Goal: Task Accomplishment & Management: Manage account settings

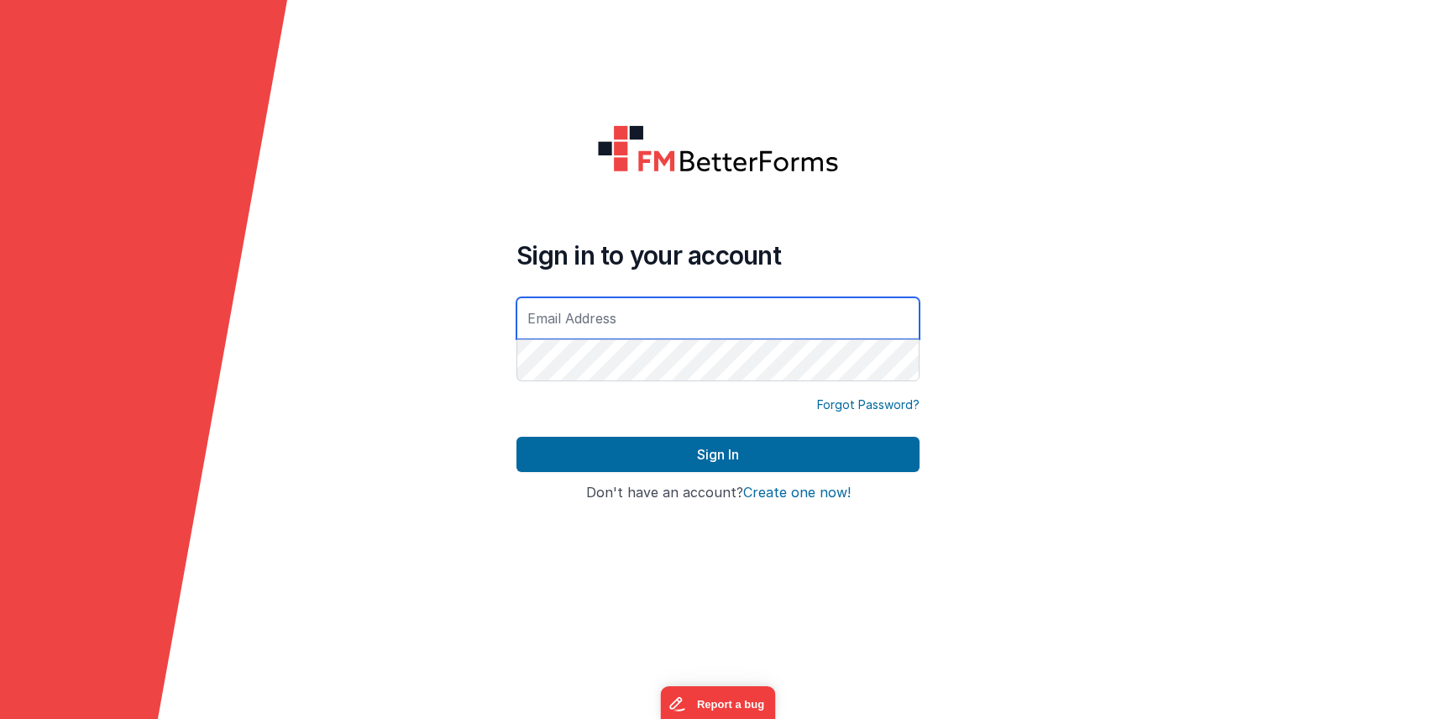
click at [658, 320] on input "text" at bounding box center [718, 318] width 403 height 42
type input "[PERSON_NAME][EMAIL_ADDRESS][DOMAIN_NAME]"
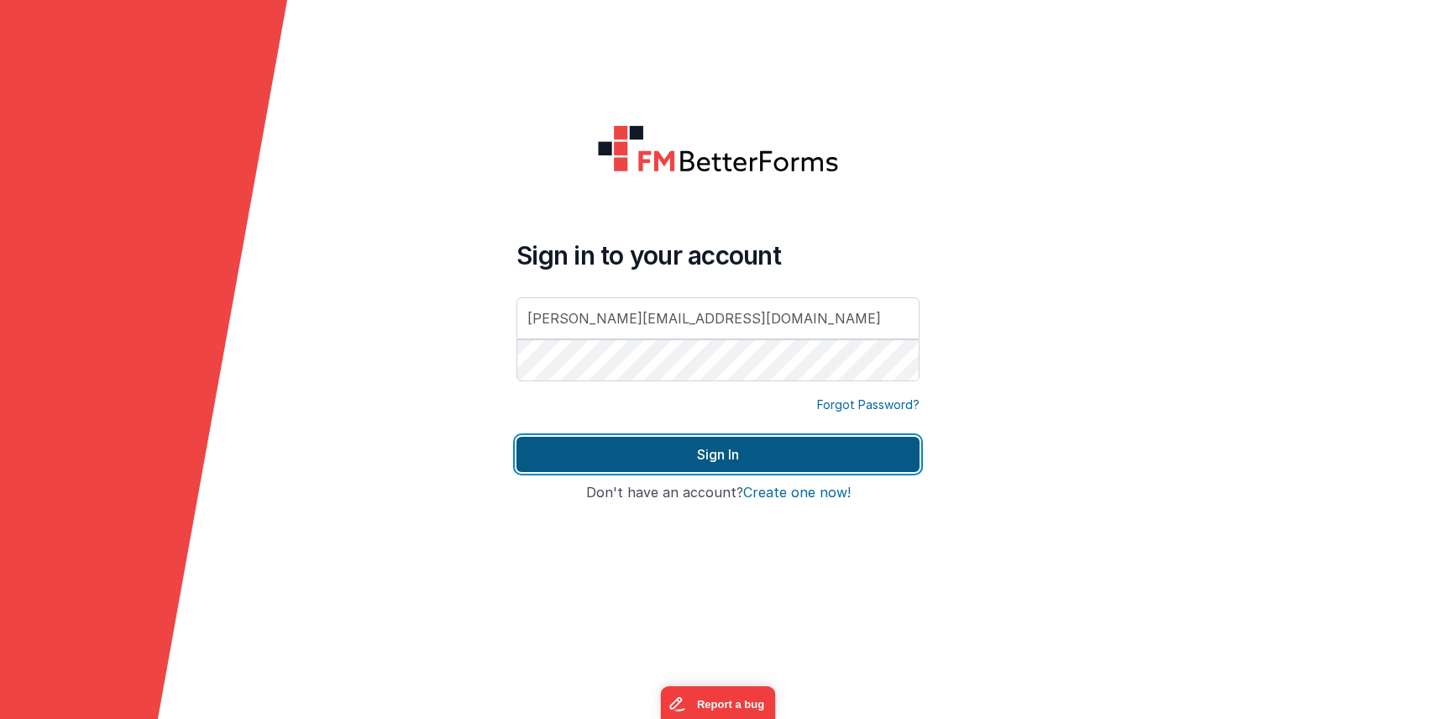
click at [685, 459] on button "Sign In" at bounding box center [718, 454] width 403 height 35
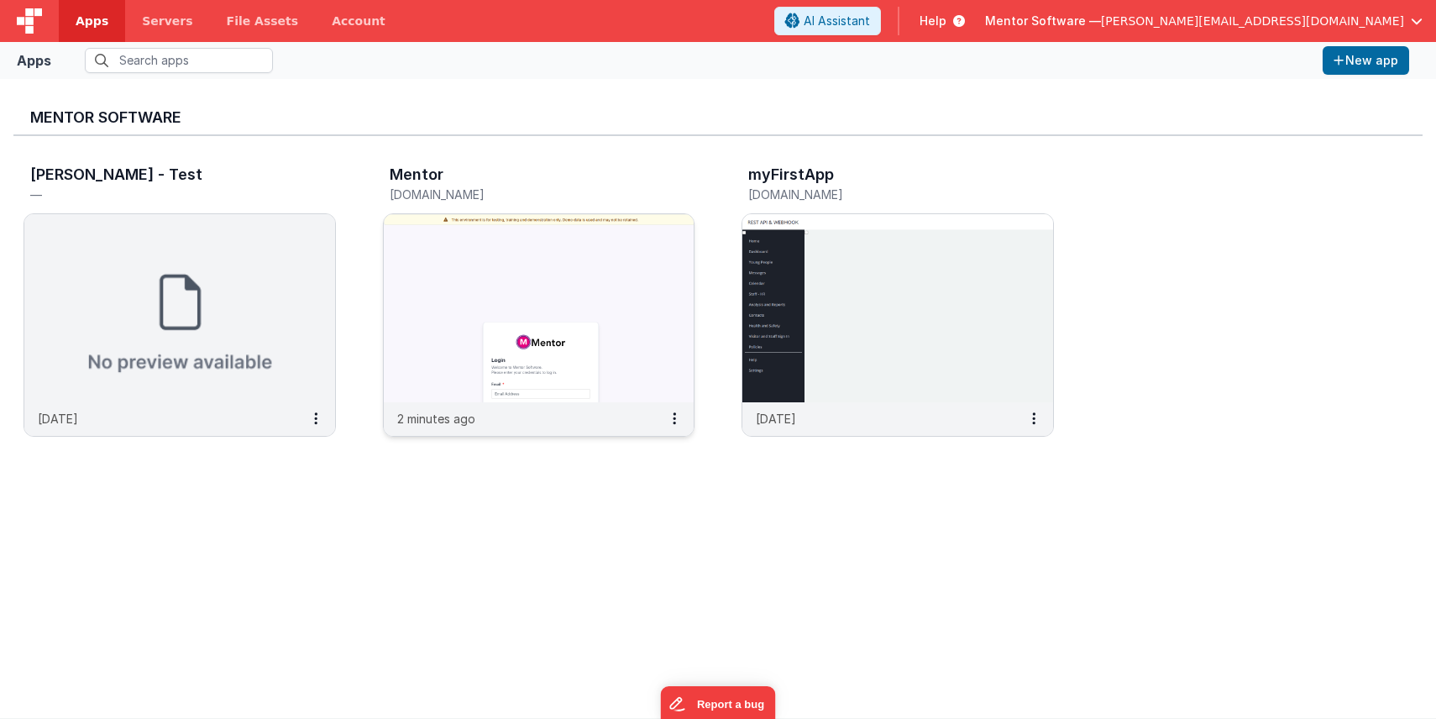
click at [465, 274] on img at bounding box center [539, 308] width 311 height 188
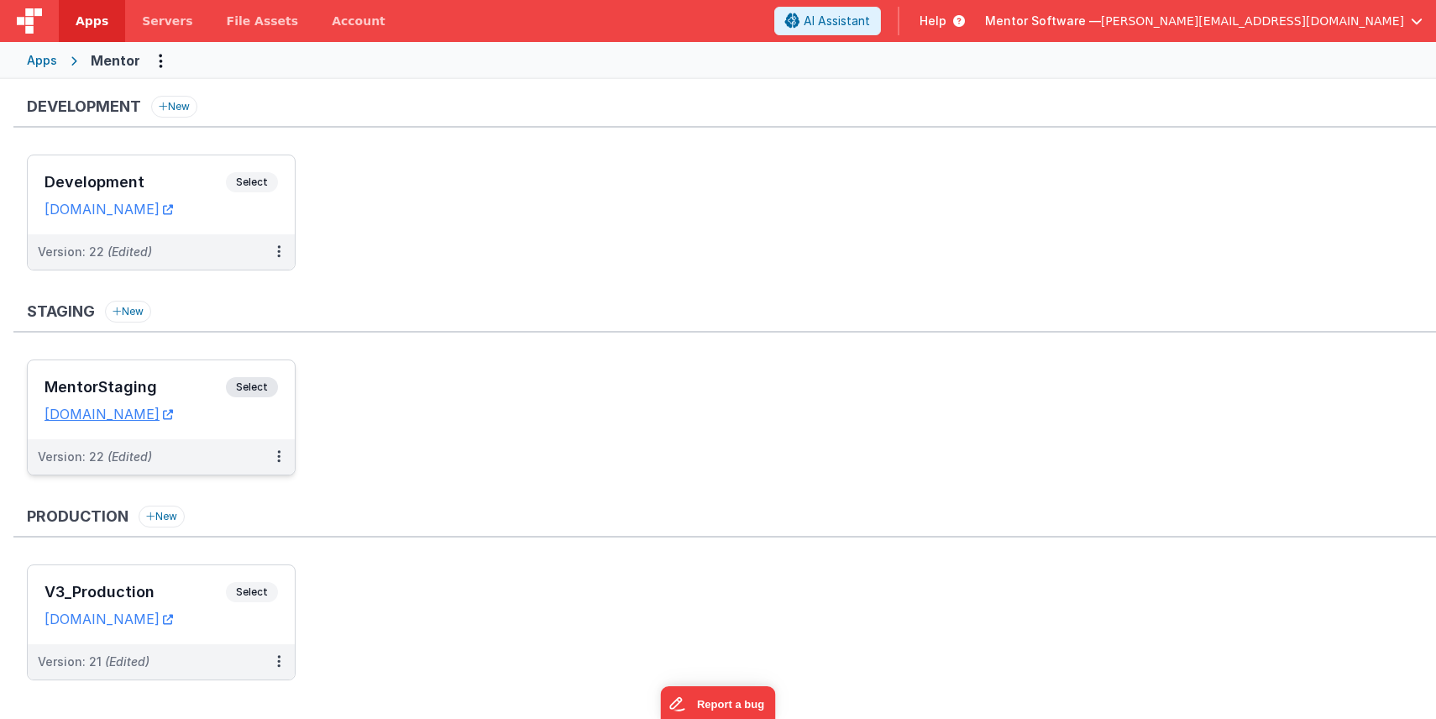
click at [191, 389] on h3 "MentorStaging" at bounding box center [135, 387] width 181 height 17
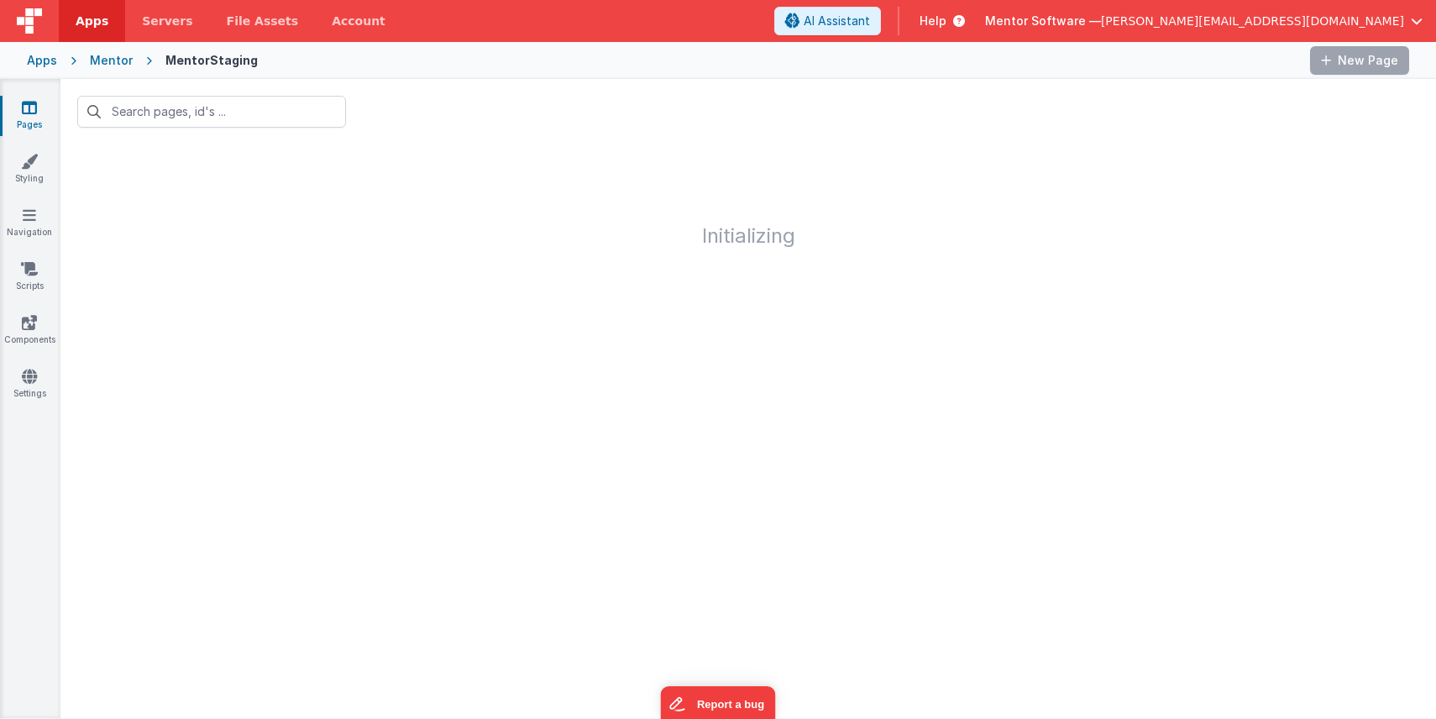
click at [29, 112] on icon at bounding box center [29, 107] width 15 height 17
click at [152, 114] on input "text" at bounding box center [211, 112] width 269 height 32
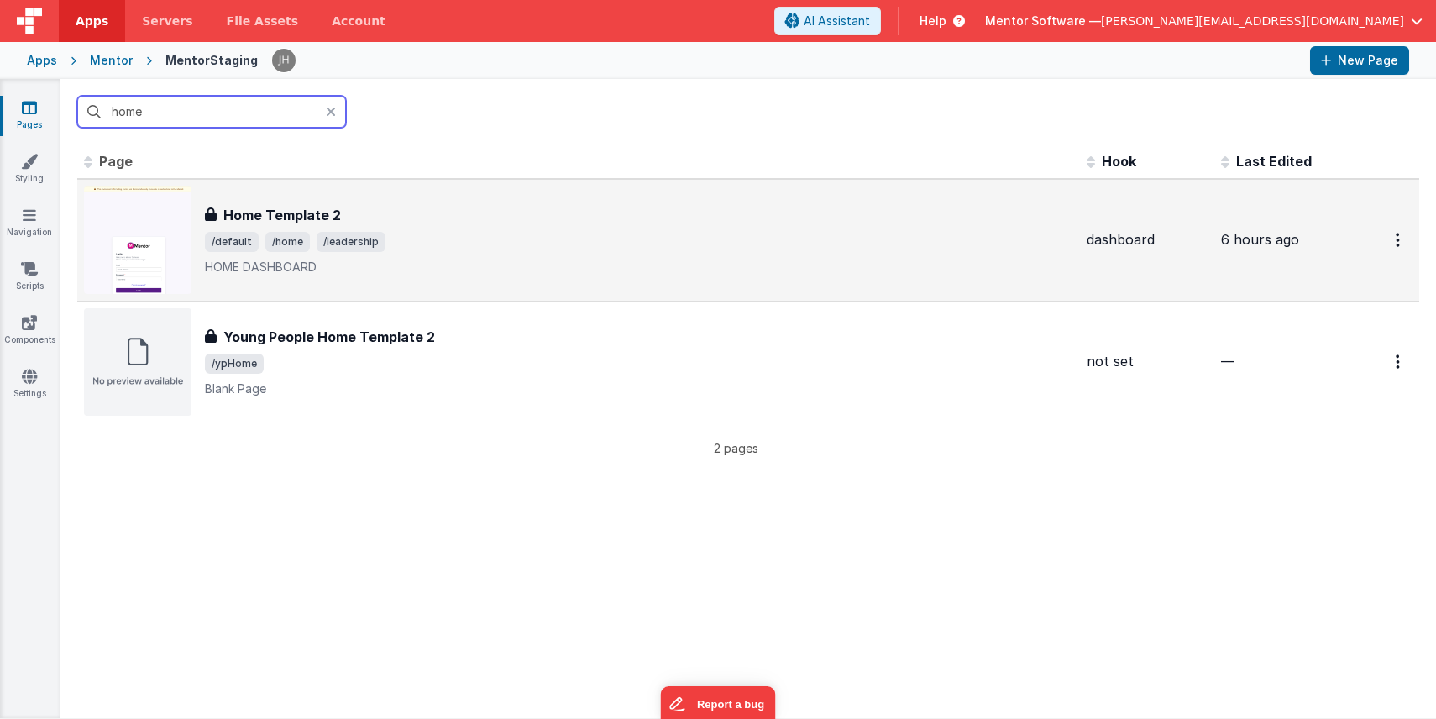
type input "home"
click at [384, 259] on p "HOME DASHBOARD" at bounding box center [639, 267] width 868 height 17
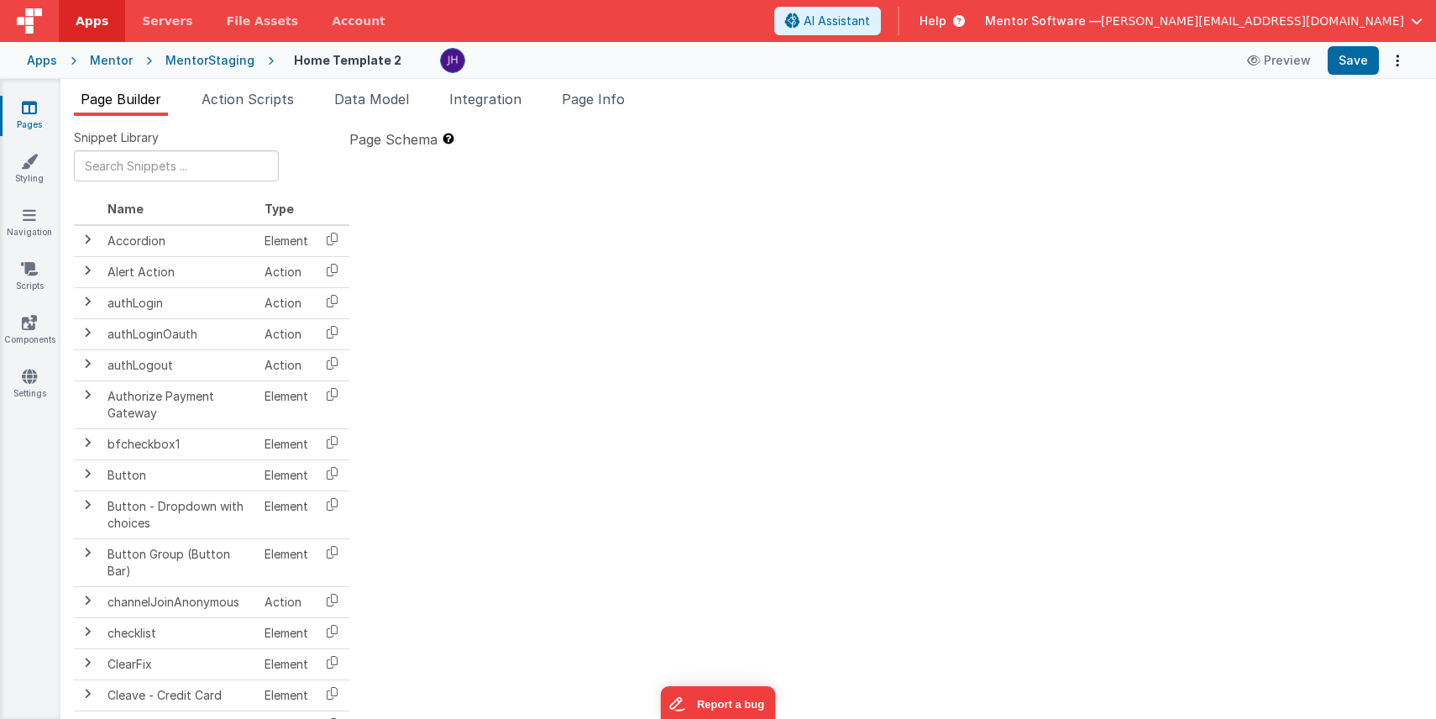
type textarea "HOME DASHBOARD"
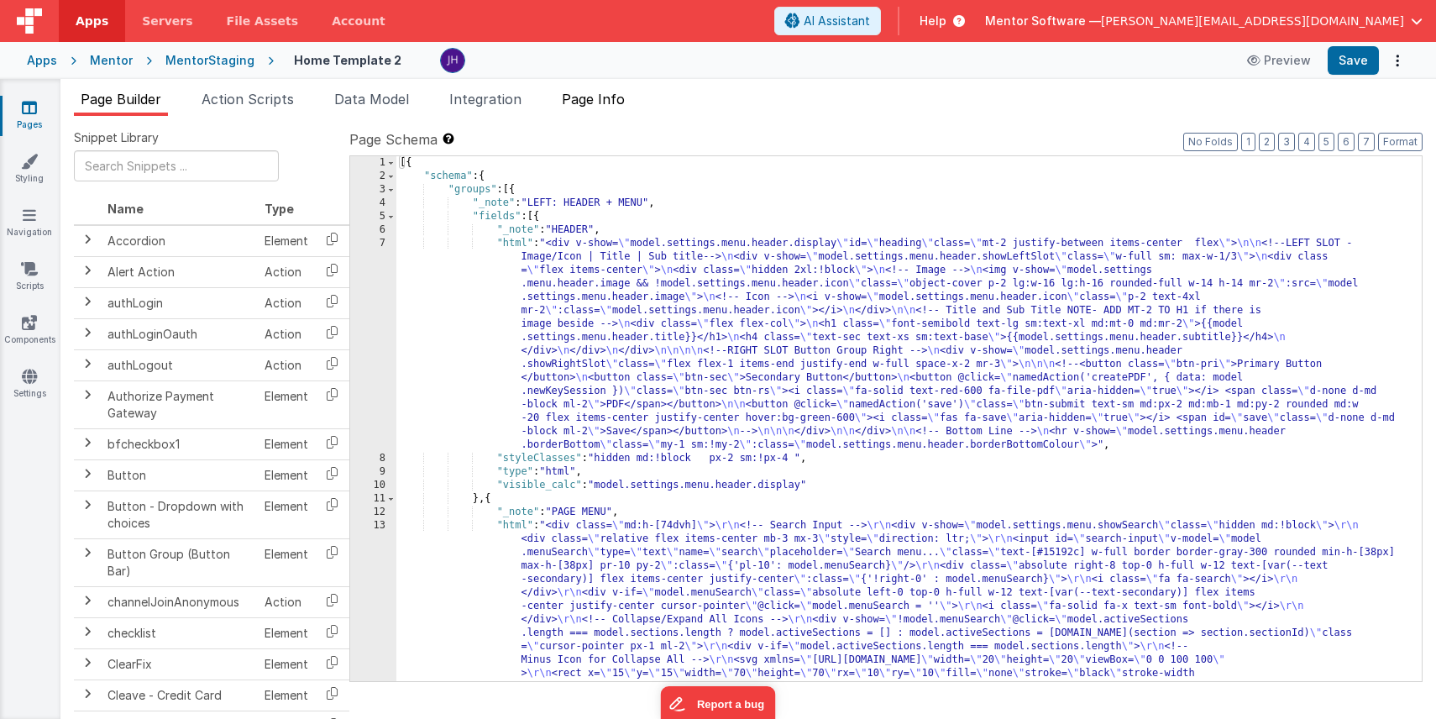
click at [610, 98] on span "Page Info" at bounding box center [593, 99] width 63 height 17
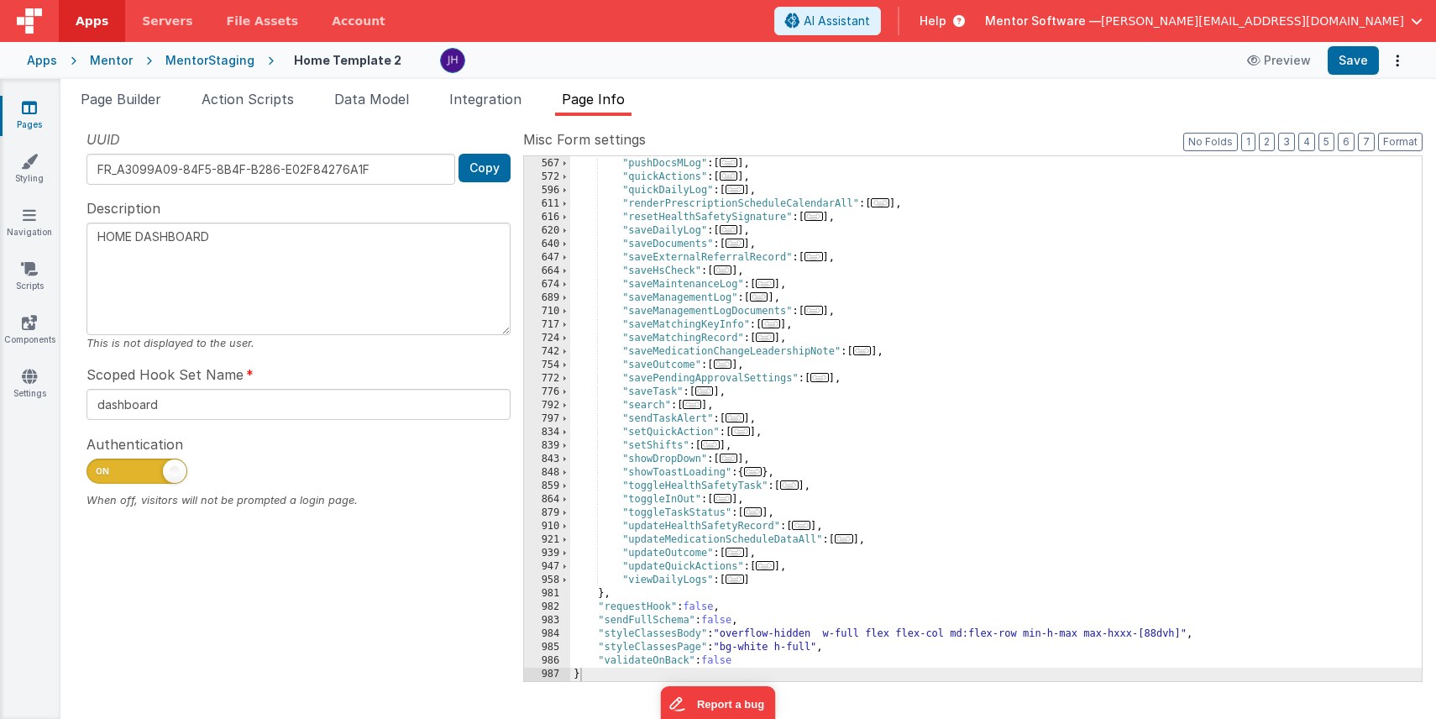
scroll to position [805, 0]
click at [807, 527] on span "..." at bounding box center [801, 525] width 18 height 9
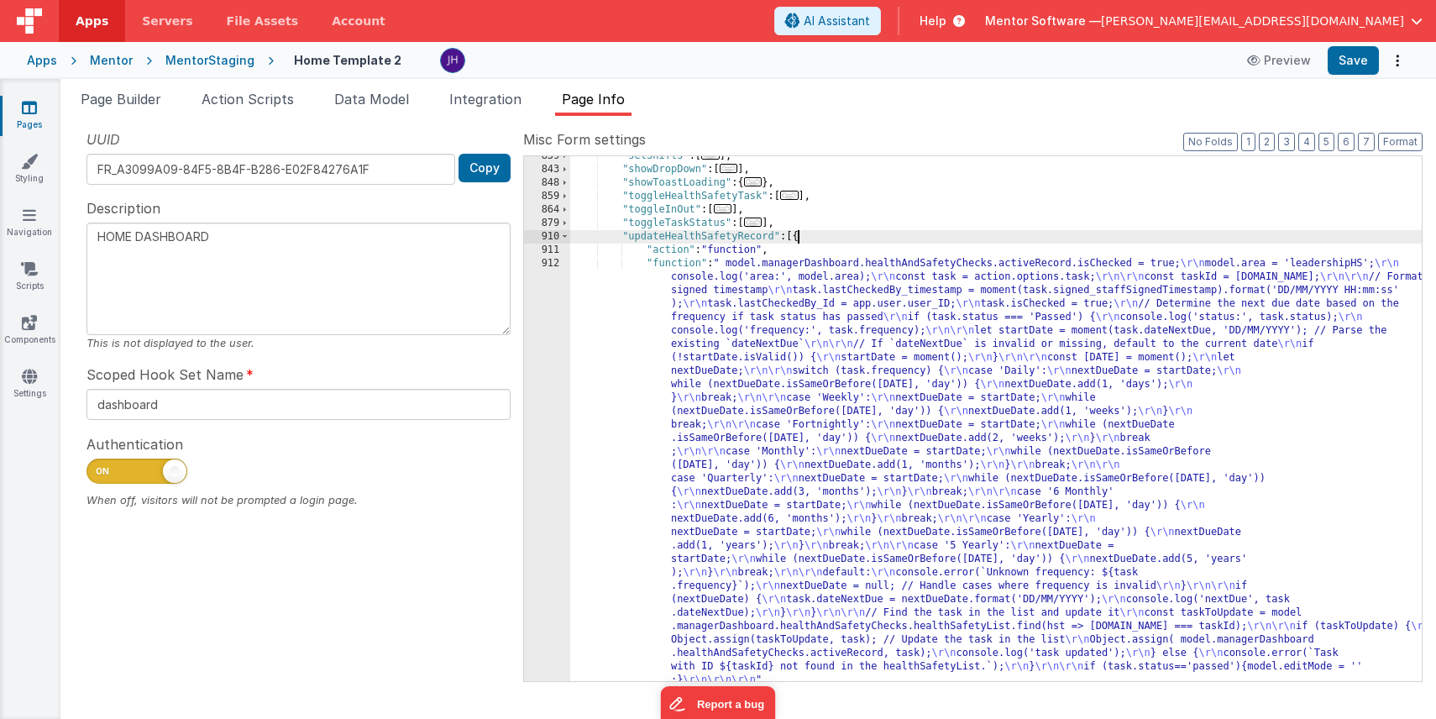
scroll to position [1095, 0]
click at [930, 374] on div ""setShifts" : [ ... ] , "showDropDown" : [ ... ] , "showToastLoading" : { ... }…" at bounding box center [996, 425] width 852 height 552
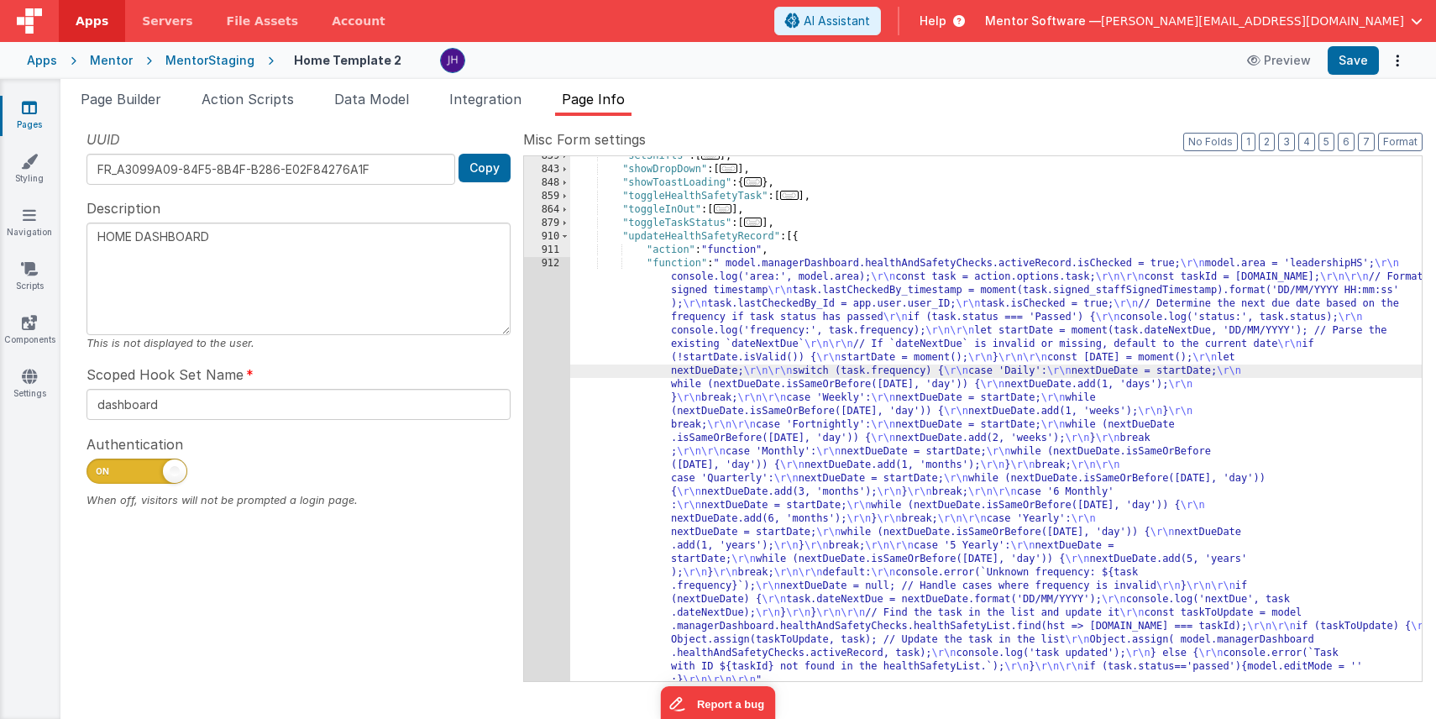
click at [539, 410] on div "839 843 848 859 864 879 910 911 912 913 914" at bounding box center [547, 425] width 46 height 552
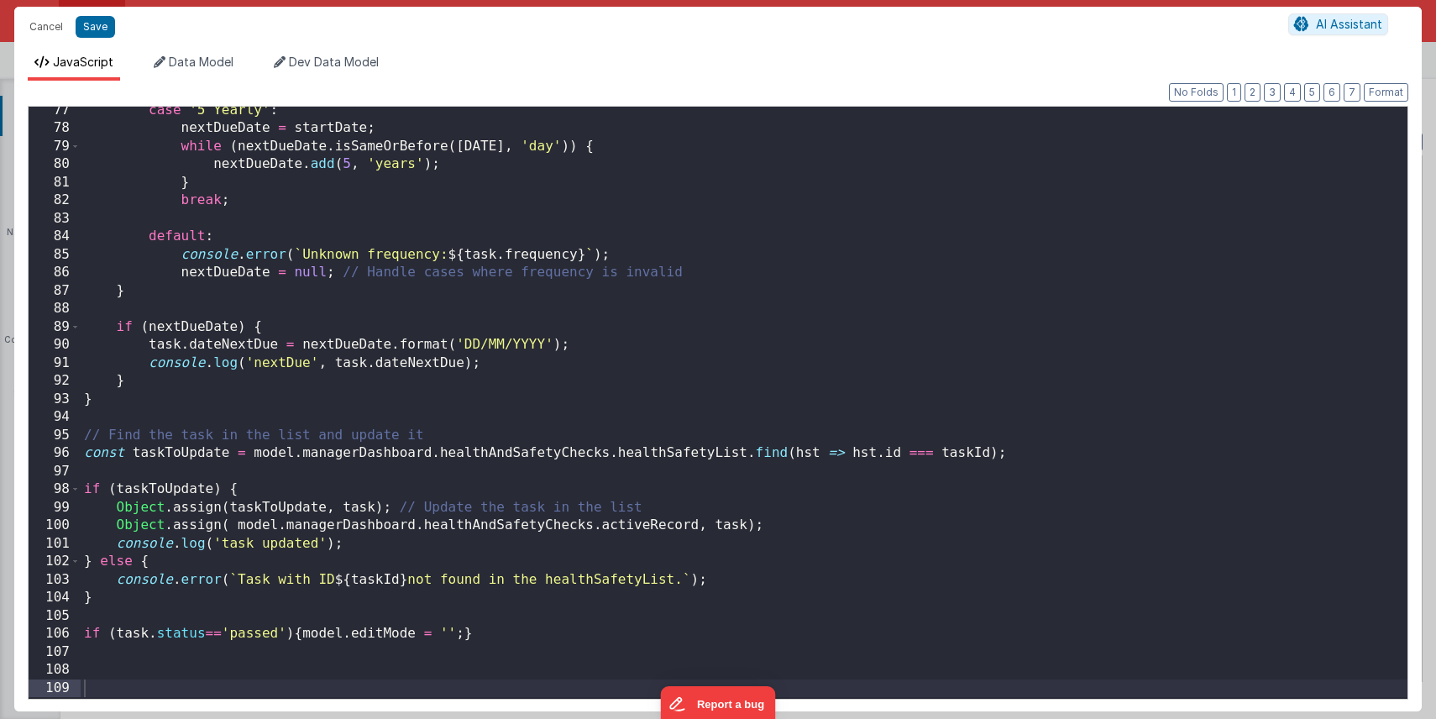
scroll to position [1376, 0]
click at [45, 25] on button "Cancel" at bounding box center [46, 27] width 50 height 24
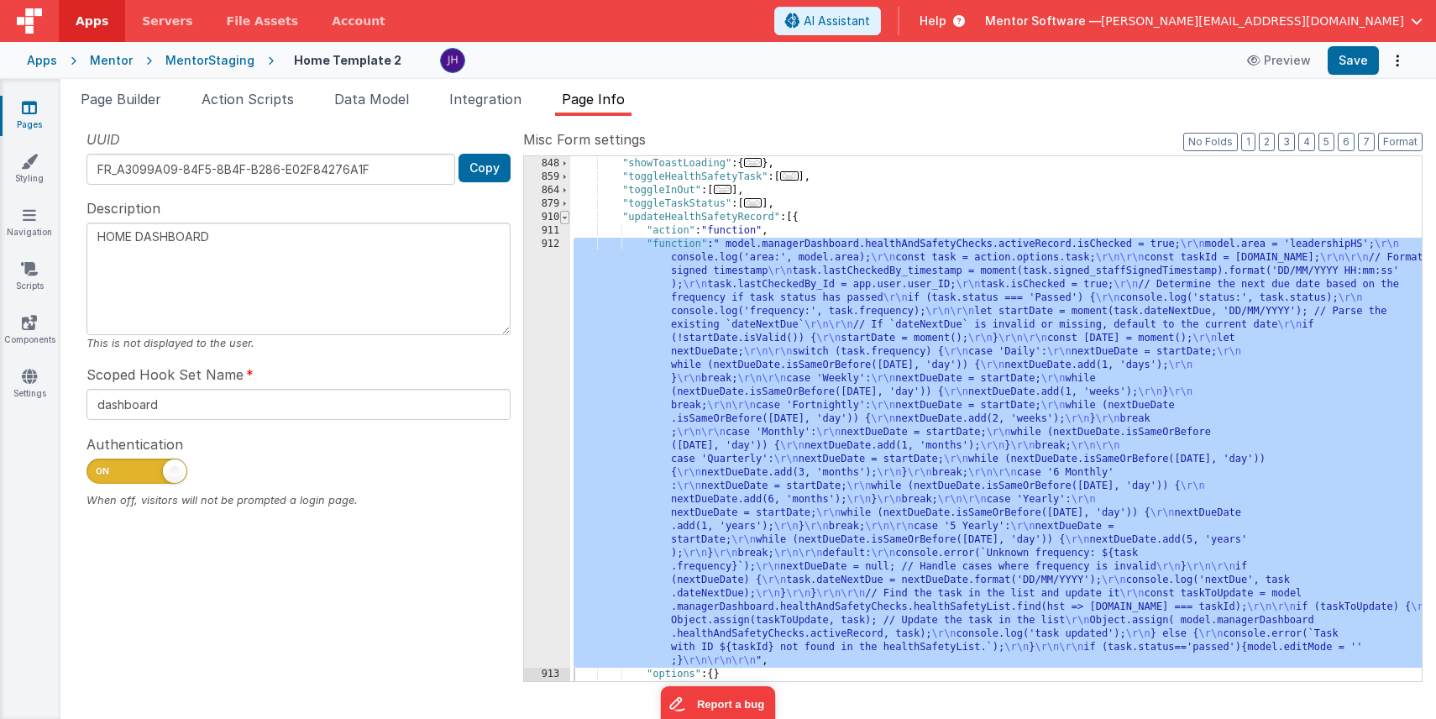
click at [568, 219] on span at bounding box center [564, 217] width 9 height 13
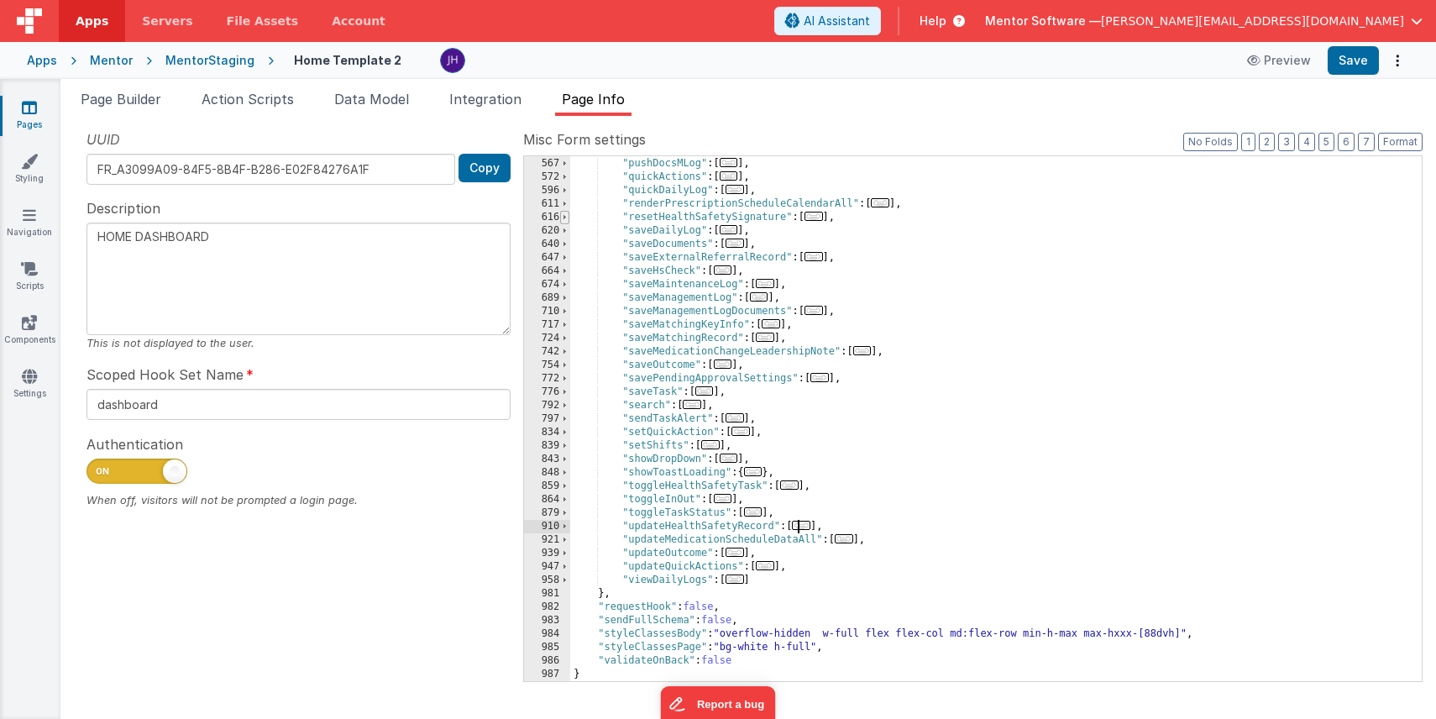
scroll to position [805, 0]
click at [123, 104] on span "Page Builder" at bounding box center [121, 99] width 81 height 17
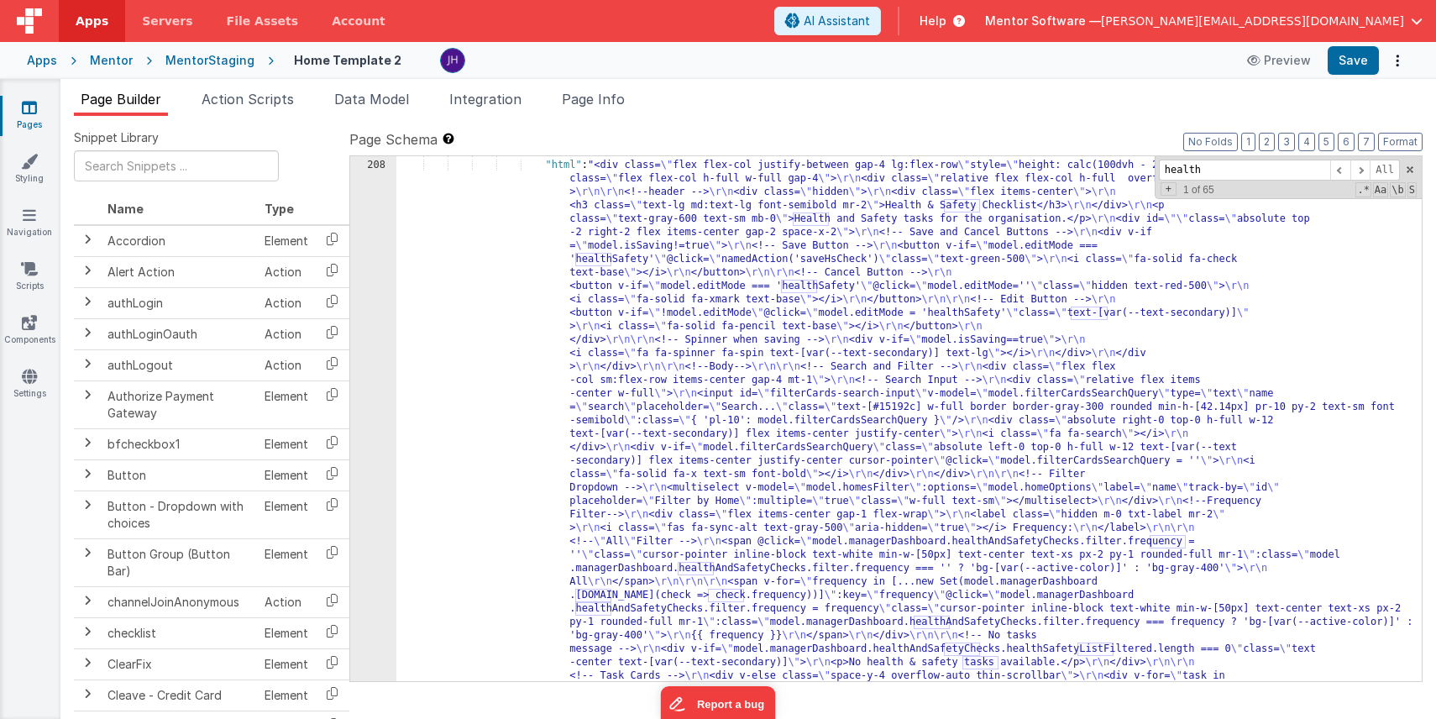
scroll to position [11259, 0]
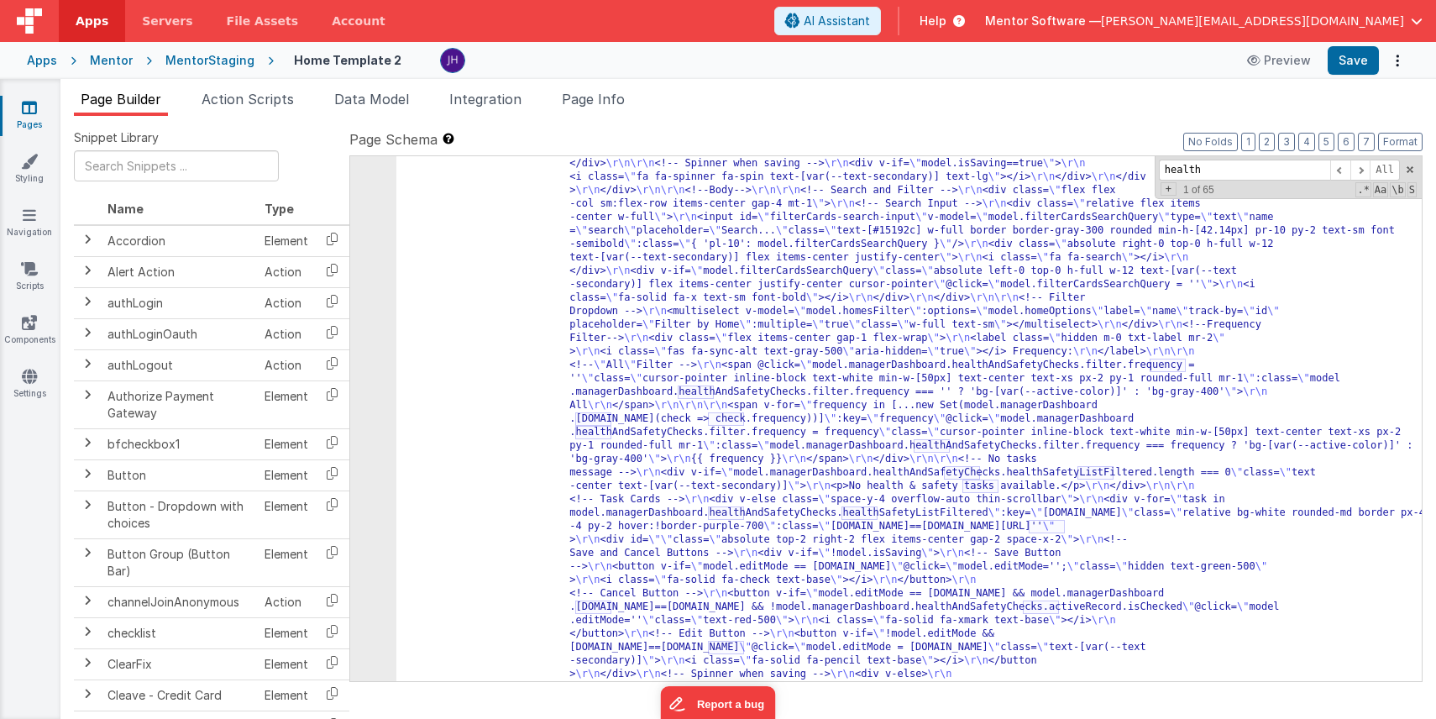
type input "health"
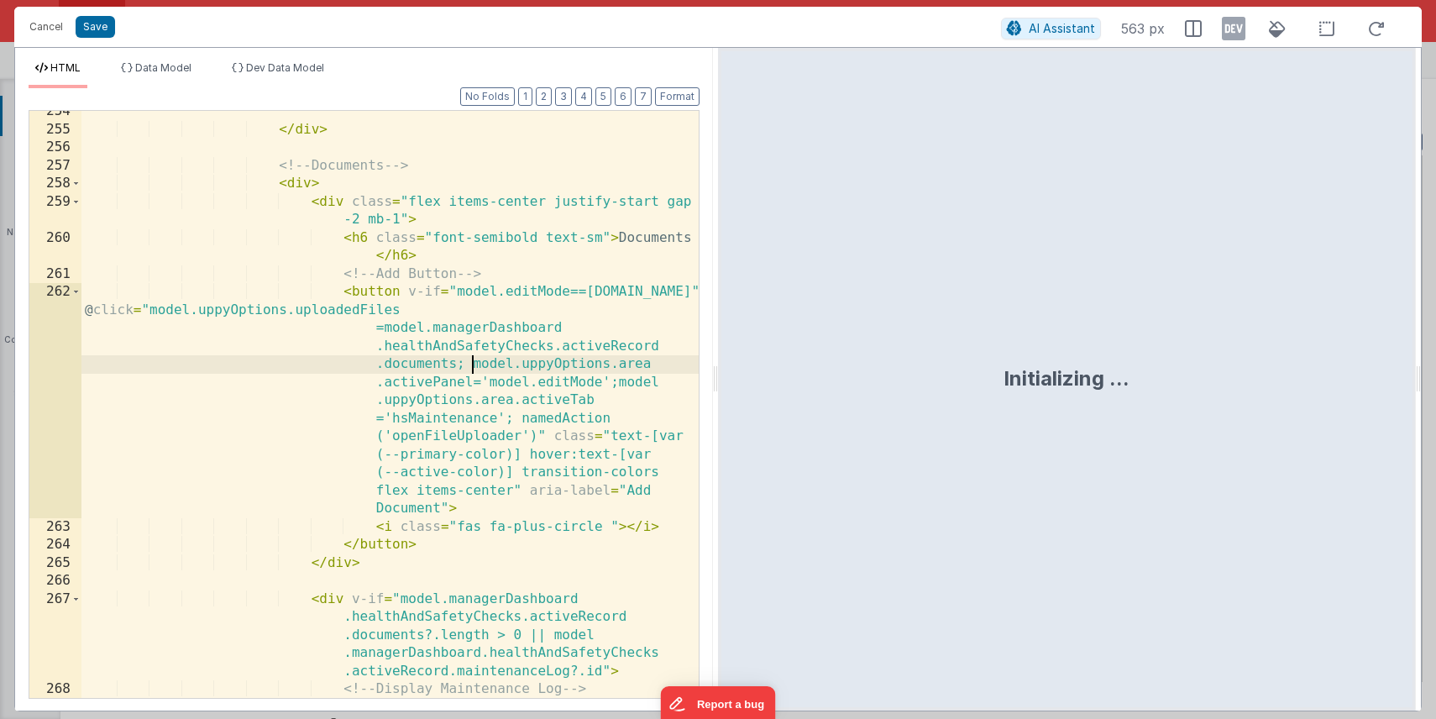
scroll to position [0, 0]
drag, startPoint x: 473, startPoint y: 365, endPoint x: 469, endPoint y: 381, distance: 17.3
click at [469, 381] on div "</ div > <!-- Documents --> < div > < div class = "flex items-center justify-st…" at bounding box center [389, 441] width 617 height 678
click at [472, 368] on div "</ div > <!-- Documents --> < div > < div class = "flex items-center justify-st…" at bounding box center [389, 441] width 617 height 678
paste textarea
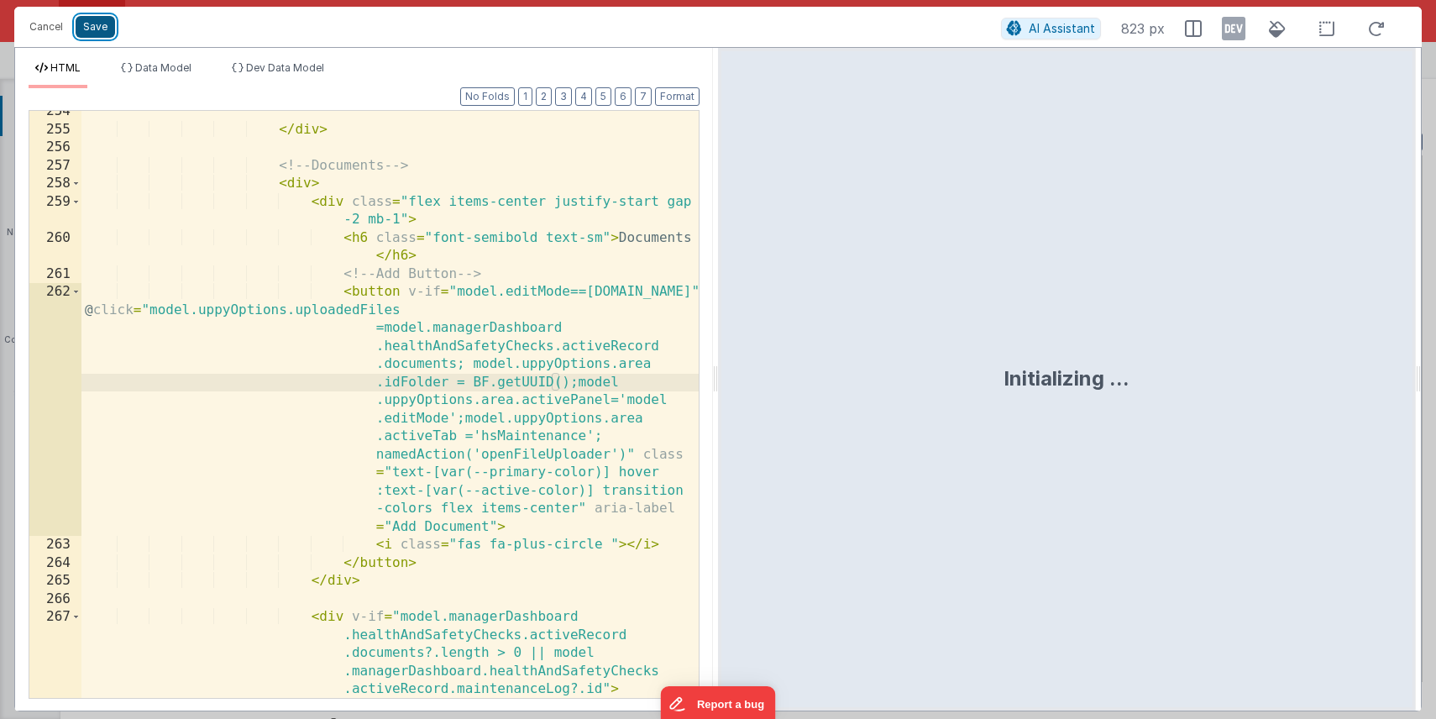
click at [93, 28] on button "Save" at bounding box center [95, 27] width 39 height 22
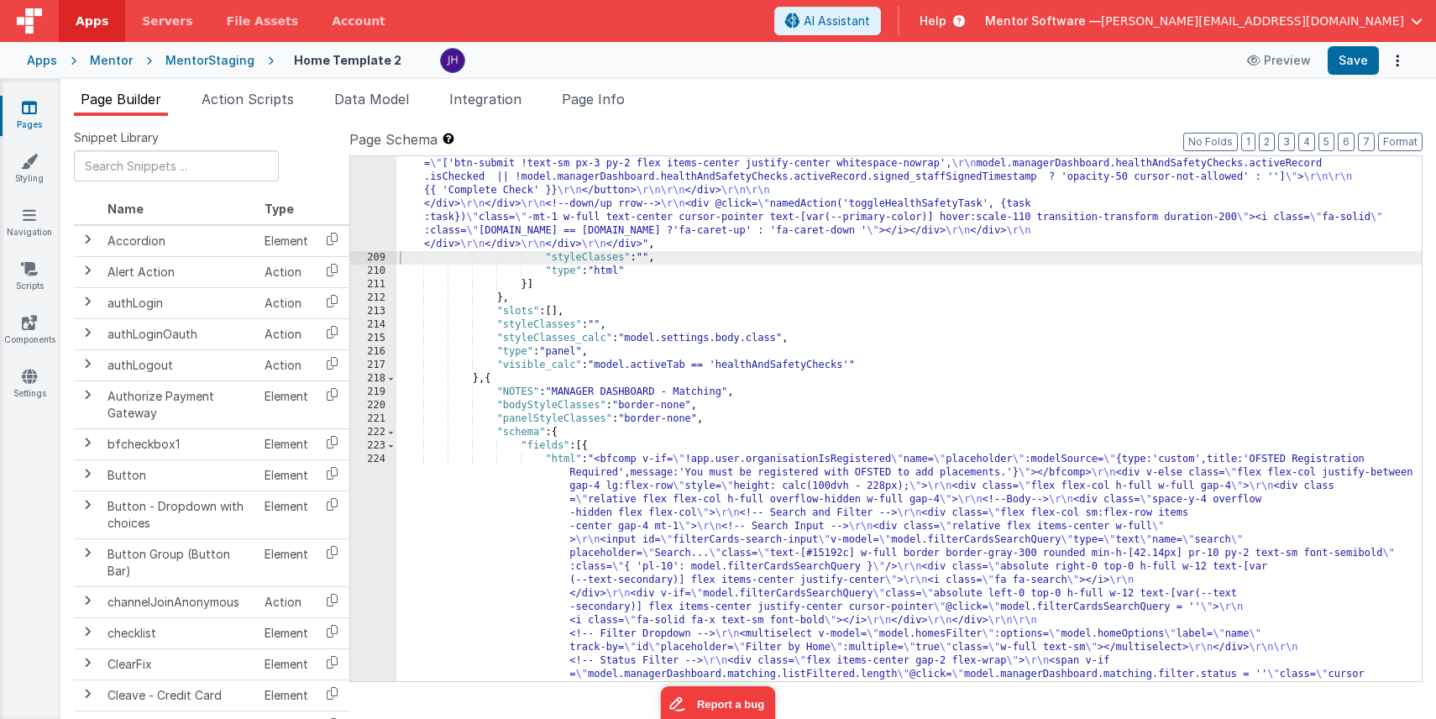
scroll to position [12856, 0]
click at [1356, 63] on button "Save" at bounding box center [1353, 60] width 51 height 29
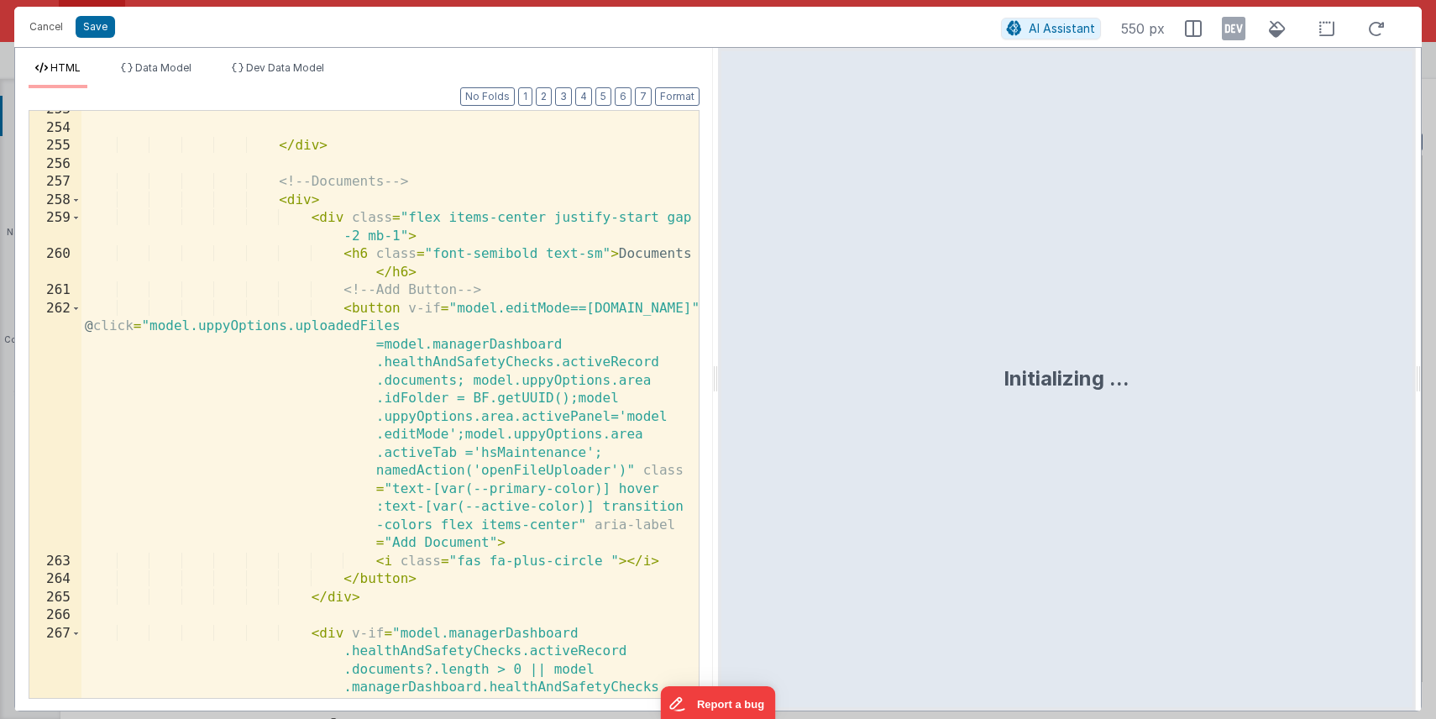
scroll to position [7070, 0]
click at [49, 24] on button "Cancel" at bounding box center [46, 27] width 50 height 24
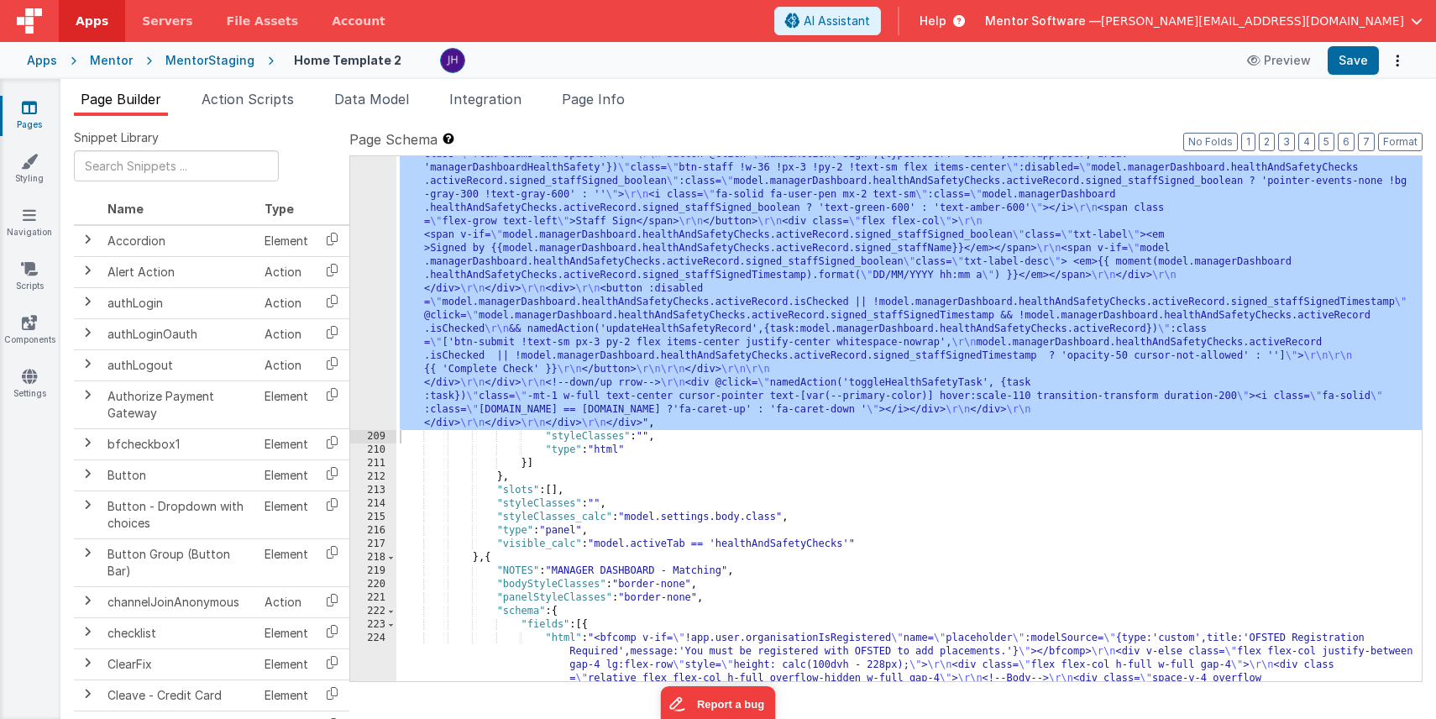
scroll to position [12674, 0]
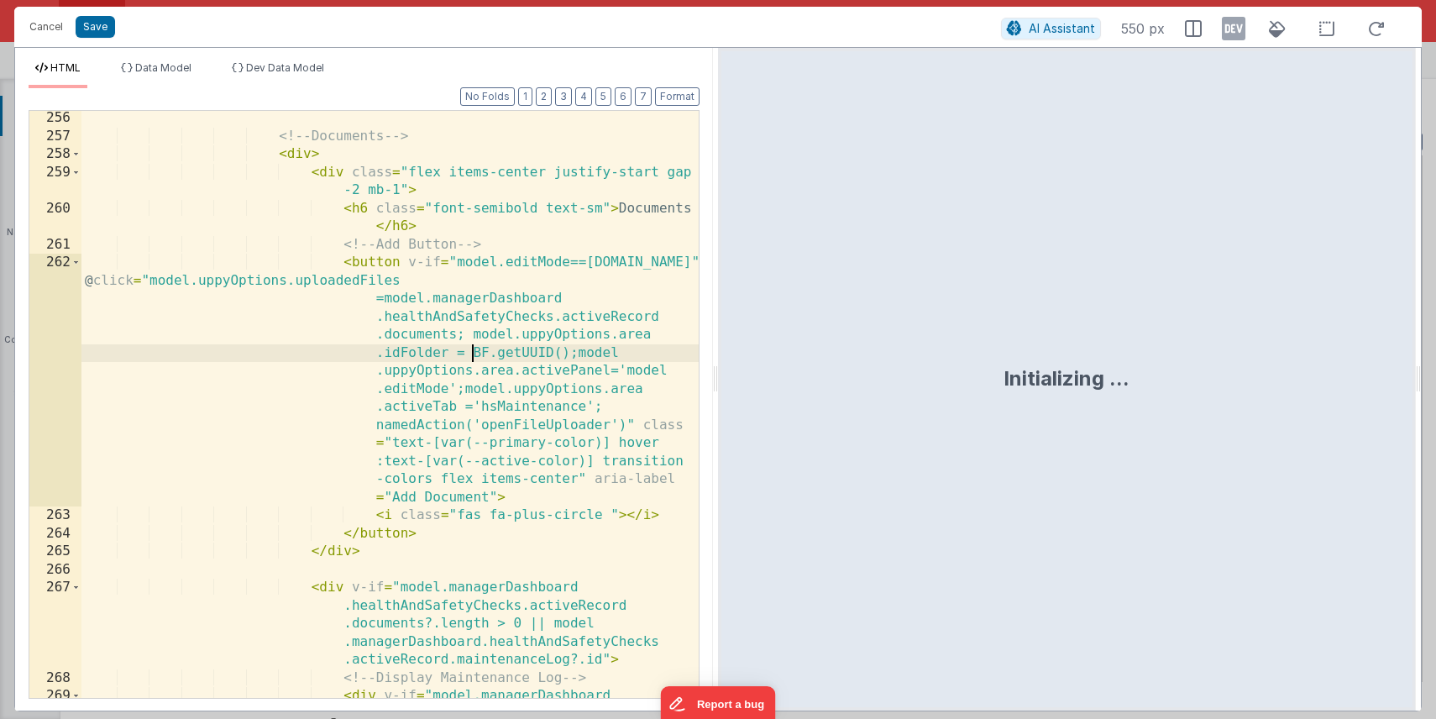
scroll to position [0, 0]
drag, startPoint x: 472, startPoint y: 351, endPoint x: 567, endPoint y: 354, distance: 94.9
click at [567, 354] on div "<!-- Documents --> < div > < div class = "flex items-center justify-start gap -…" at bounding box center [389, 448] width 617 height 678
click at [555, 350] on div "<!-- Documents --> < div > < div class = "flex items-center justify-start gap -…" at bounding box center [389, 448] width 617 height 678
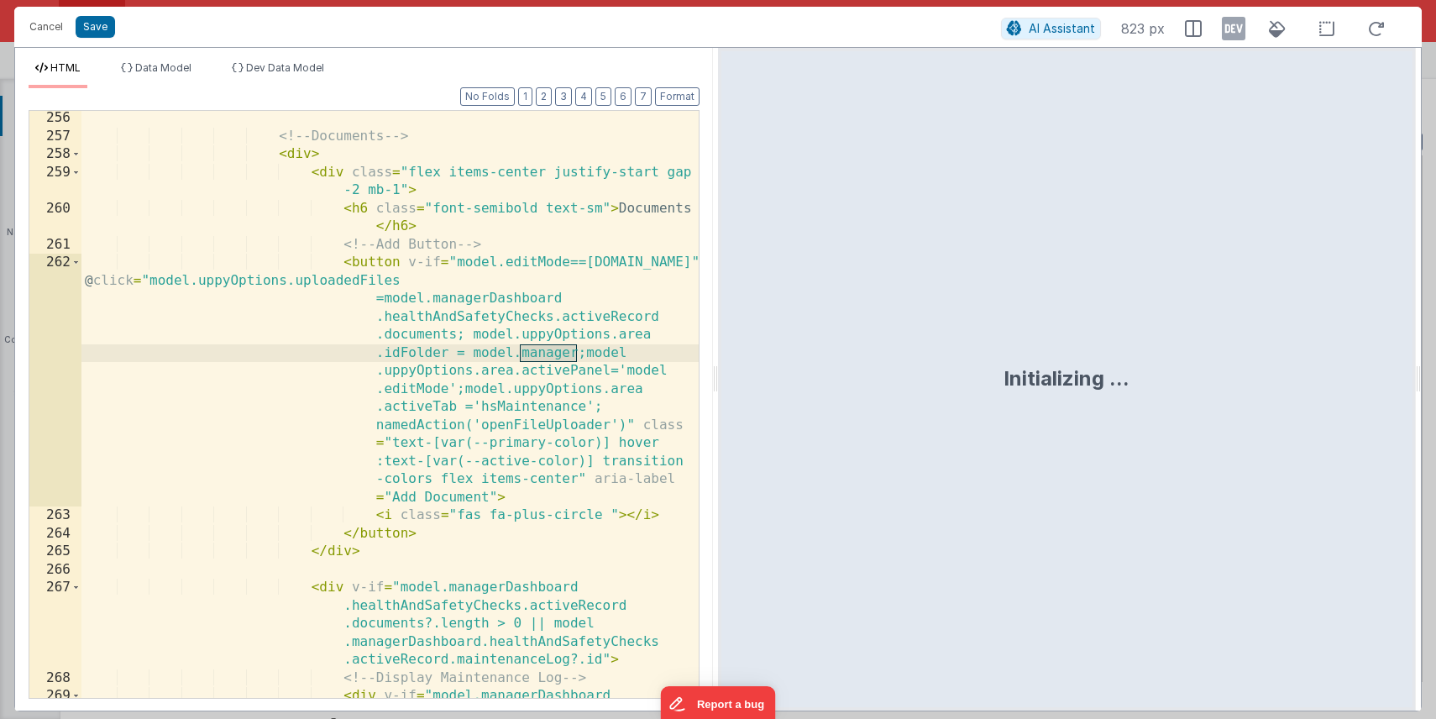
paste textarea
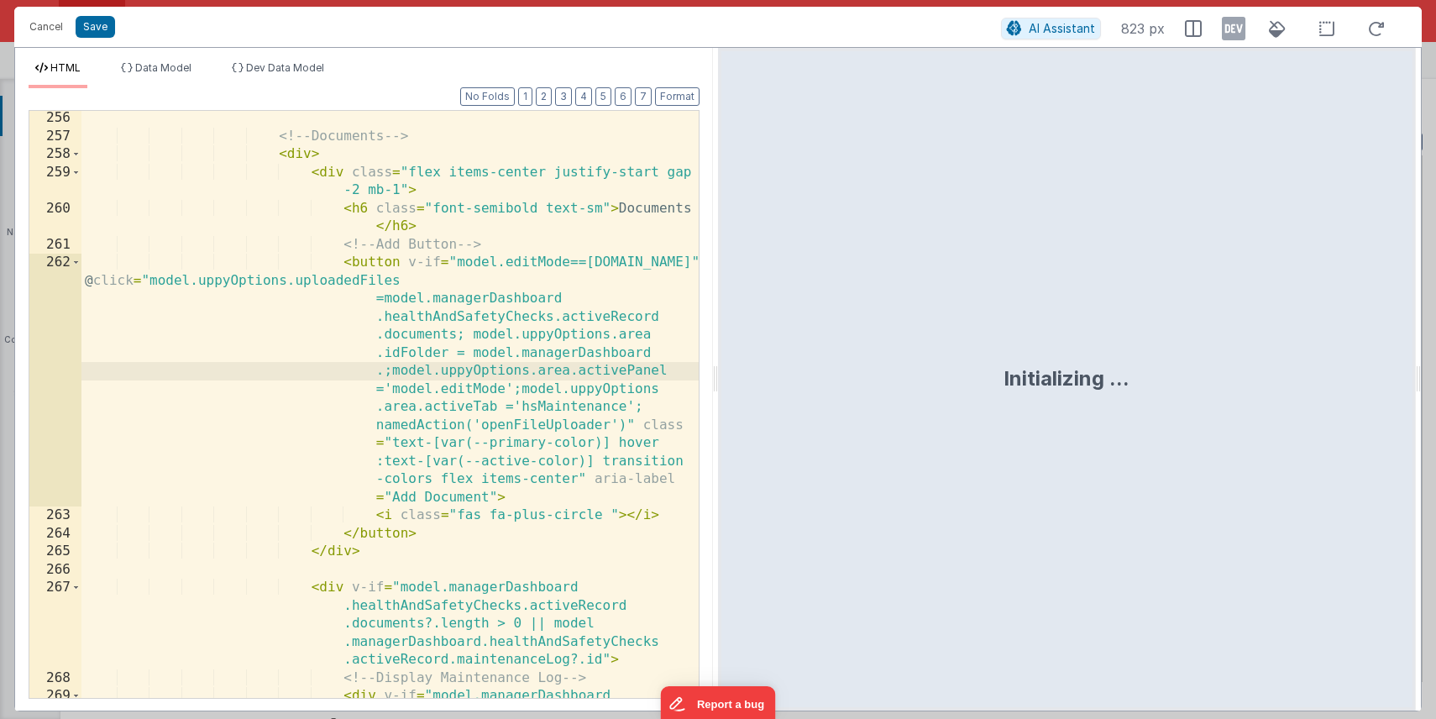
paste textarea
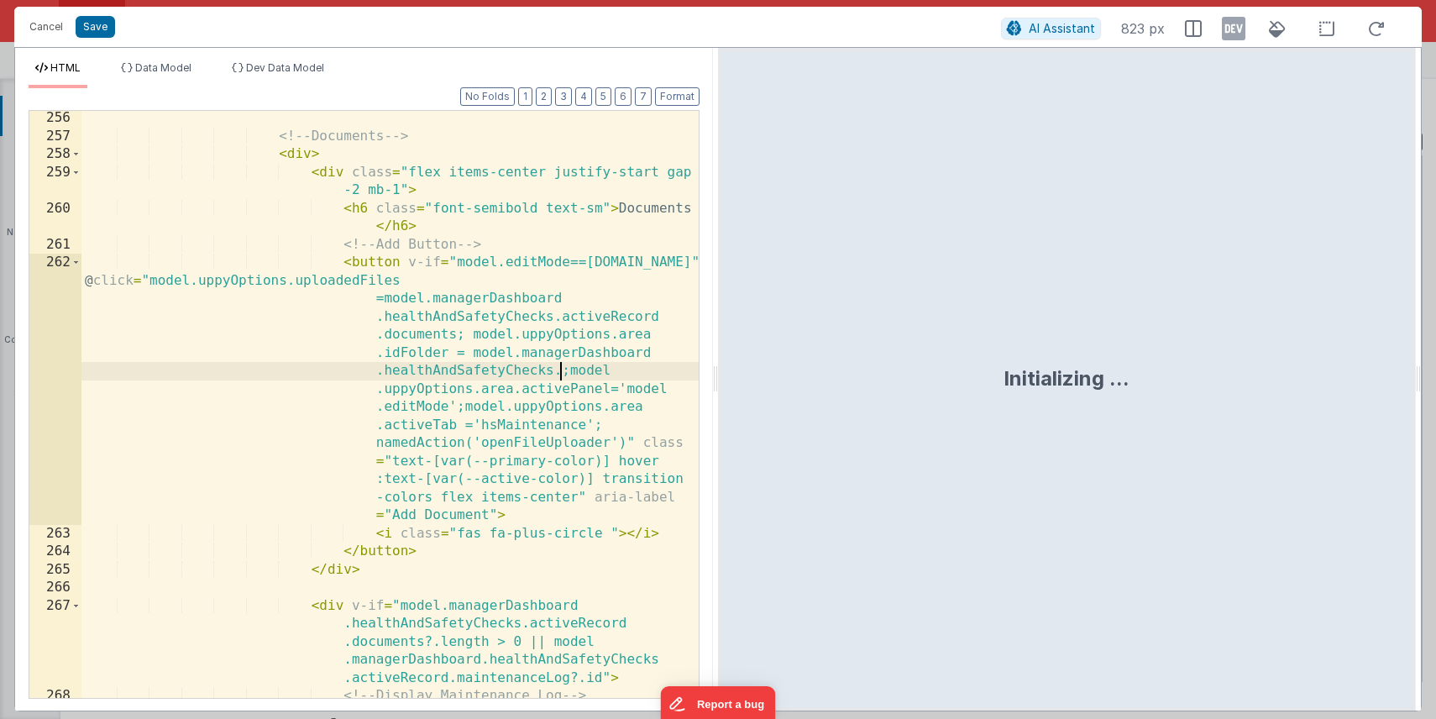
paste textarea
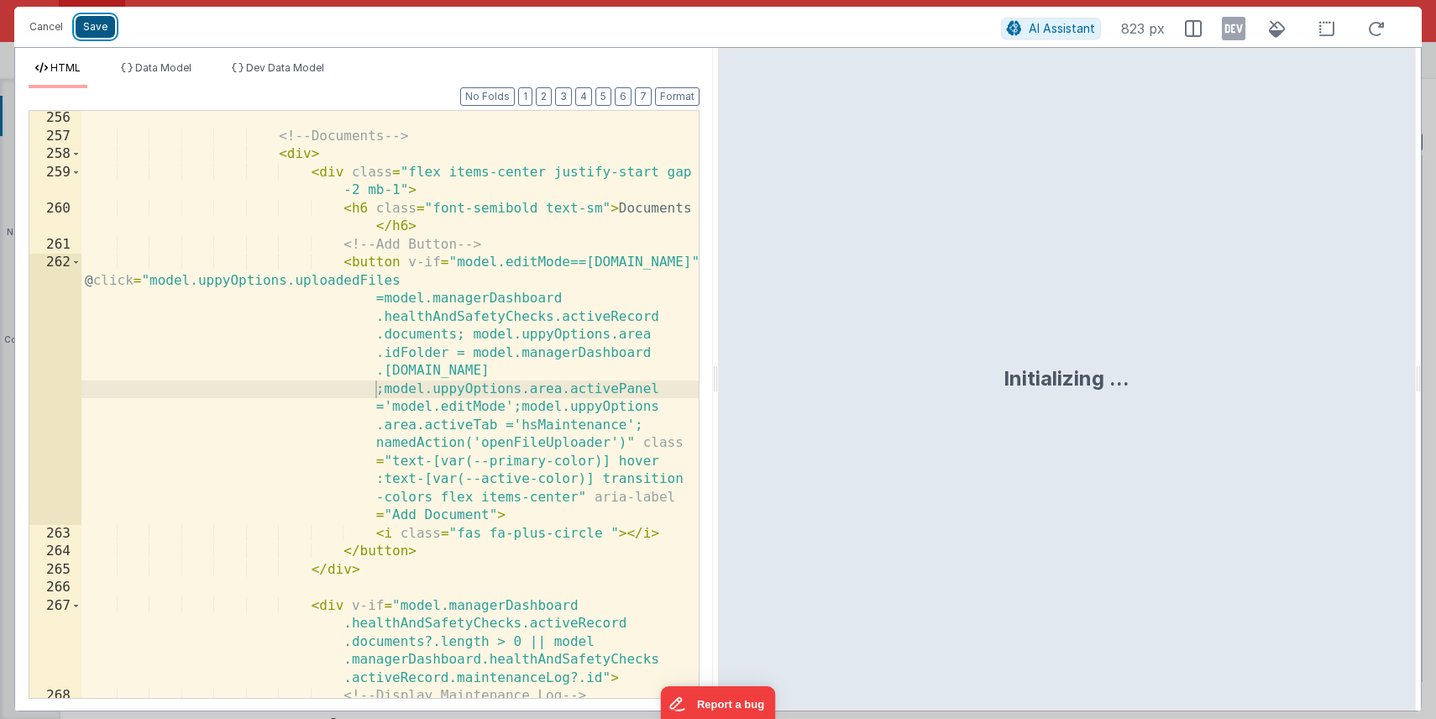
click at [104, 27] on button "Save" at bounding box center [95, 27] width 39 height 22
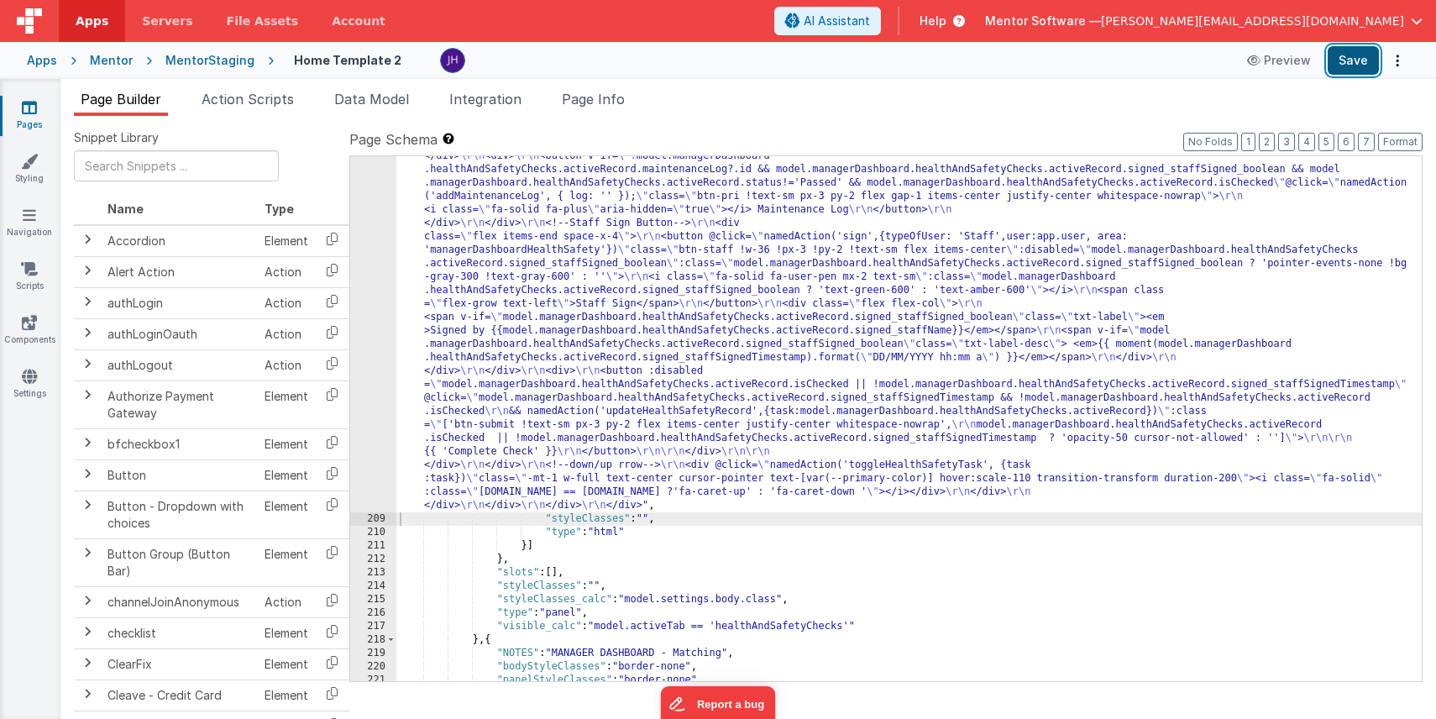
click at [1363, 62] on button "Save" at bounding box center [1353, 60] width 51 height 29
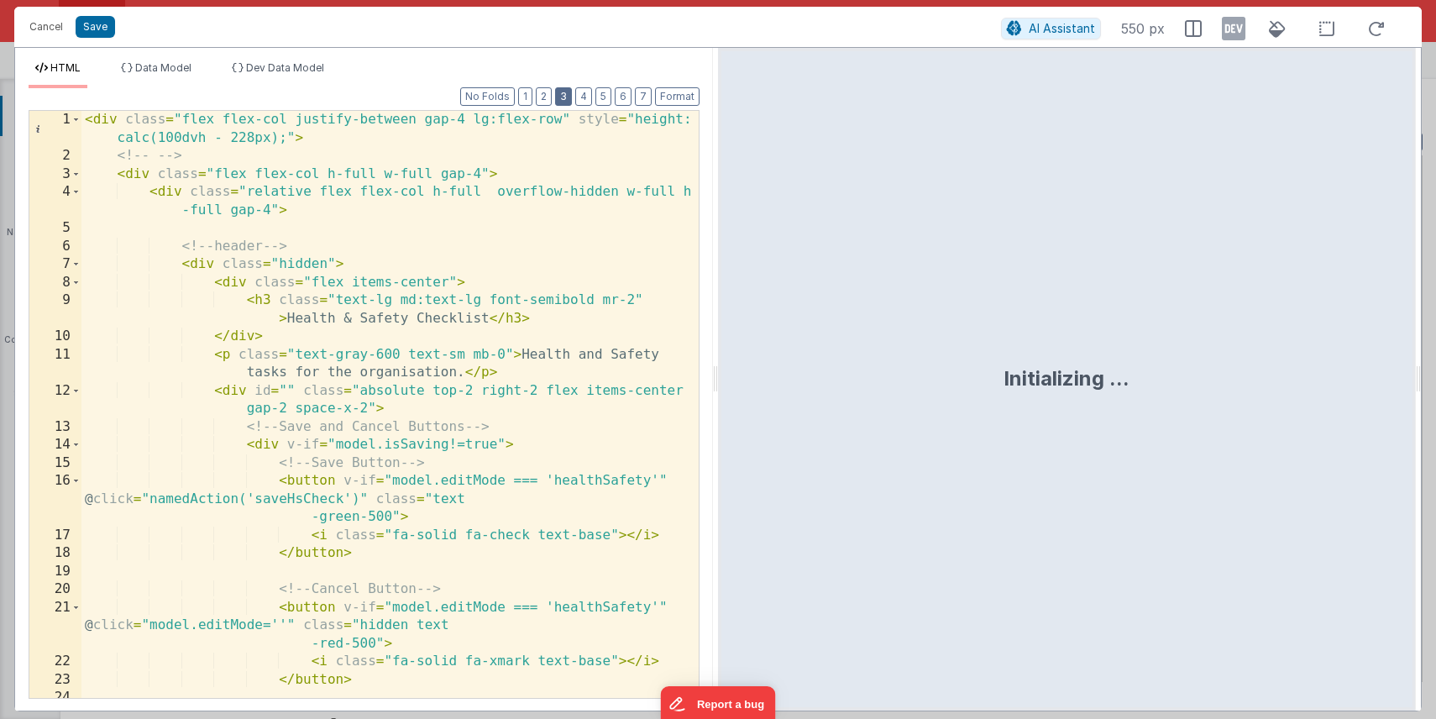
click at [566, 90] on button "3" at bounding box center [563, 96] width 17 height 18
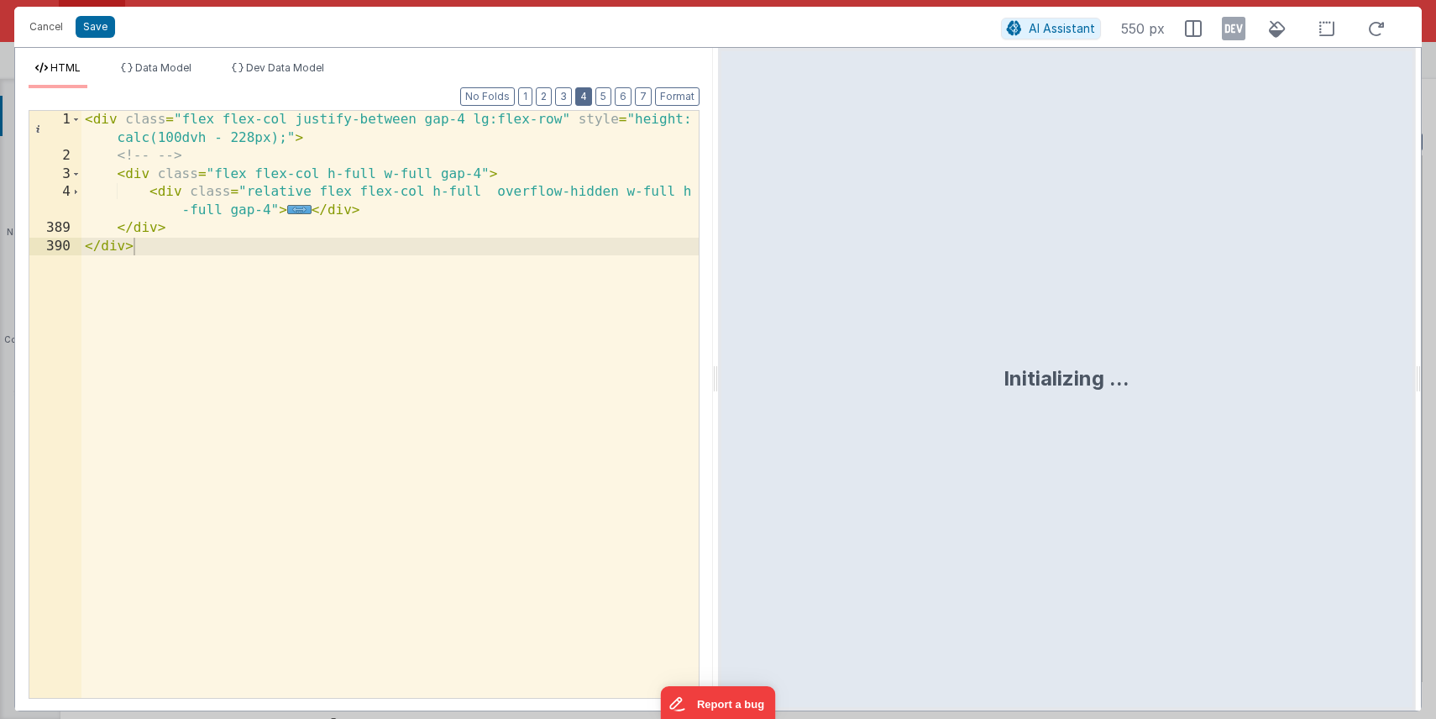
click at [585, 98] on button "4" at bounding box center [583, 96] width 17 height 18
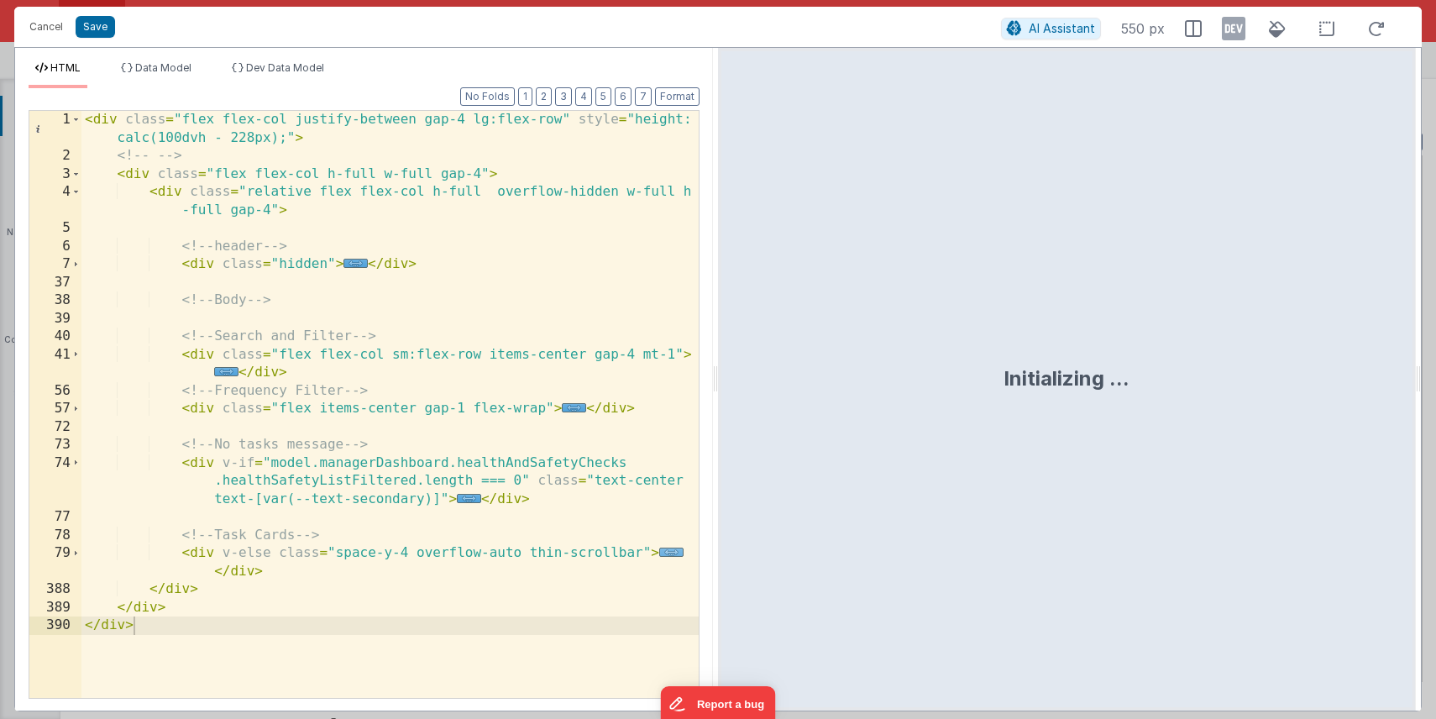
click at [672, 555] on span "..." at bounding box center [671, 552] width 24 height 9
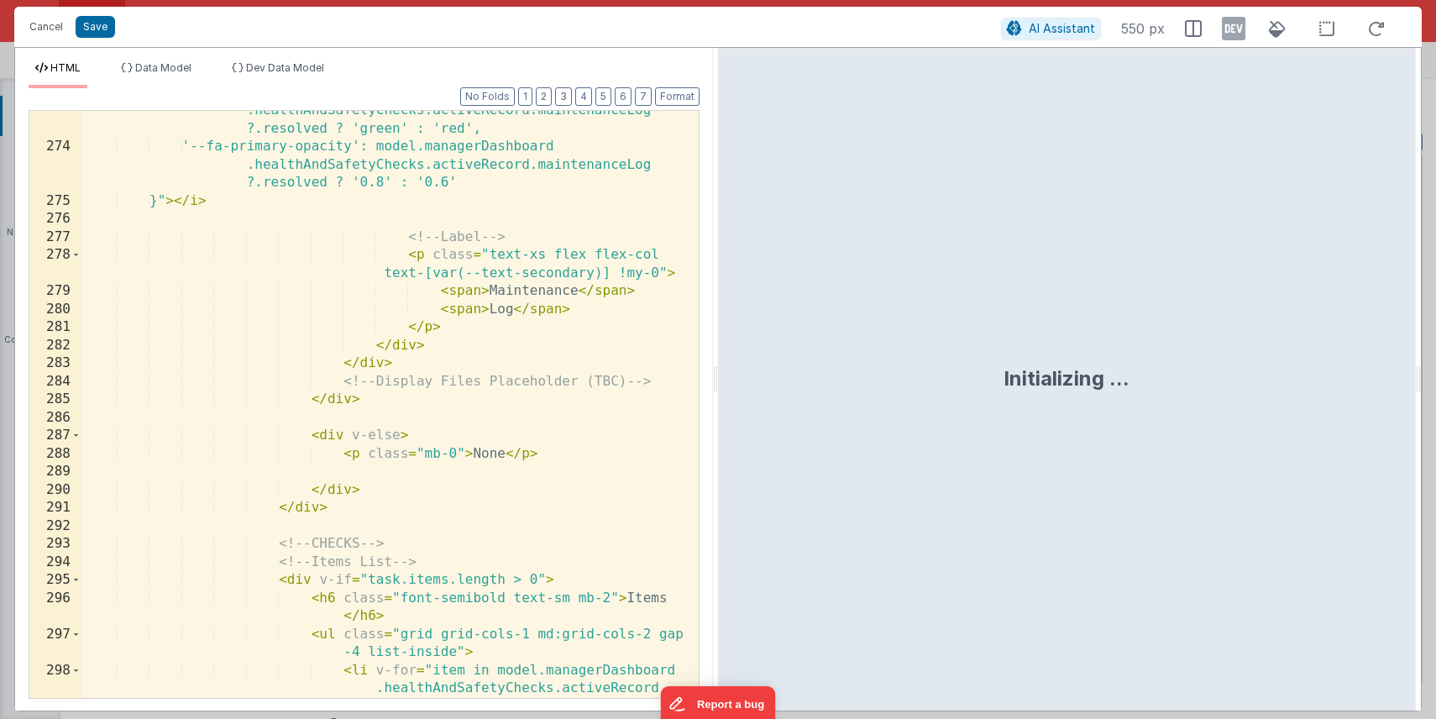
scroll to position [6329, 0]
drag, startPoint x: 340, startPoint y: 380, endPoint x: 678, endPoint y: 381, distance: 337.6
click at [678, 381] on div "'--fa-primary-color': model.managerDashboard .healthAndSafetyChecks.activeRecor…" at bounding box center [389, 441] width 617 height 714
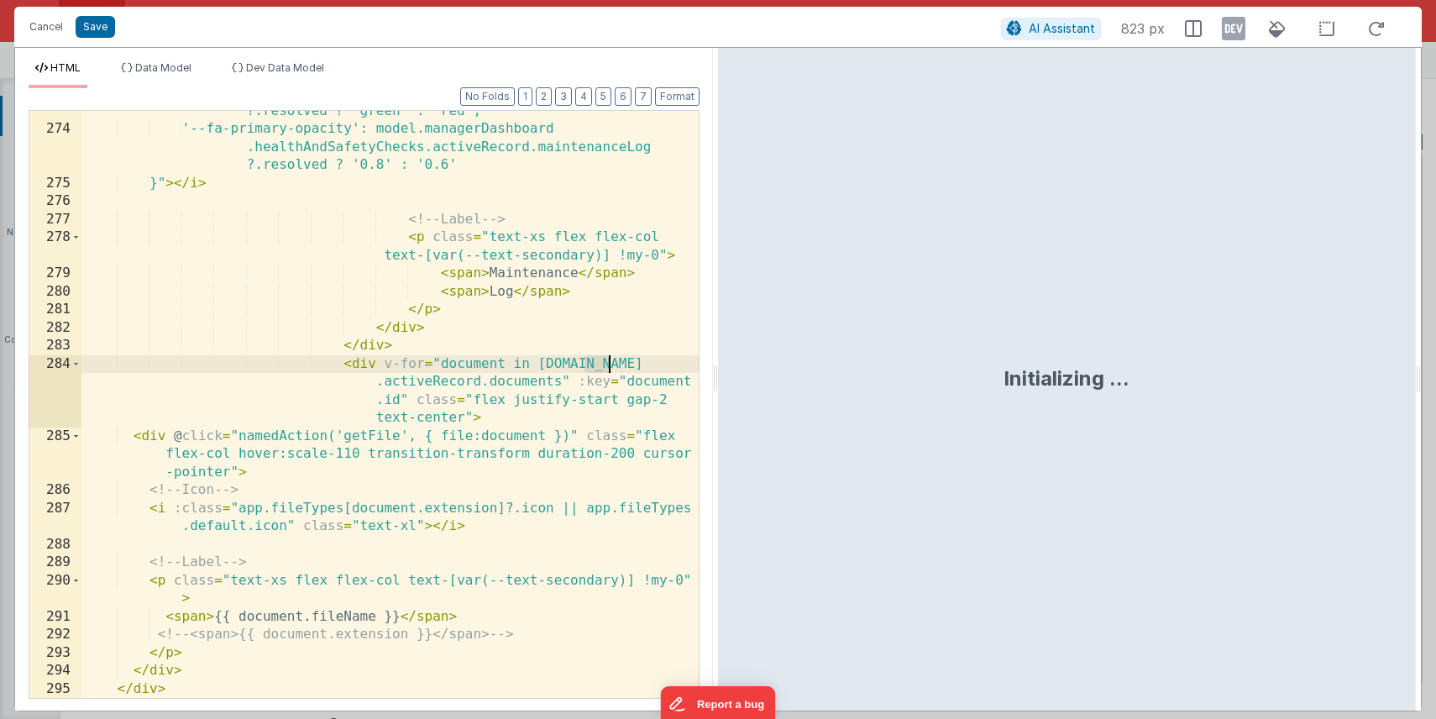
drag, startPoint x: 586, startPoint y: 366, endPoint x: 617, endPoint y: 365, distance: 31.1
click at [617, 365] on div "'--fa-primary-color': model.managerDashboard .healthAndSafetyChecks.activeRecor…" at bounding box center [389, 395] width 617 height 659
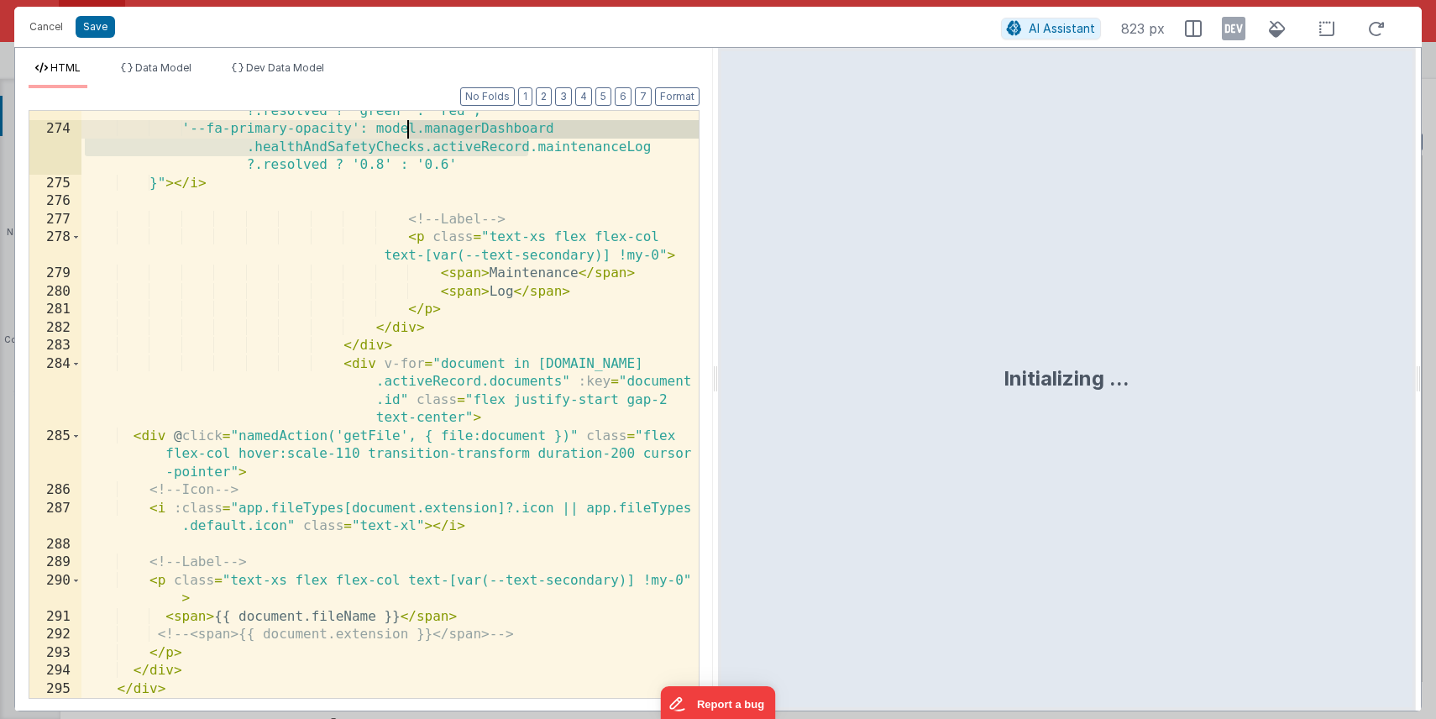
drag, startPoint x: 530, startPoint y: 149, endPoint x: 409, endPoint y: 130, distance: 122.5
click at [409, 130] on div "'--fa-primary-color': model.managerDashboard .healthAndSafetyChecks.activeRecor…" at bounding box center [389, 395] width 617 height 659
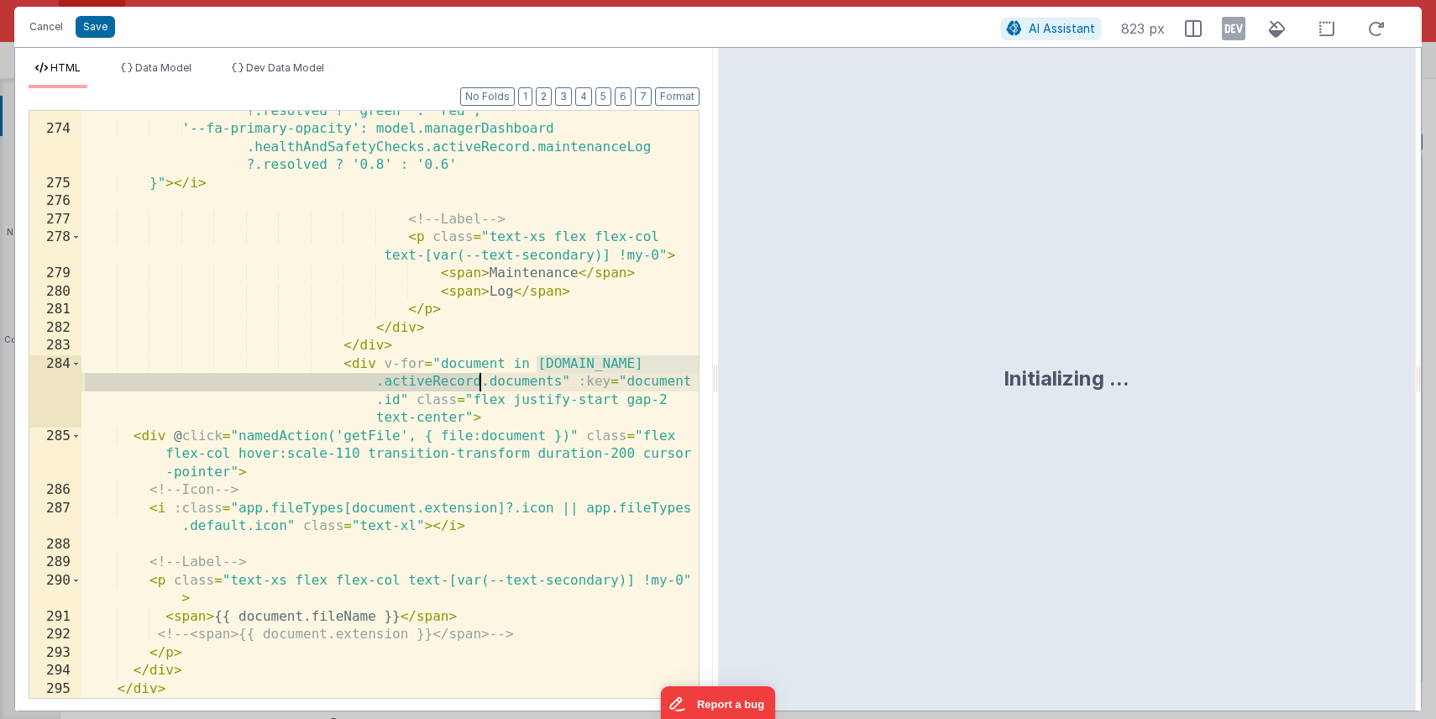
drag, startPoint x: 535, startPoint y: 366, endPoint x: 478, endPoint y: 384, distance: 59.8
click at [478, 384] on div "'--fa-primary-color': model.managerDashboard .healthAndSafetyChecks.activeRecor…" at bounding box center [389, 395] width 617 height 659
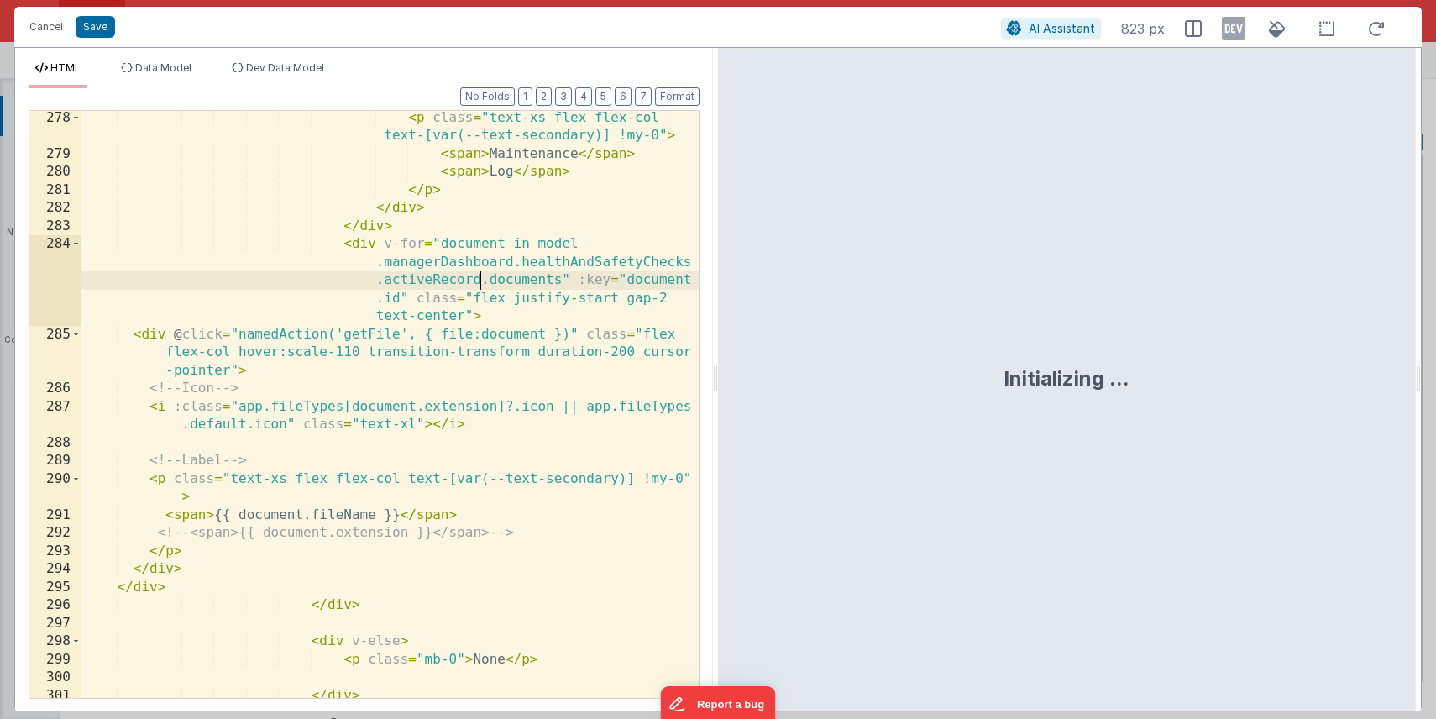
scroll to position [6464, 0]
click at [97, 34] on button "Save" at bounding box center [95, 27] width 39 height 22
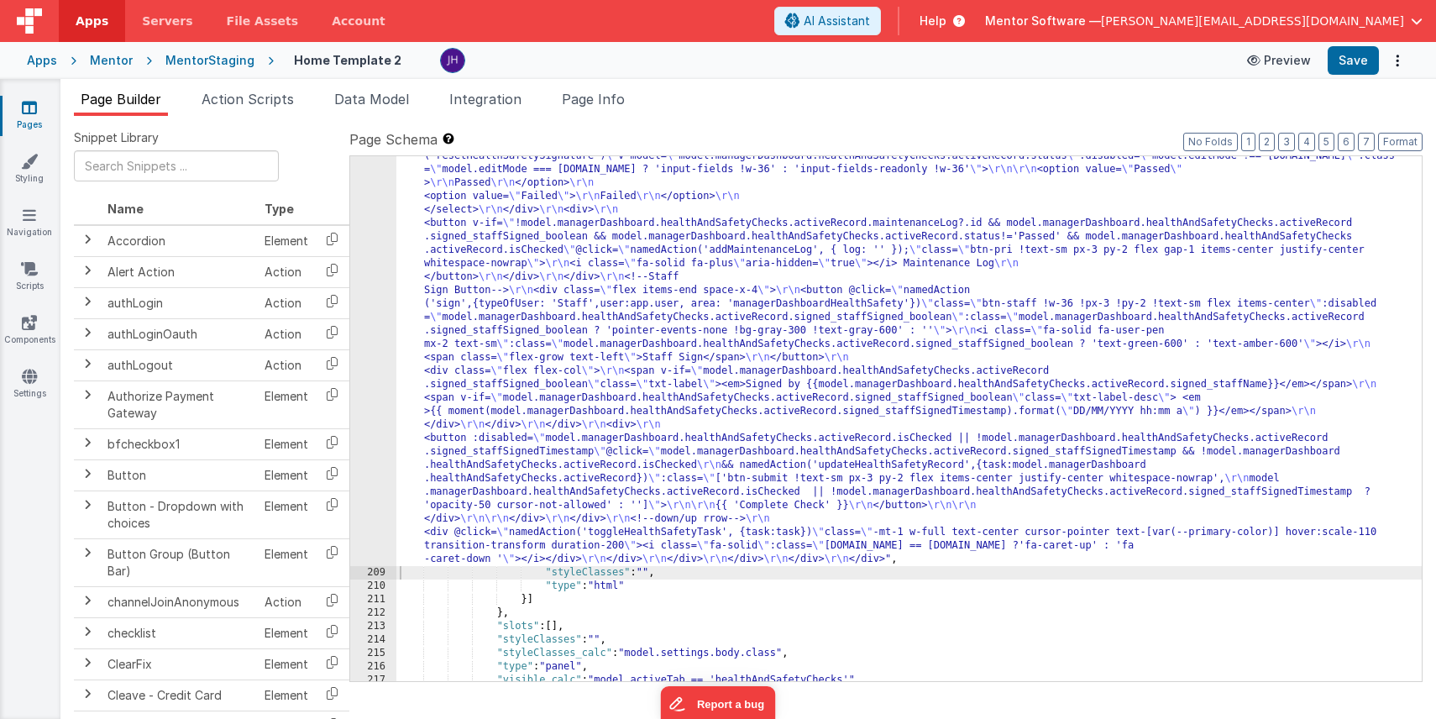
scroll to position [12656, 0]
click at [1360, 69] on button "Save" at bounding box center [1353, 60] width 51 height 29
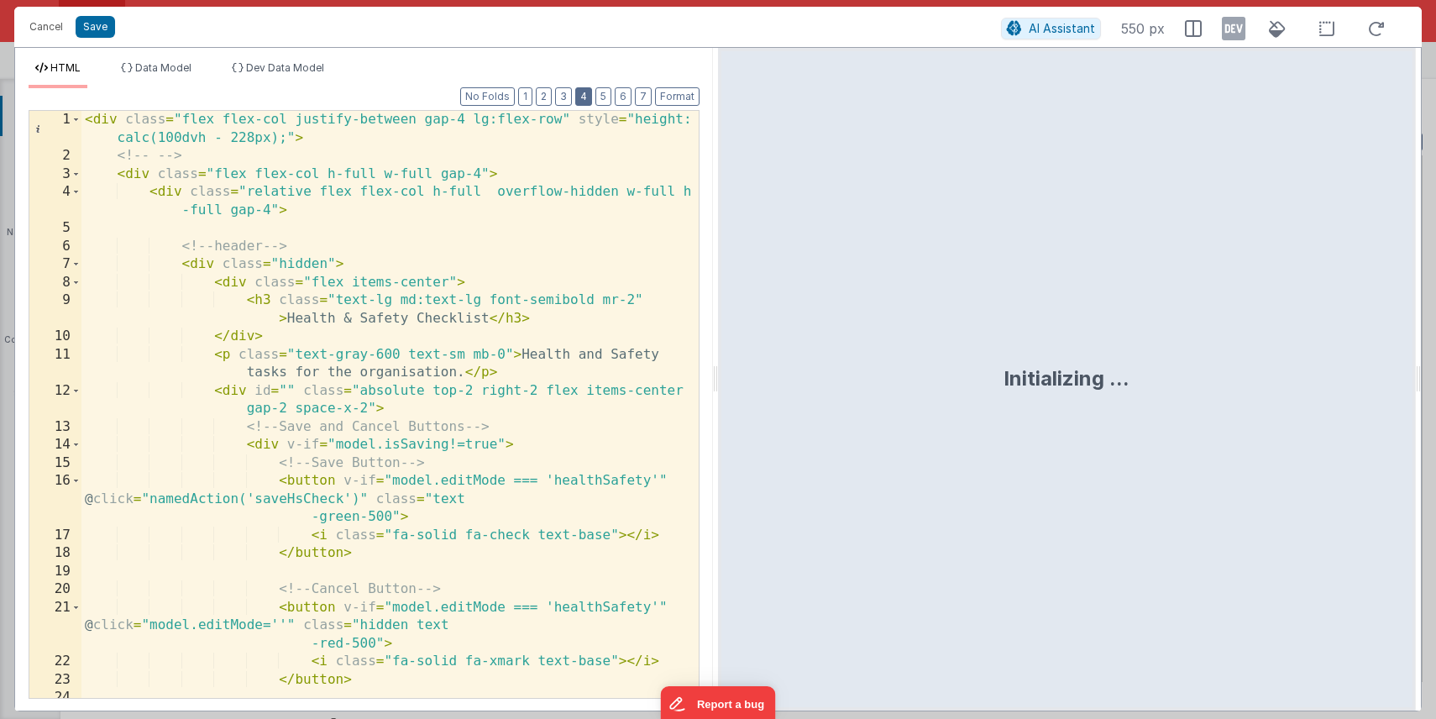
click at [586, 100] on button "4" at bounding box center [583, 96] width 17 height 18
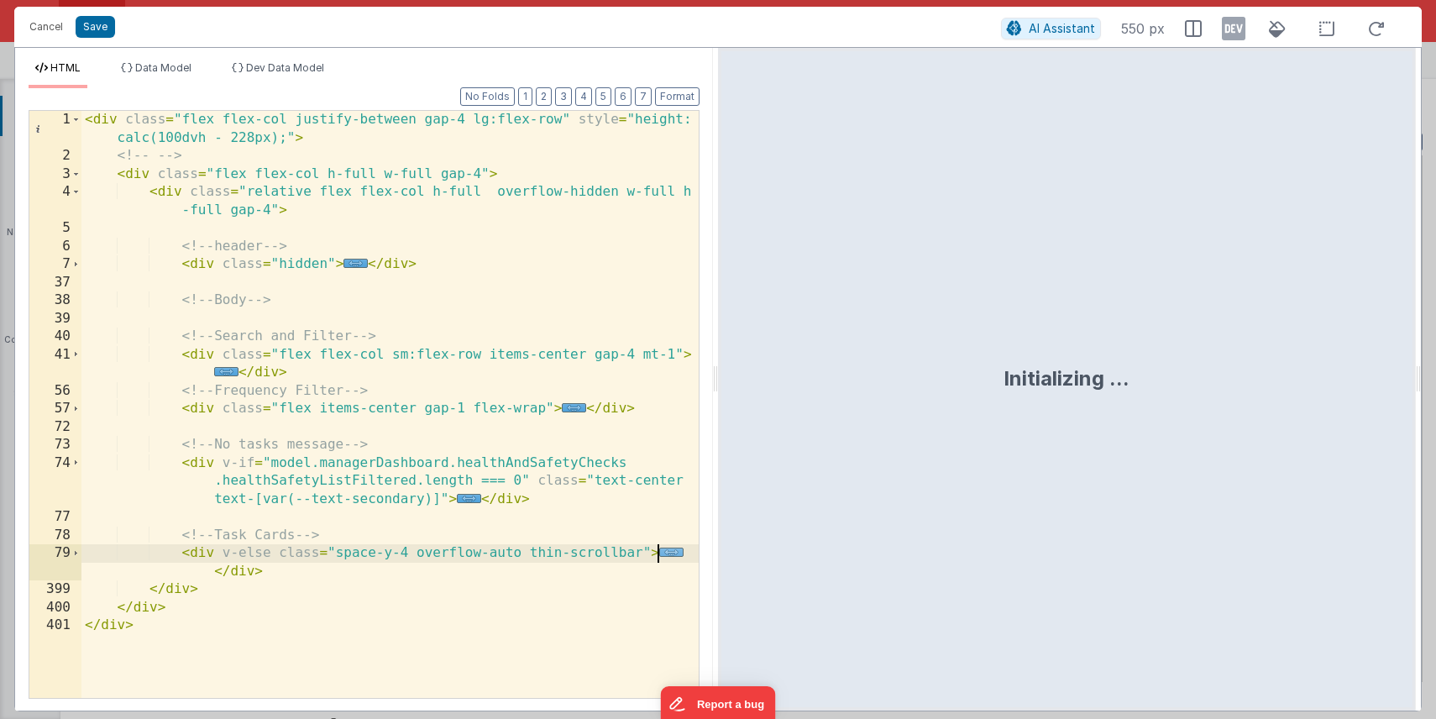
click at [669, 556] on span "..." at bounding box center [671, 552] width 24 height 9
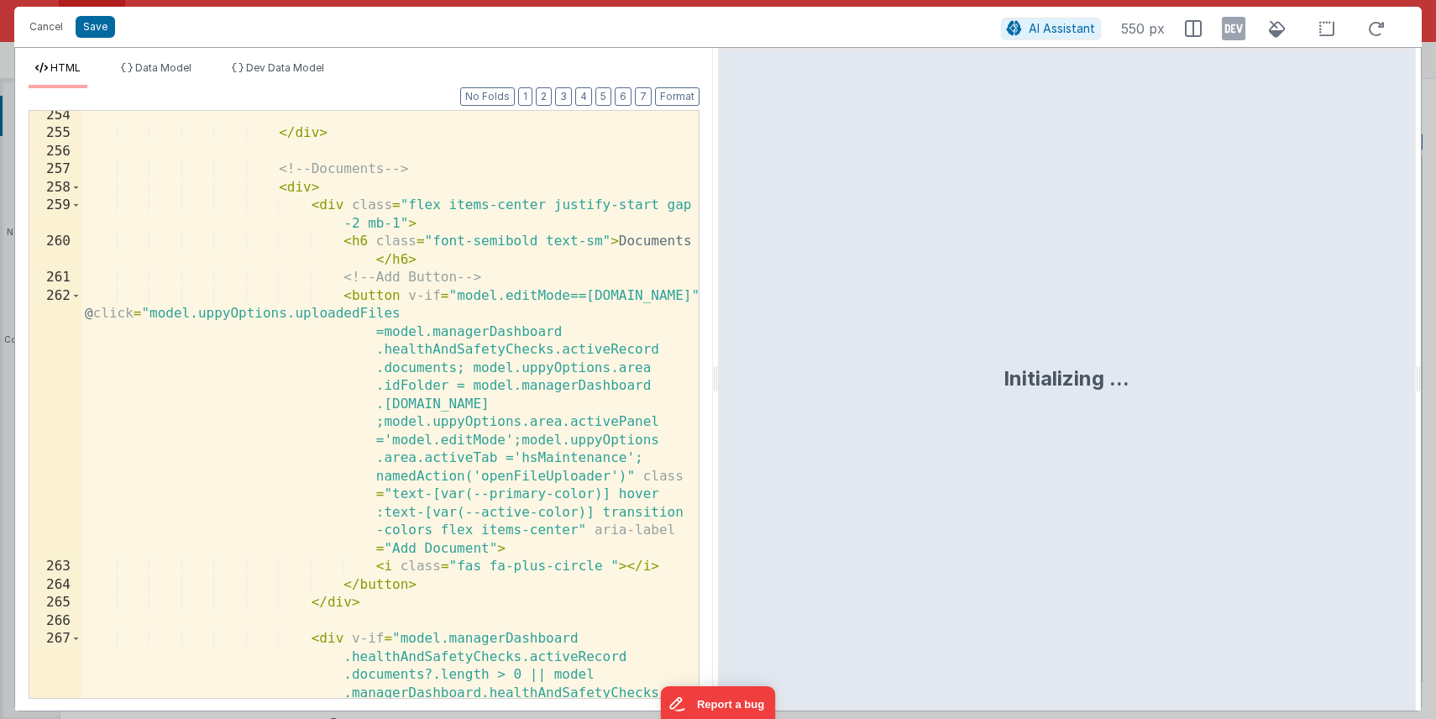
scroll to position [5394, 0]
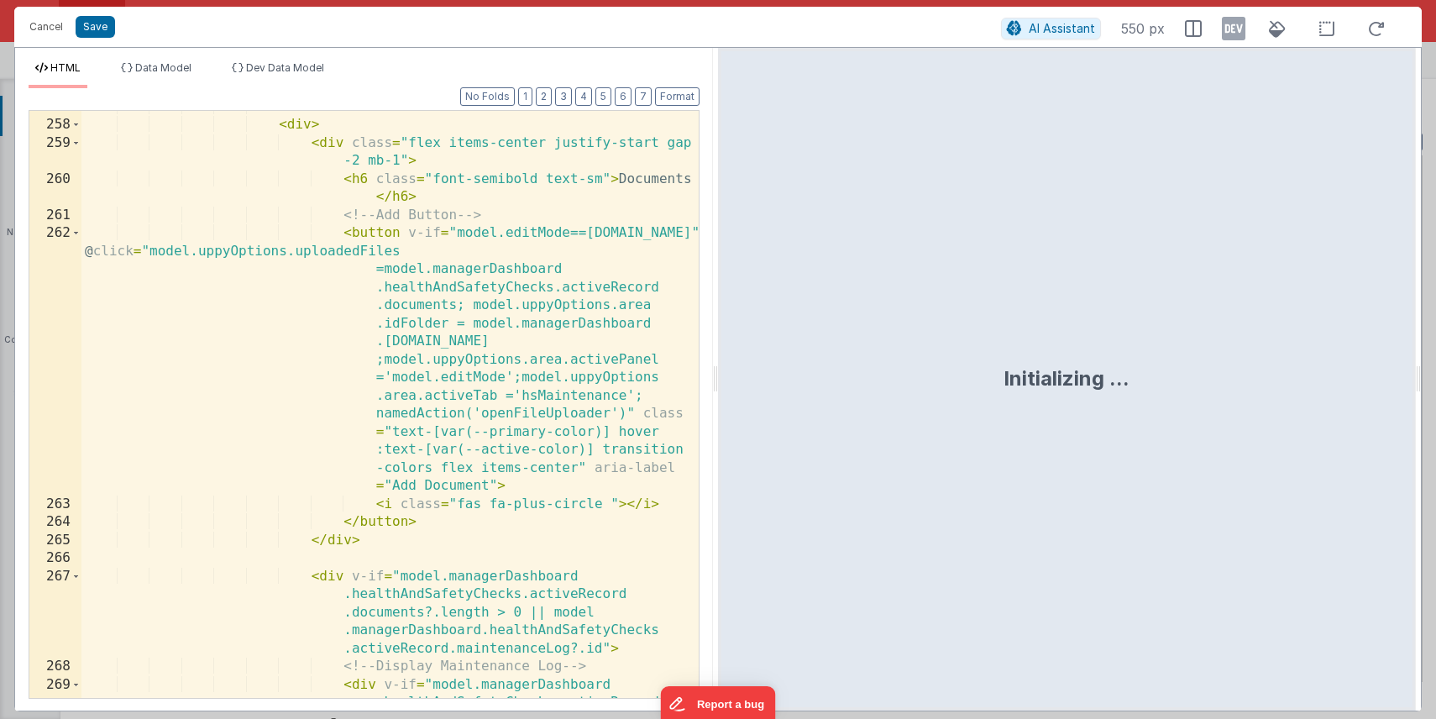
click at [353, 236] on div "<!-- Documents --> < div > < div class = "flex items-center justify-start gap -…" at bounding box center [389, 437] width 617 height 678
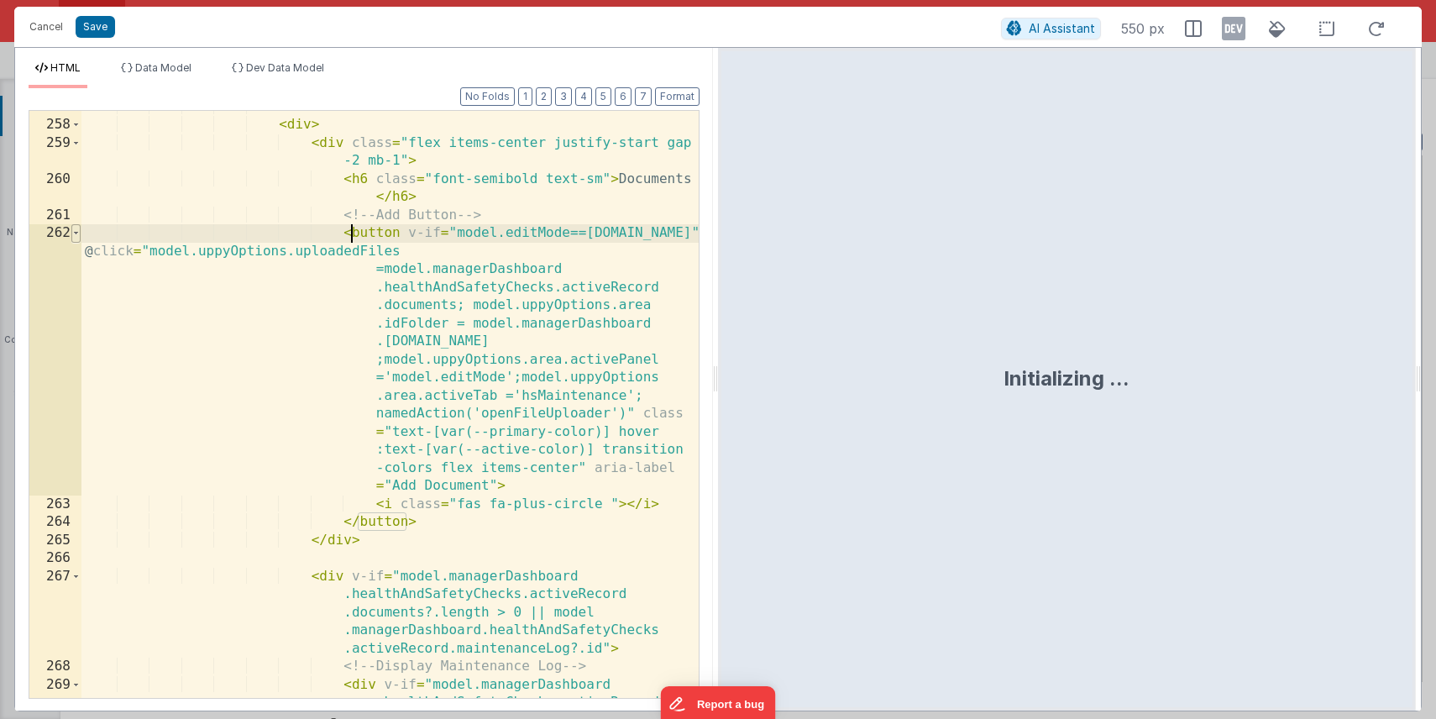
click at [77, 233] on span at bounding box center [75, 233] width 9 height 18
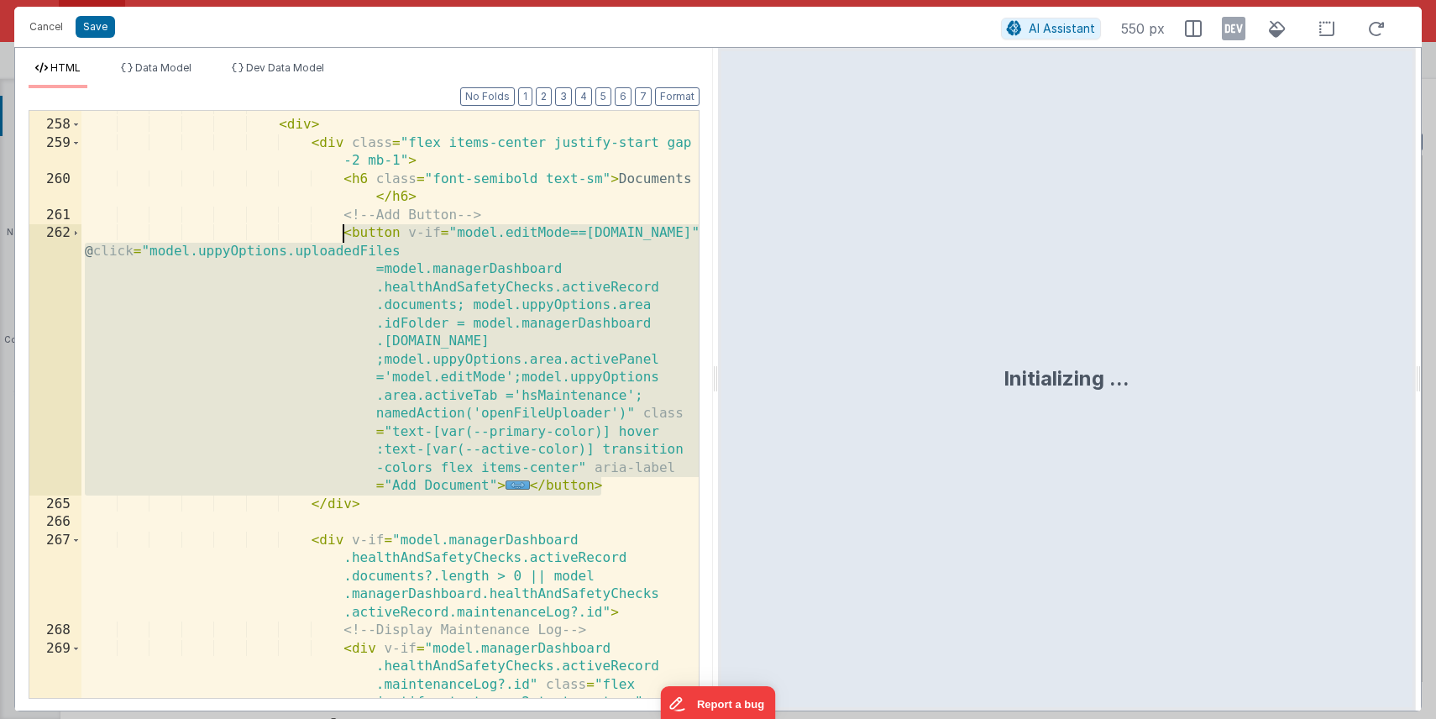
drag, startPoint x: 611, startPoint y: 487, endPoint x: 341, endPoint y: 236, distance: 368.4
click at [341, 236] on div "<!-- Documents --> < div > < div class = "flex items-center justify-start gap -…" at bounding box center [389, 437] width 617 height 678
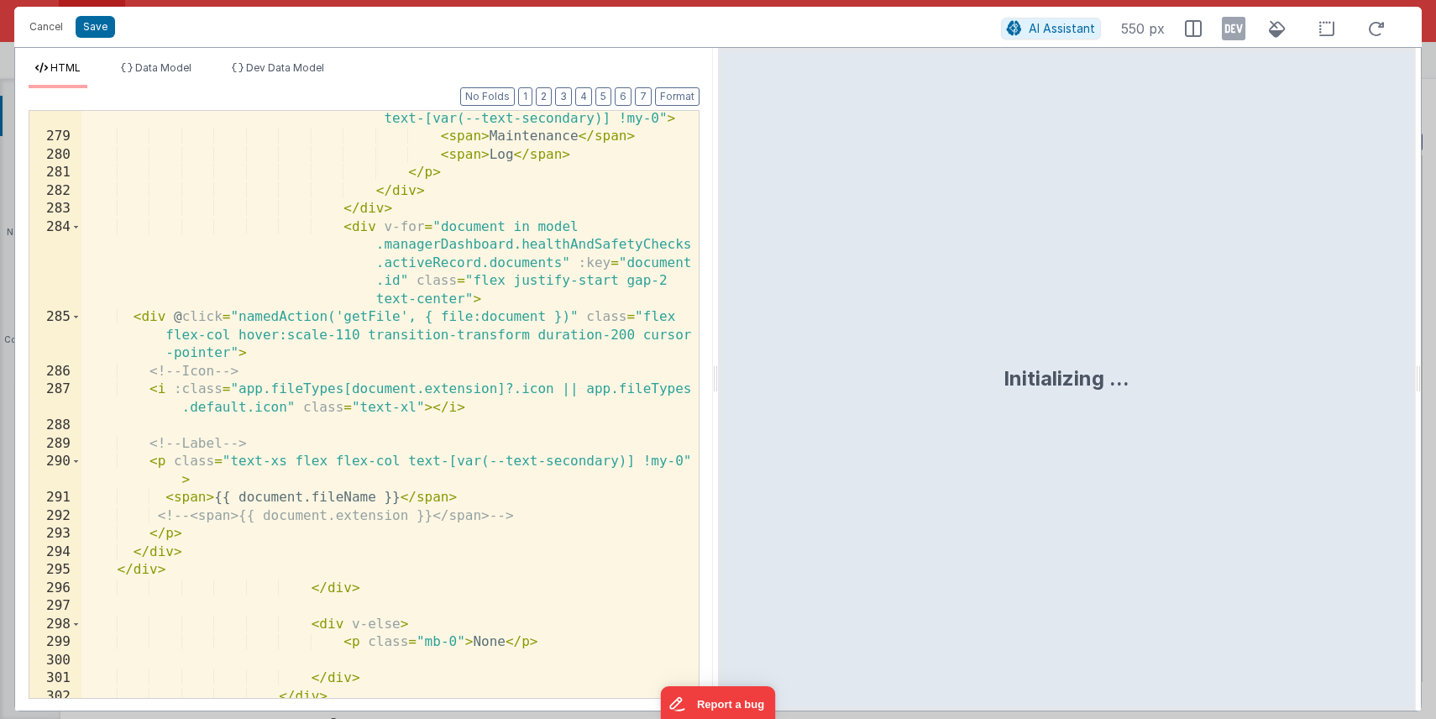
scroll to position [6460, 0]
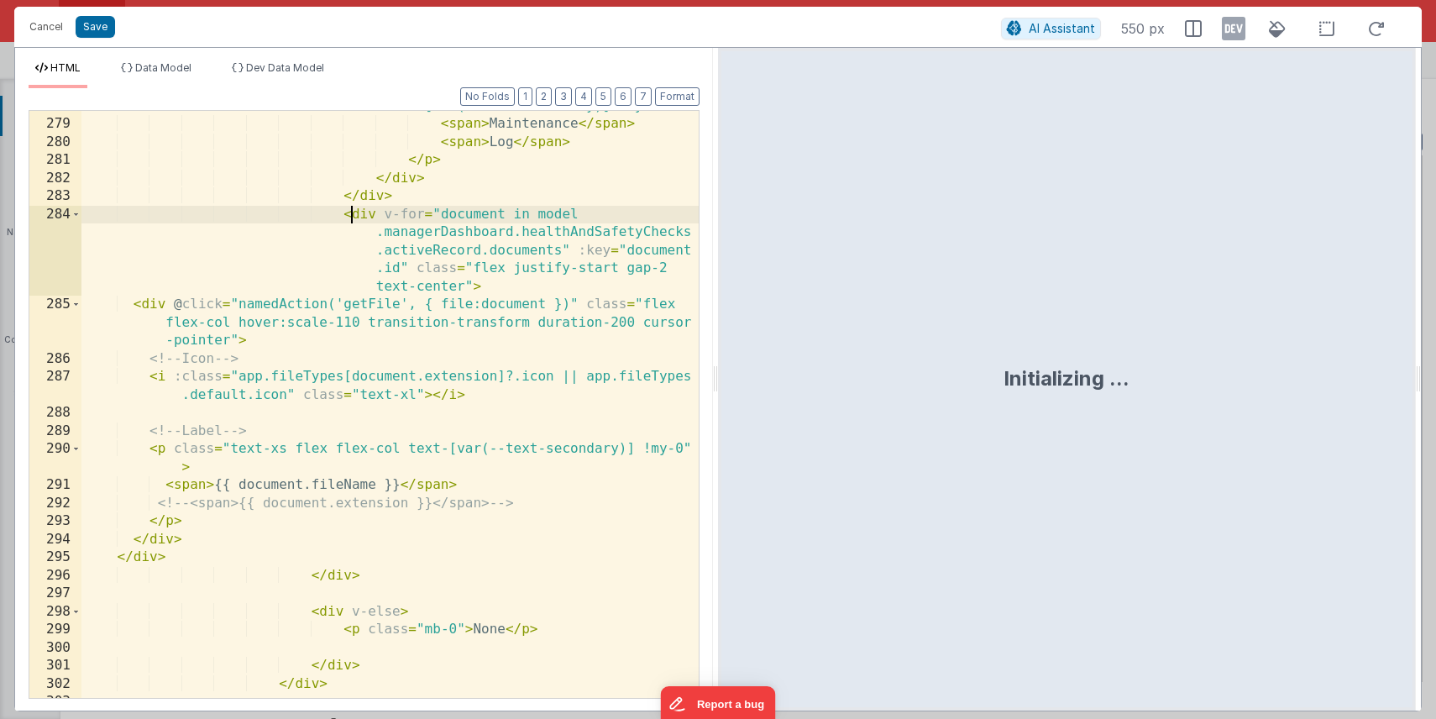
click at [350, 221] on div "< p class = "text-xs flex flex-col text-[var(--text-secondary)] !my-0" > < span…" at bounding box center [389, 400] width 617 height 642
click at [78, 212] on span at bounding box center [75, 215] width 9 height 18
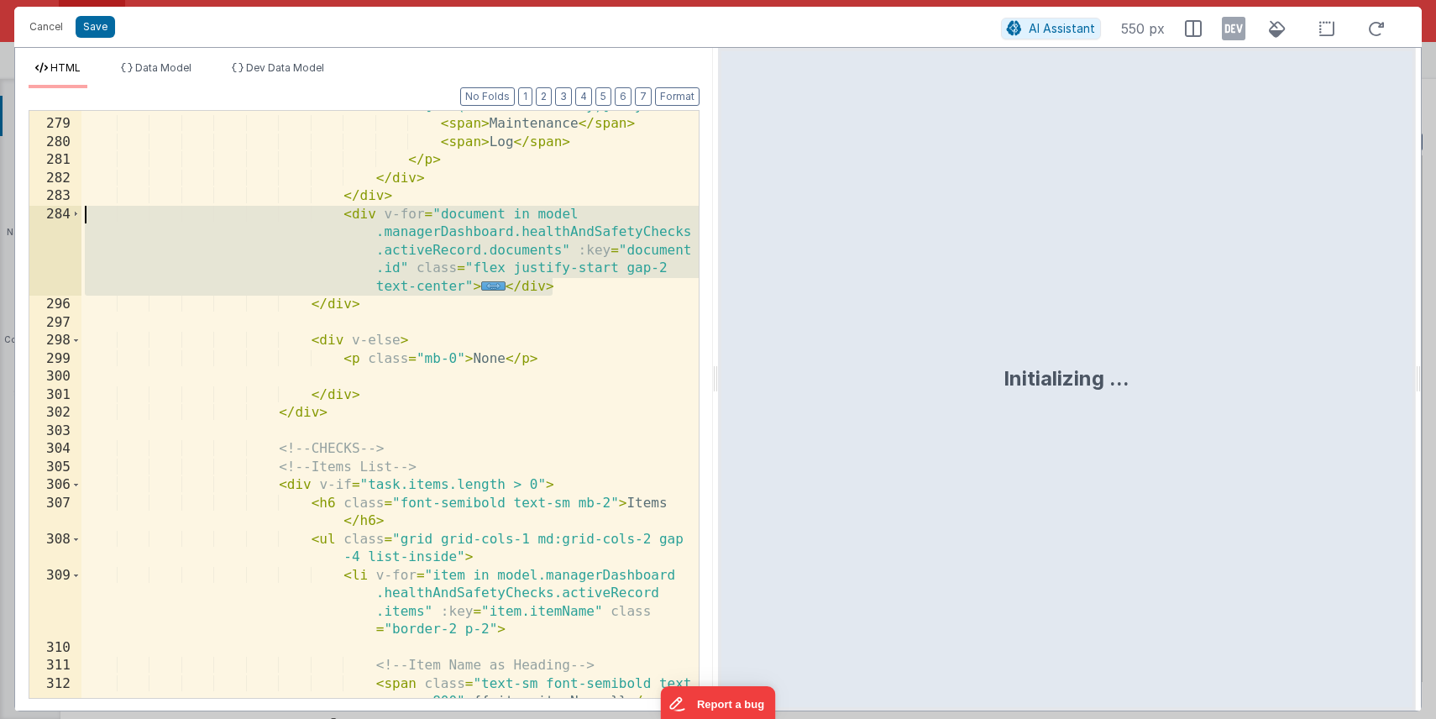
drag, startPoint x: 561, startPoint y: 288, endPoint x: 55, endPoint y: 214, distance: 511.8
click at [55, 214] on div "278 279 280 281 282 283 284 296 297 298 299 300 301 302 303 304 305 306 307 308…" at bounding box center [364, 404] width 671 height 589
click at [44, 24] on button "Cancel" at bounding box center [46, 27] width 50 height 24
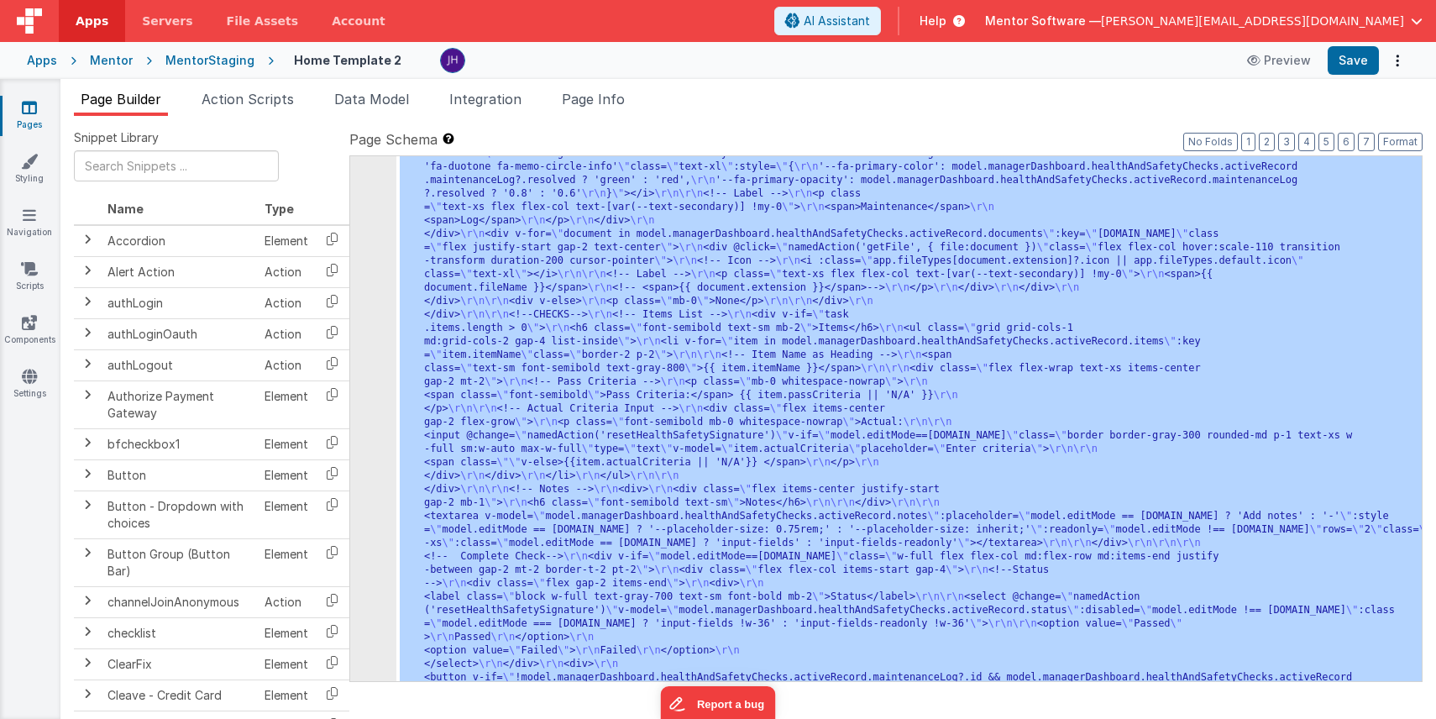
scroll to position [12338, 0]
click at [595, 100] on span "Page Info" at bounding box center [593, 99] width 63 height 17
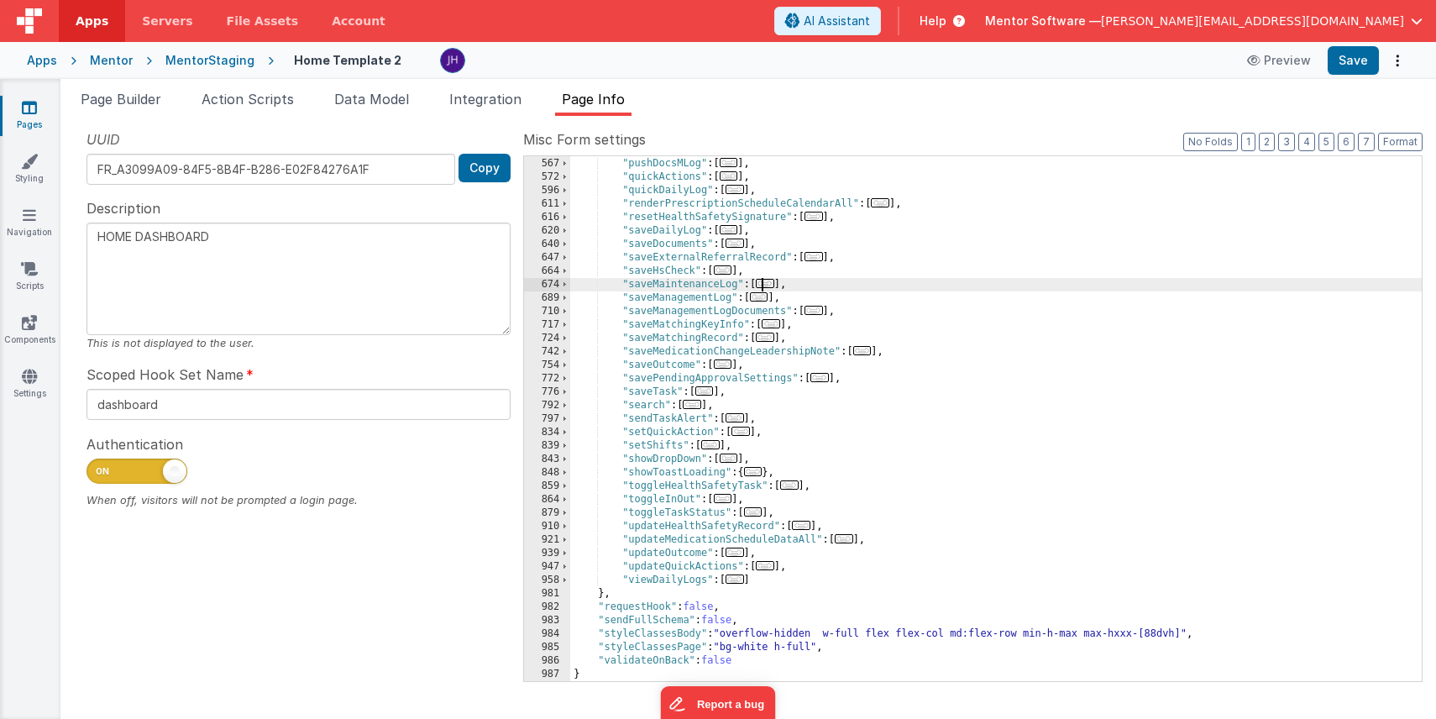
click at [766, 286] on span "..." at bounding box center [765, 283] width 18 height 9
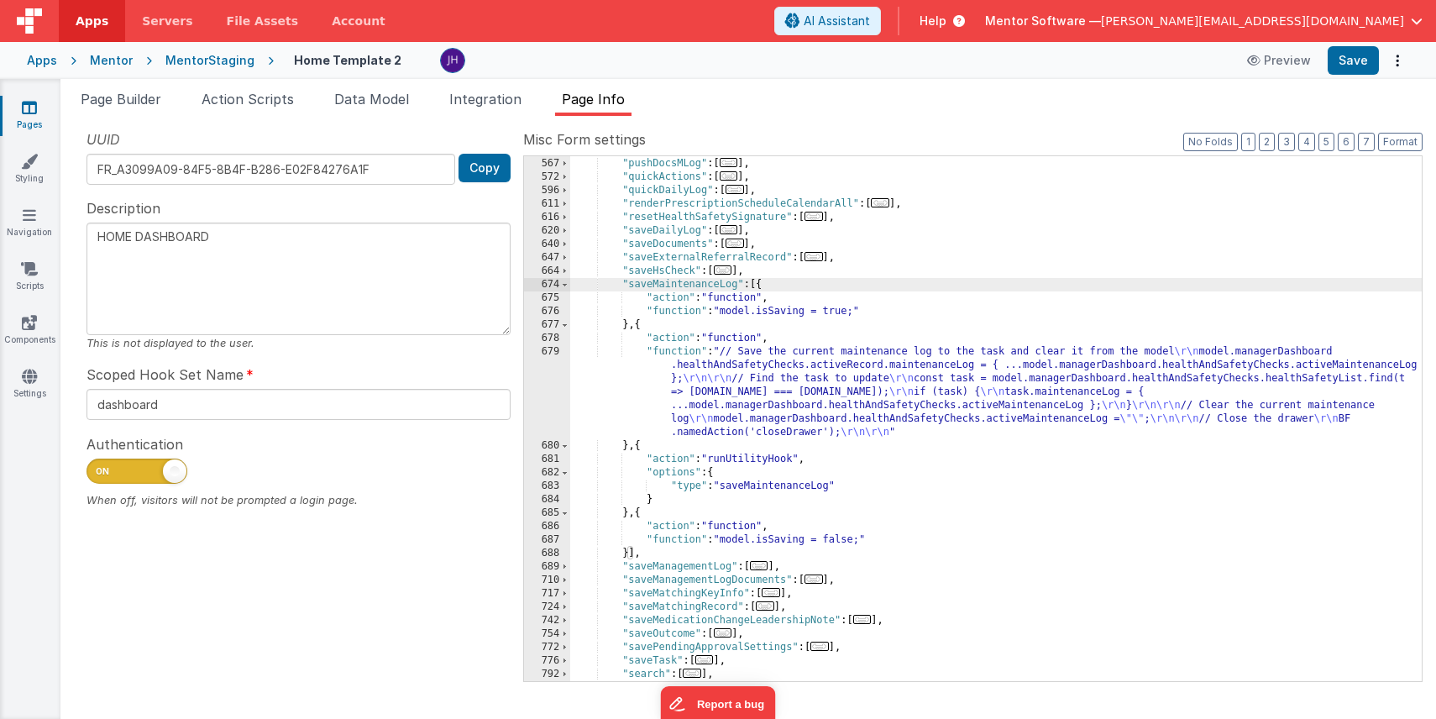
click at [842, 374] on div ""pushDocs" : [ ... ] , "pushDocsMLog" : [ ... ] , "quickActions" : [ ... ] , "q…" at bounding box center [996, 420] width 852 height 552
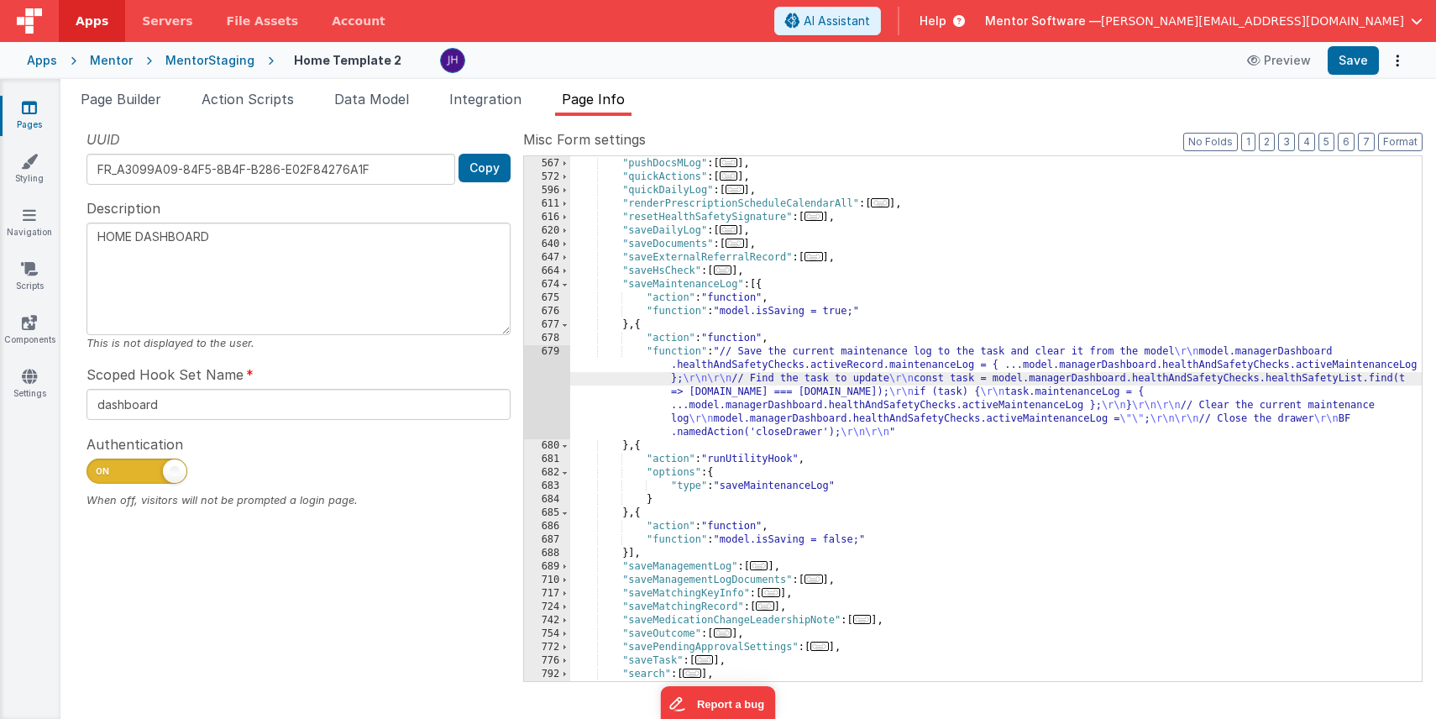
click at [553, 376] on div "679" at bounding box center [547, 392] width 46 height 94
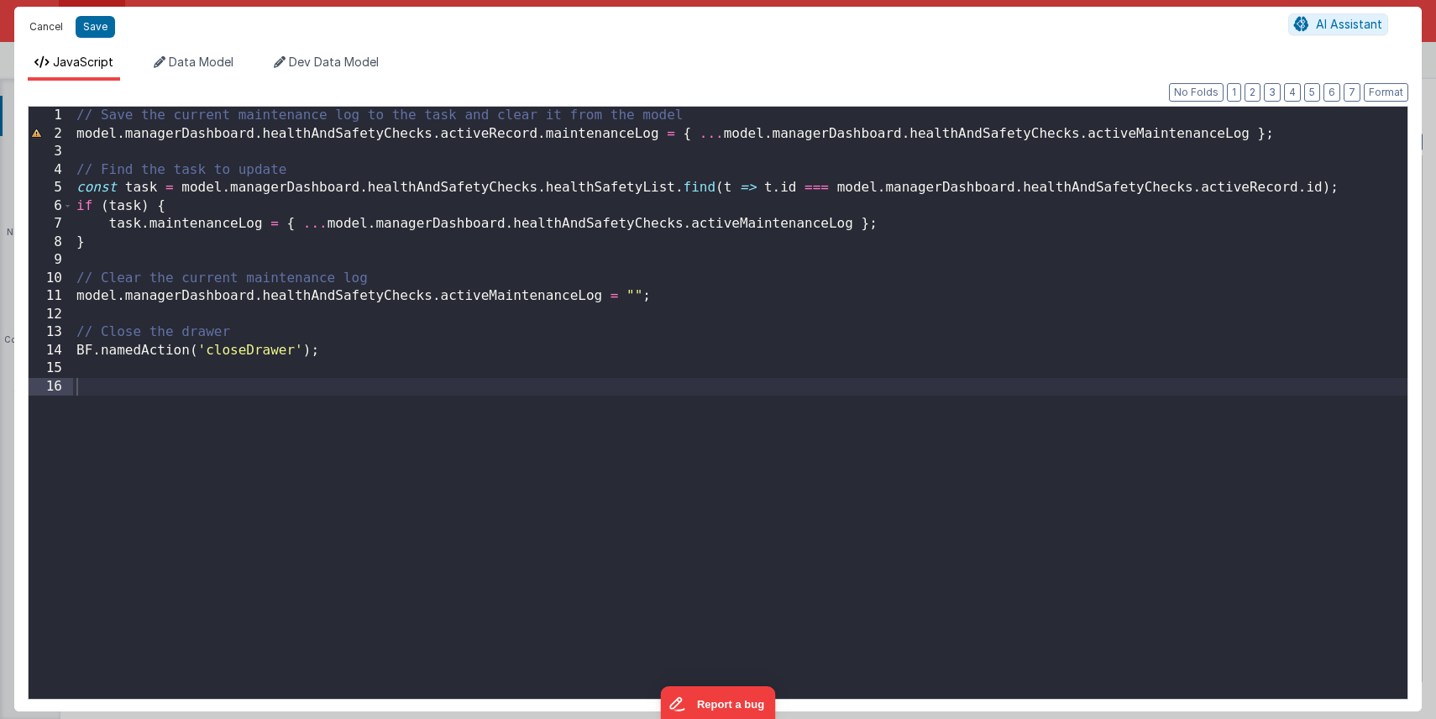
click at [48, 27] on button "Cancel" at bounding box center [46, 27] width 50 height 24
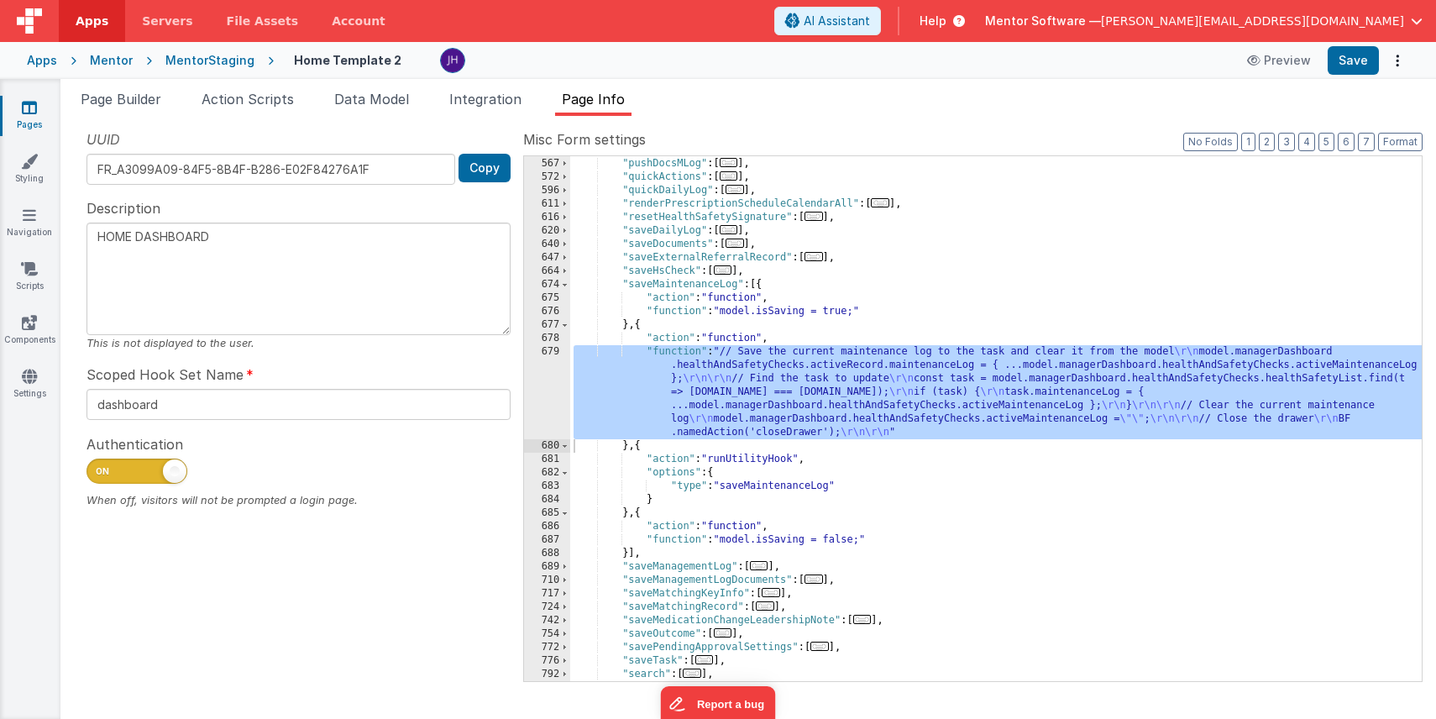
click at [105, 63] on div "Mentor" at bounding box center [111, 60] width 43 height 17
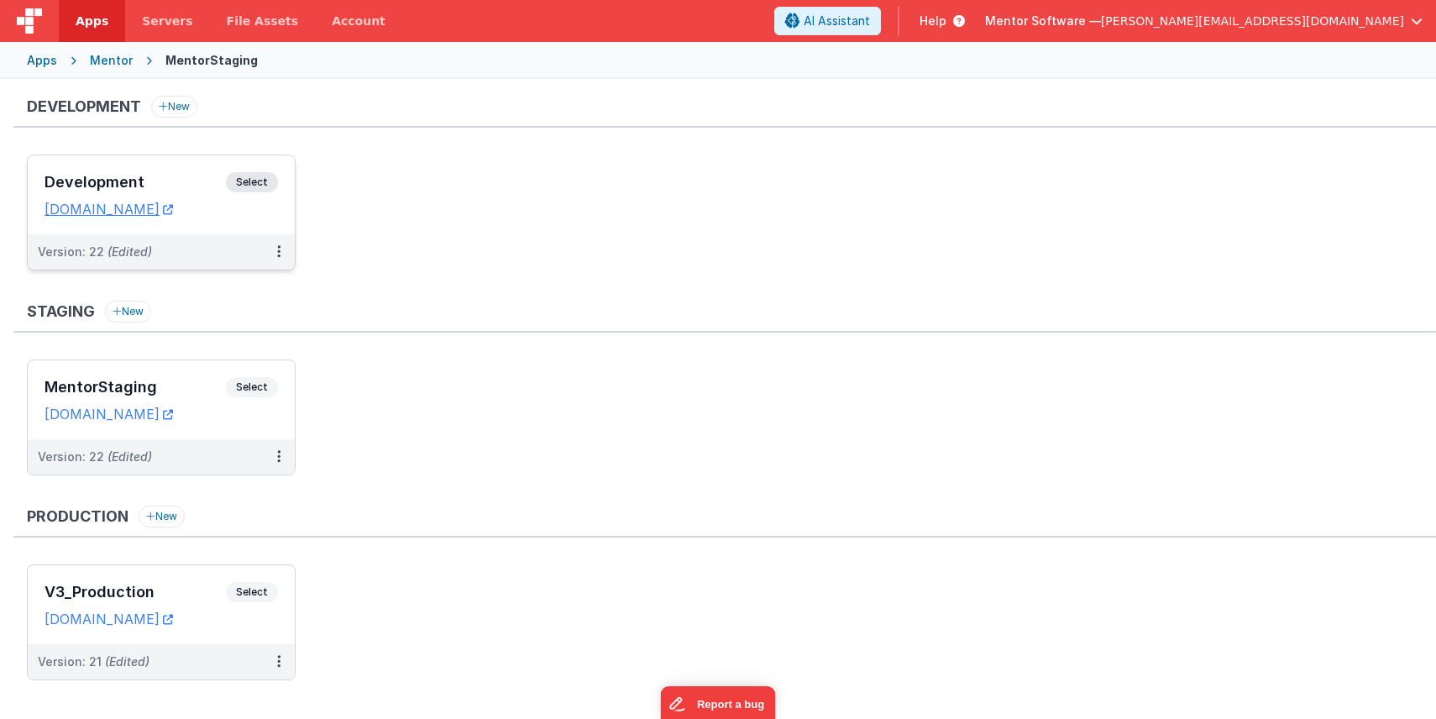
click at [173, 181] on h3 "Development" at bounding box center [135, 182] width 181 height 17
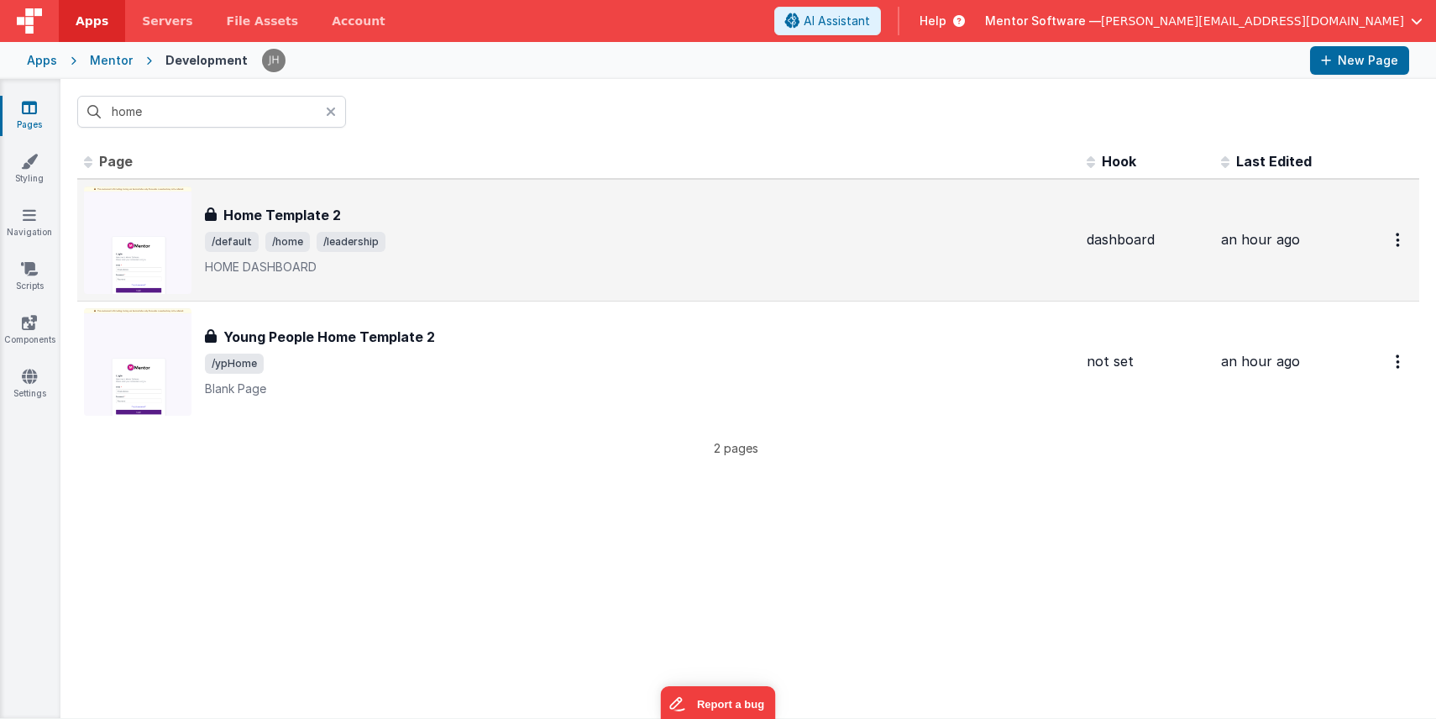
click at [327, 194] on div "Home Template 2 Home Template 2 /default /home /leadership HOME DASHBOARD" at bounding box center [578, 240] width 989 height 108
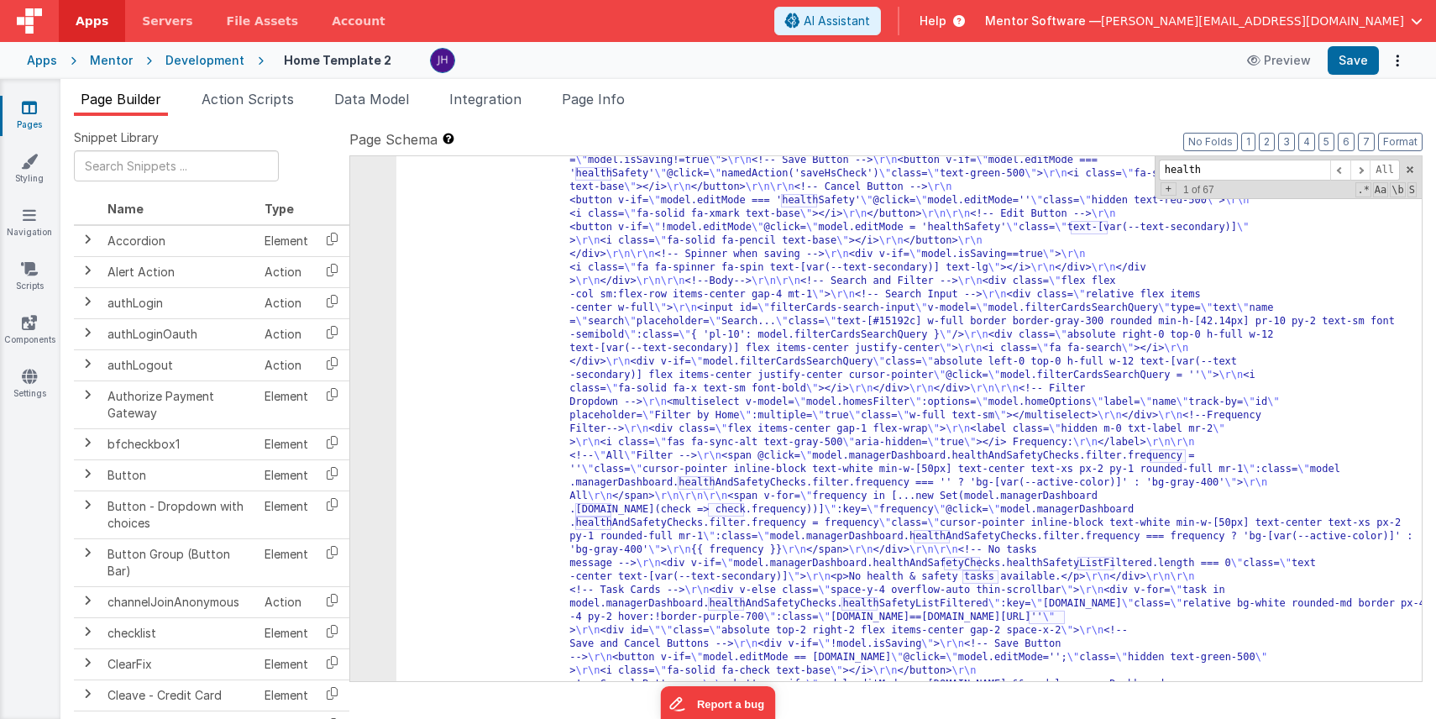
scroll to position [11296, 0]
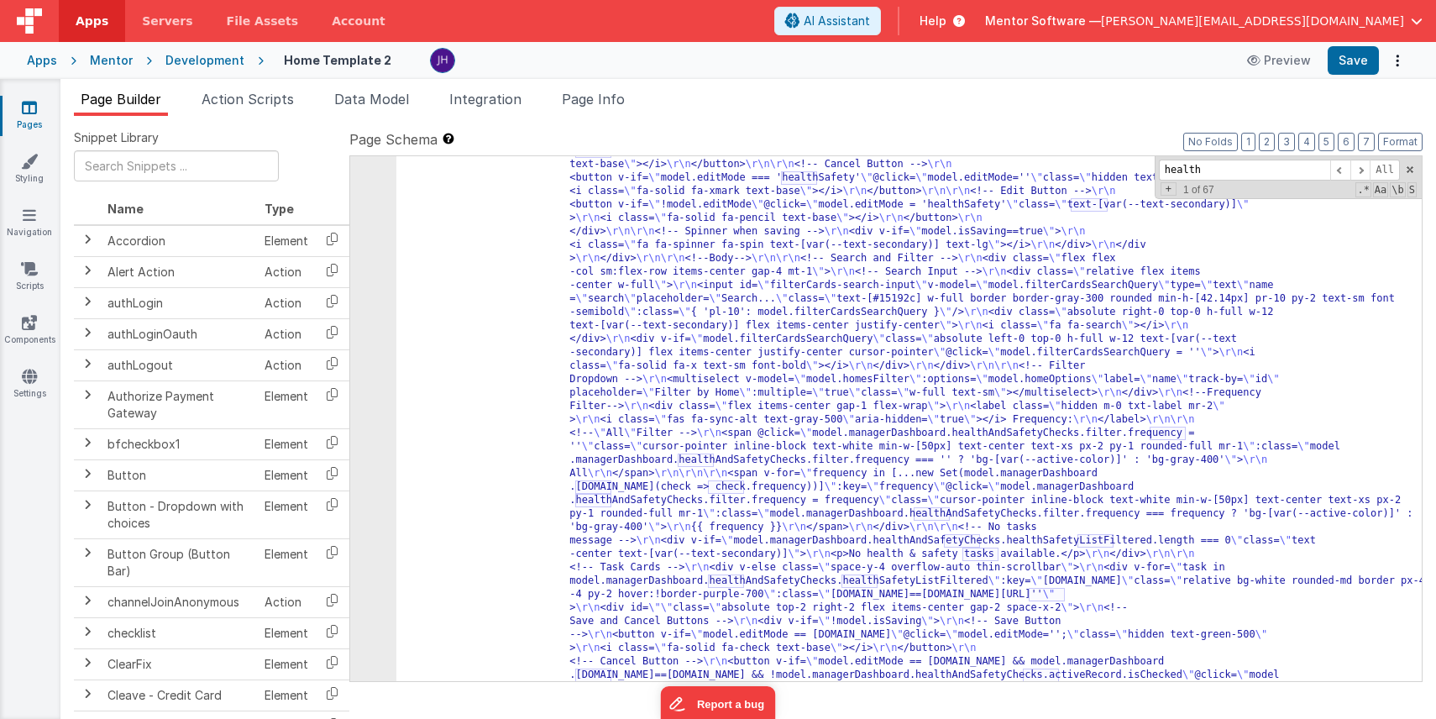
type input "health"
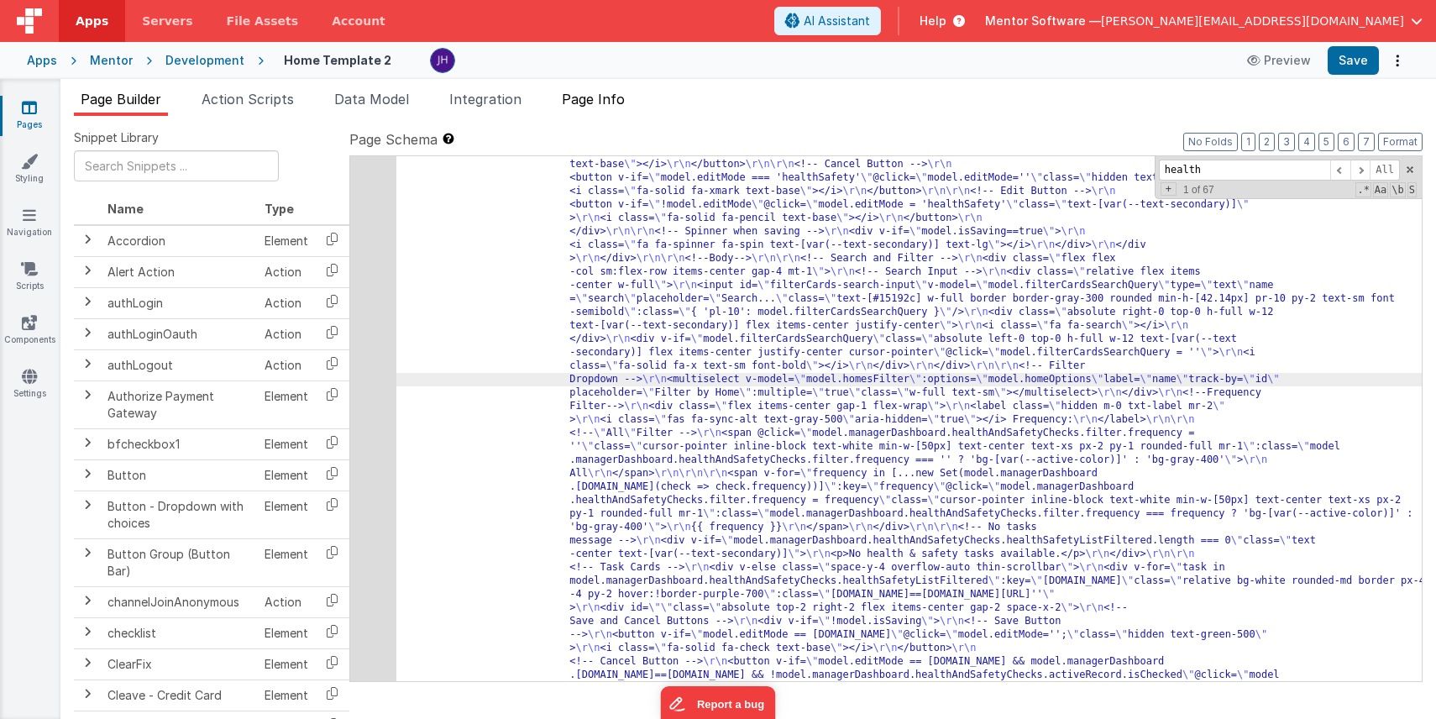
click at [595, 94] on span "Page Info" at bounding box center [593, 99] width 63 height 17
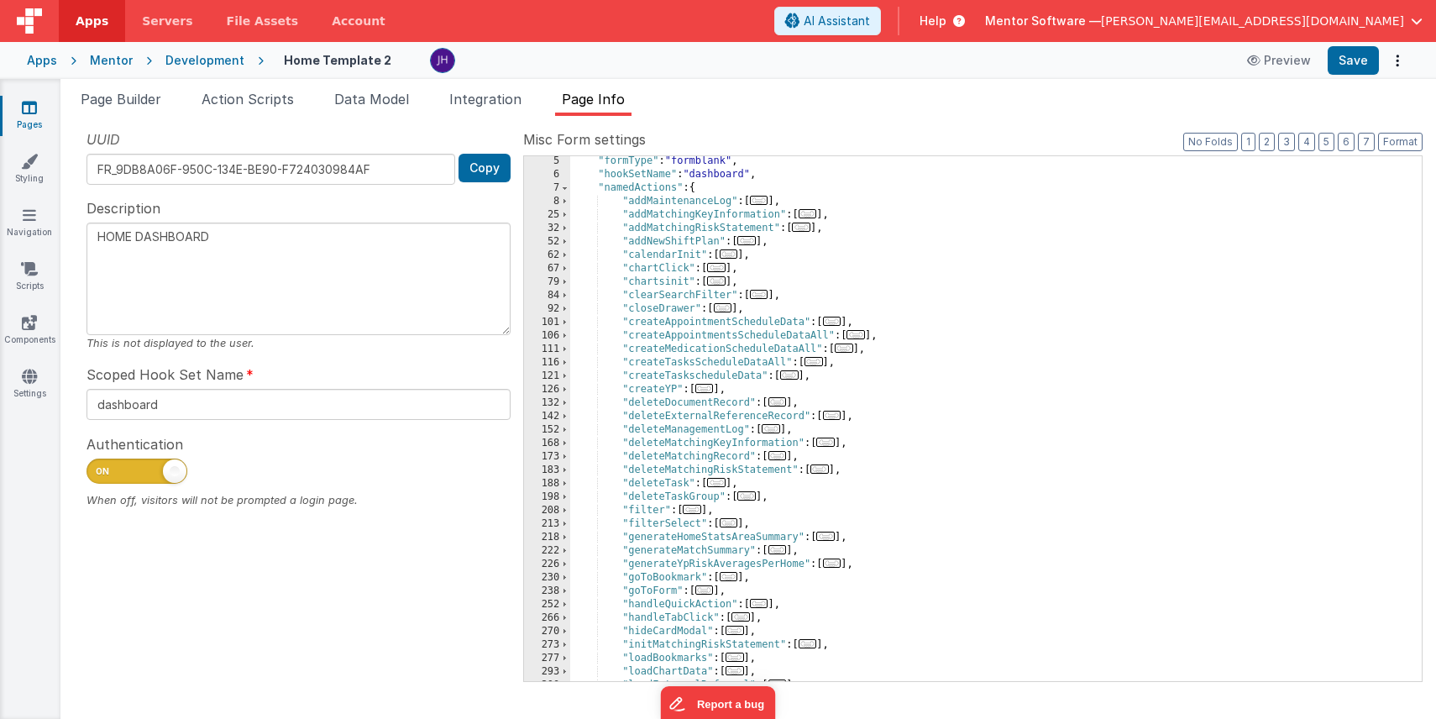
scroll to position [55, 0]
click at [762, 203] on span "..." at bounding box center [759, 200] width 18 height 9
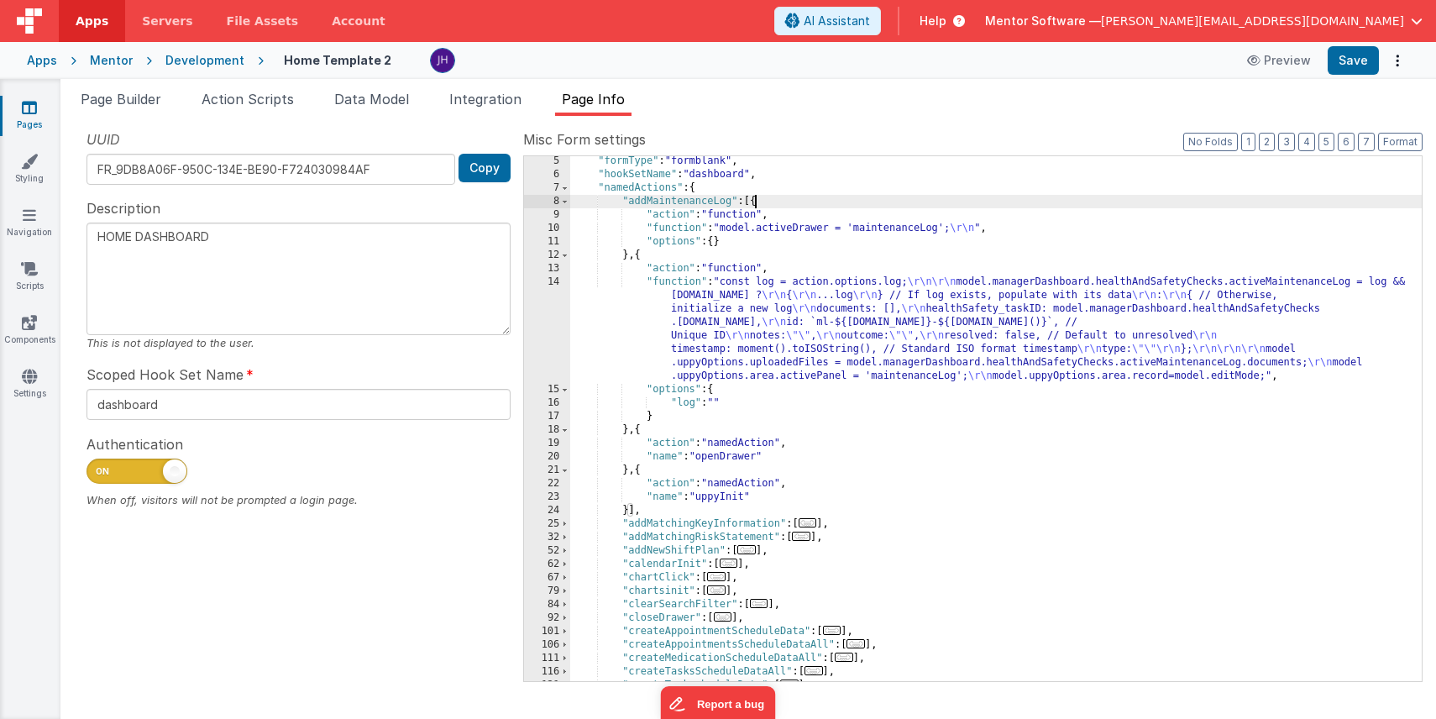
click at [568, 203] on span at bounding box center [564, 201] width 9 height 13
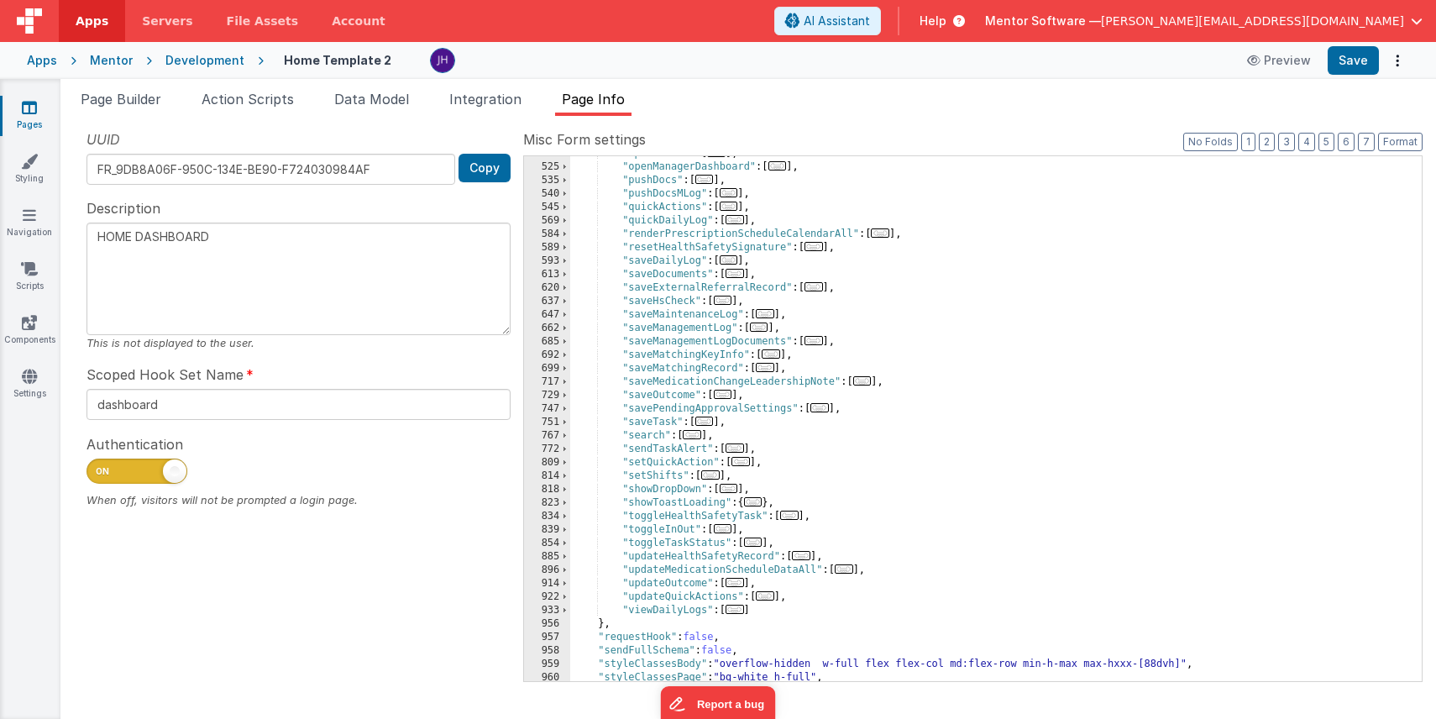
scroll to position [804, 0]
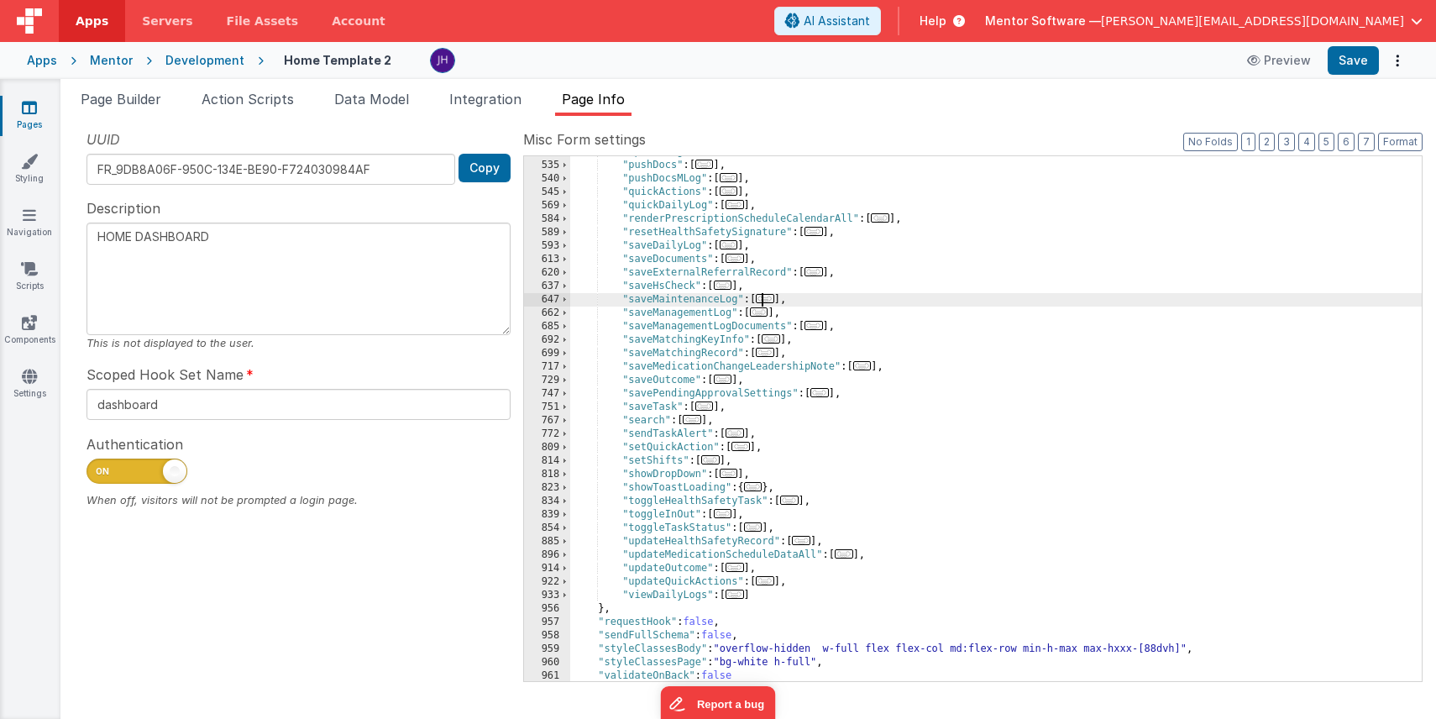
click at [767, 301] on span "..." at bounding box center [765, 298] width 18 height 9
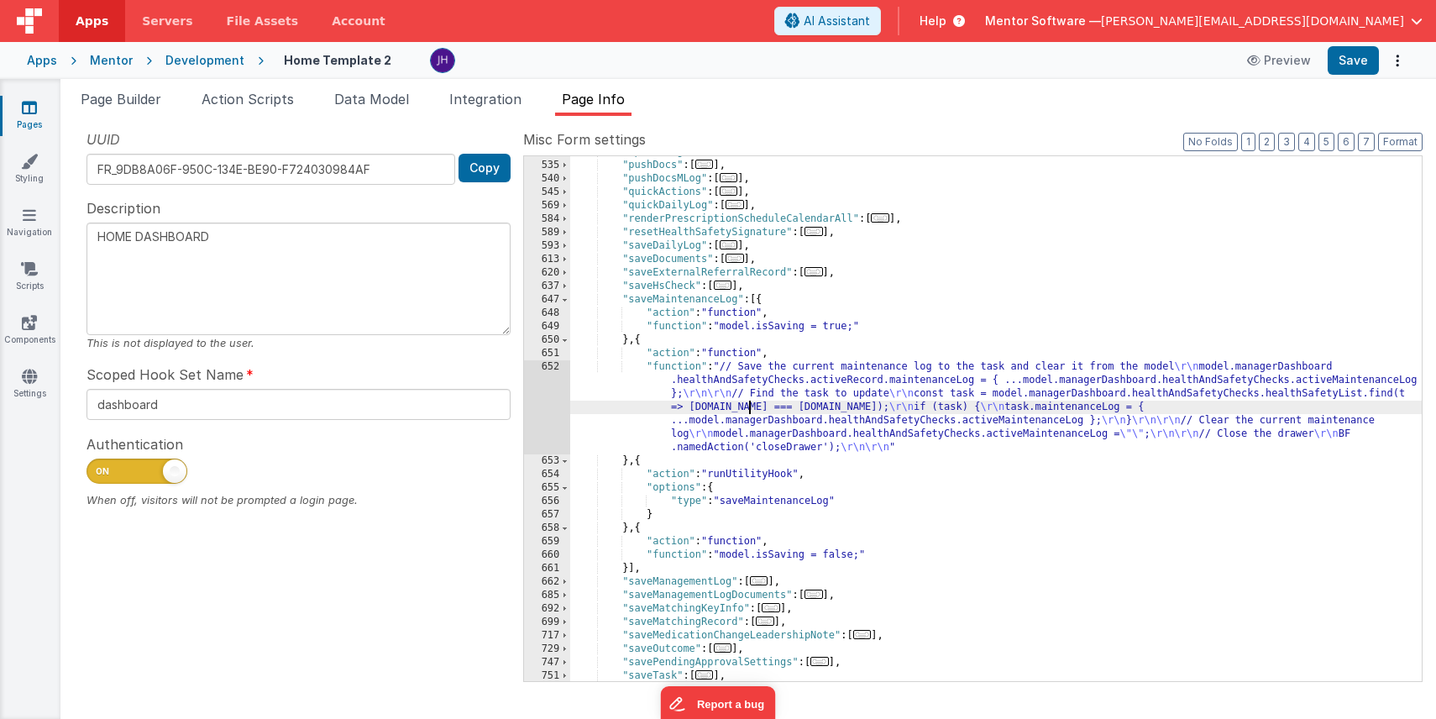
click at [749, 406] on div ""openManagerDashboard" : [ ... ] , "pushDocs" : [ ... ] , "pushDocsMLog" : [ ..…" at bounding box center [996, 421] width 852 height 552
click at [553, 395] on div "652" at bounding box center [547, 407] width 46 height 94
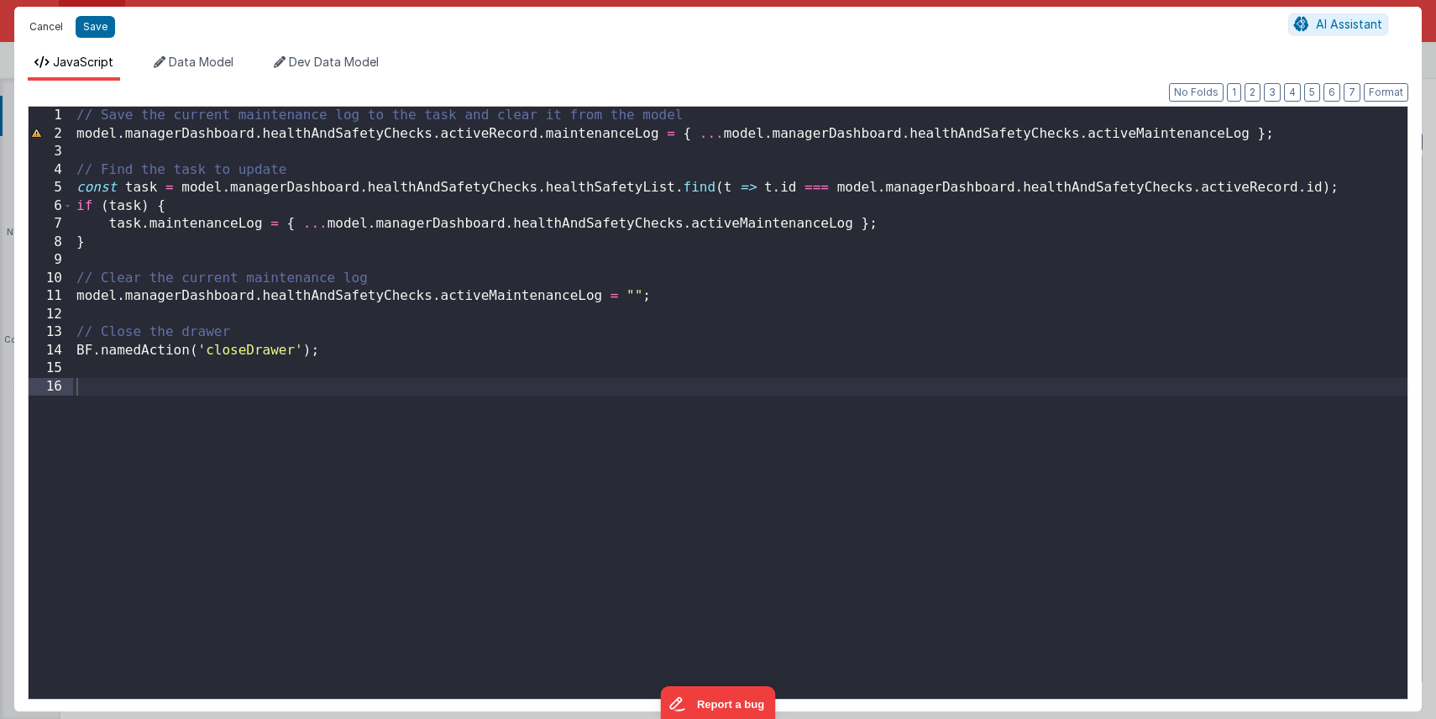
drag, startPoint x: 50, startPoint y: 30, endPoint x: 59, endPoint y: 30, distance: 9.2
click at [49, 30] on button "Cancel" at bounding box center [46, 27] width 50 height 24
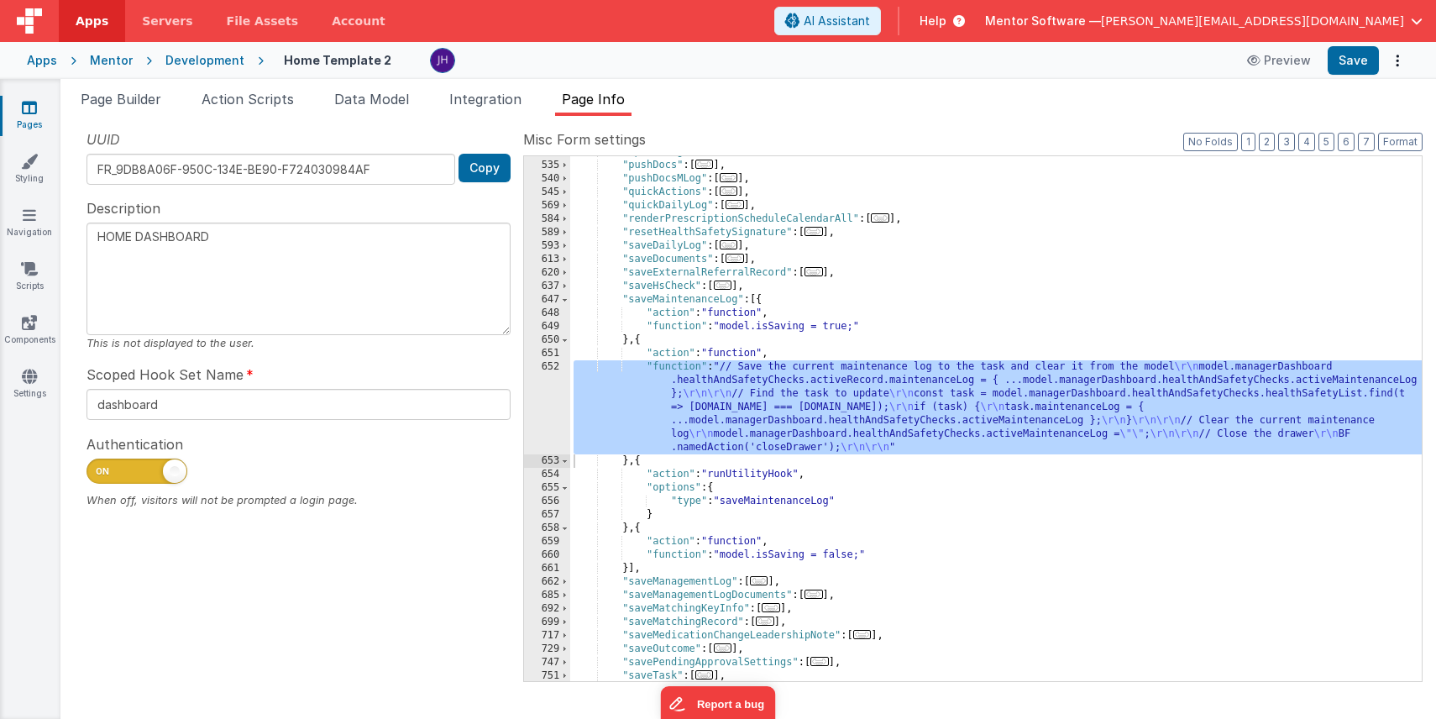
click at [770, 498] on div ""openManagerDashboard" : [ ... ] , "pushDocs" : [ ... ] , "pushDocsMLog" : [ ..…" at bounding box center [996, 421] width 852 height 552
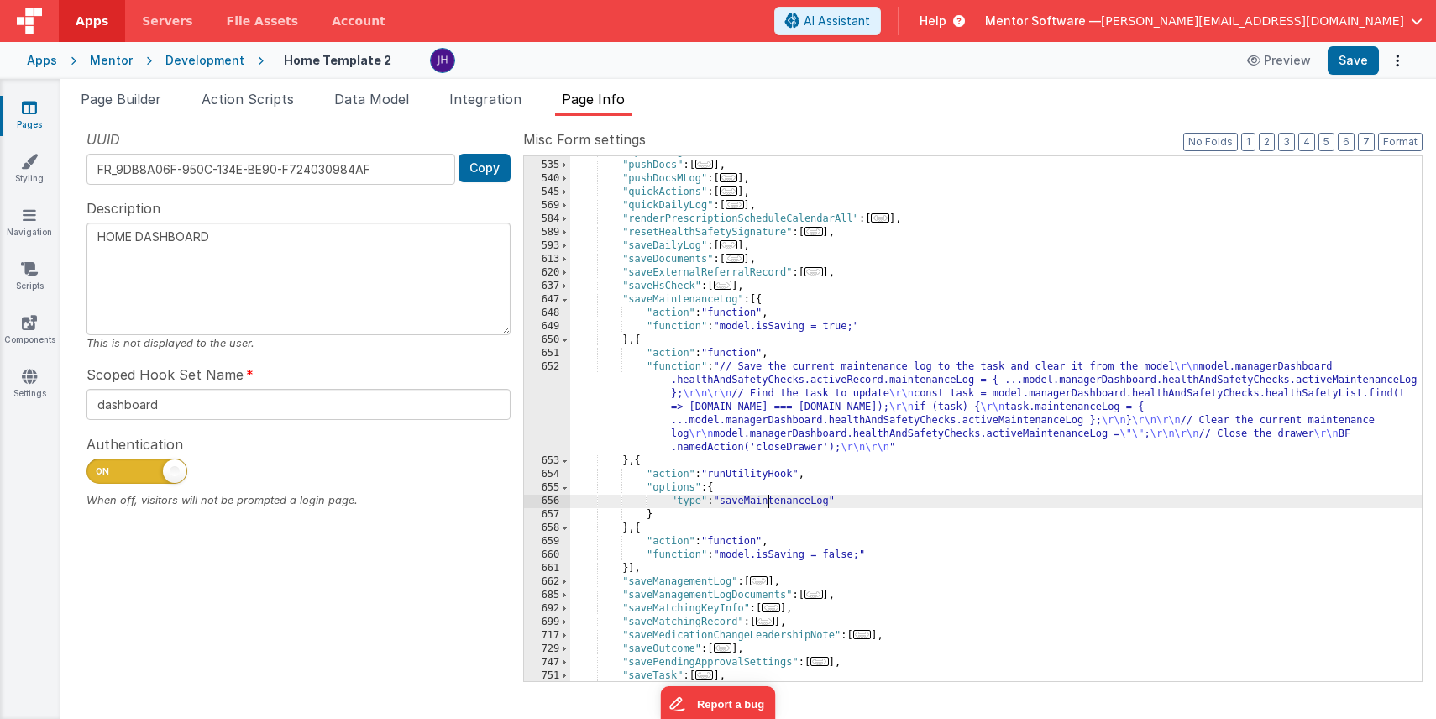
click at [770, 498] on div ""openManagerDashboard" : [ ... ] , "pushDocs" : [ ... ] , "pushDocsMLog" : [ ..…" at bounding box center [996, 421] width 852 height 552
click at [885, 398] on div ""openManagerDashboard" : [ ... ] , "pushDocs" : [ ... ] , "pushDocsMLog" : [ ..…" at bounding box center [996, 421] width 852 height 552
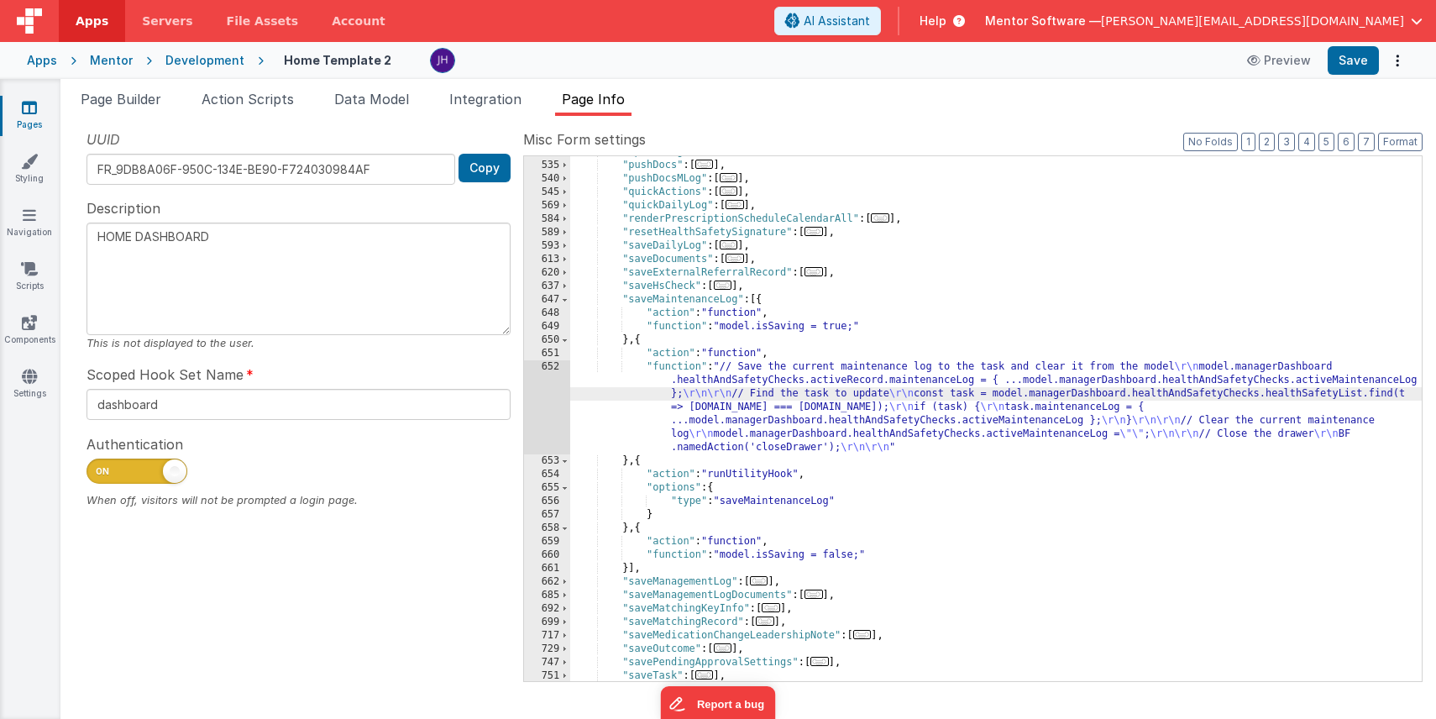
click at [557, 400] on div "652" at bounding box center [547, 407] width 46 height 94
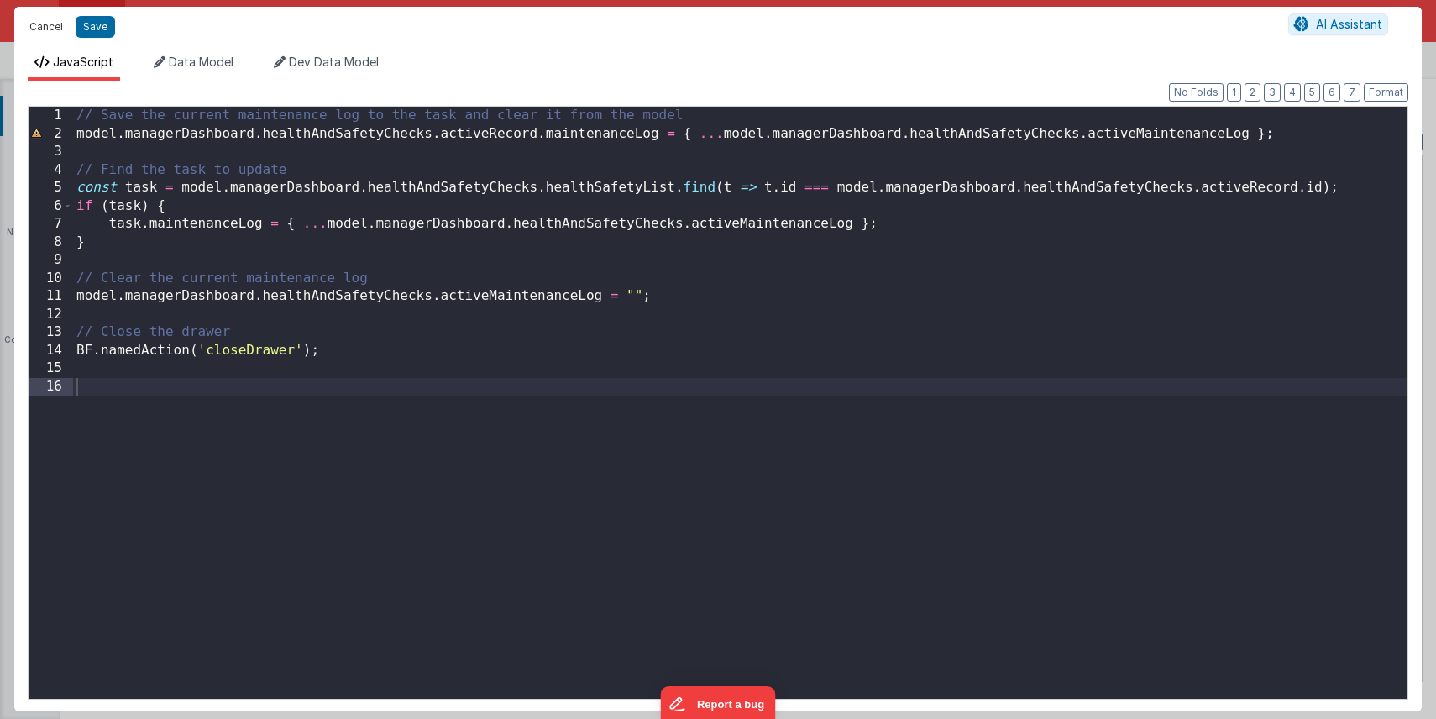
click at [48, 25] on button "Cancel" at bounding box center [46, 27] width 50 height 24
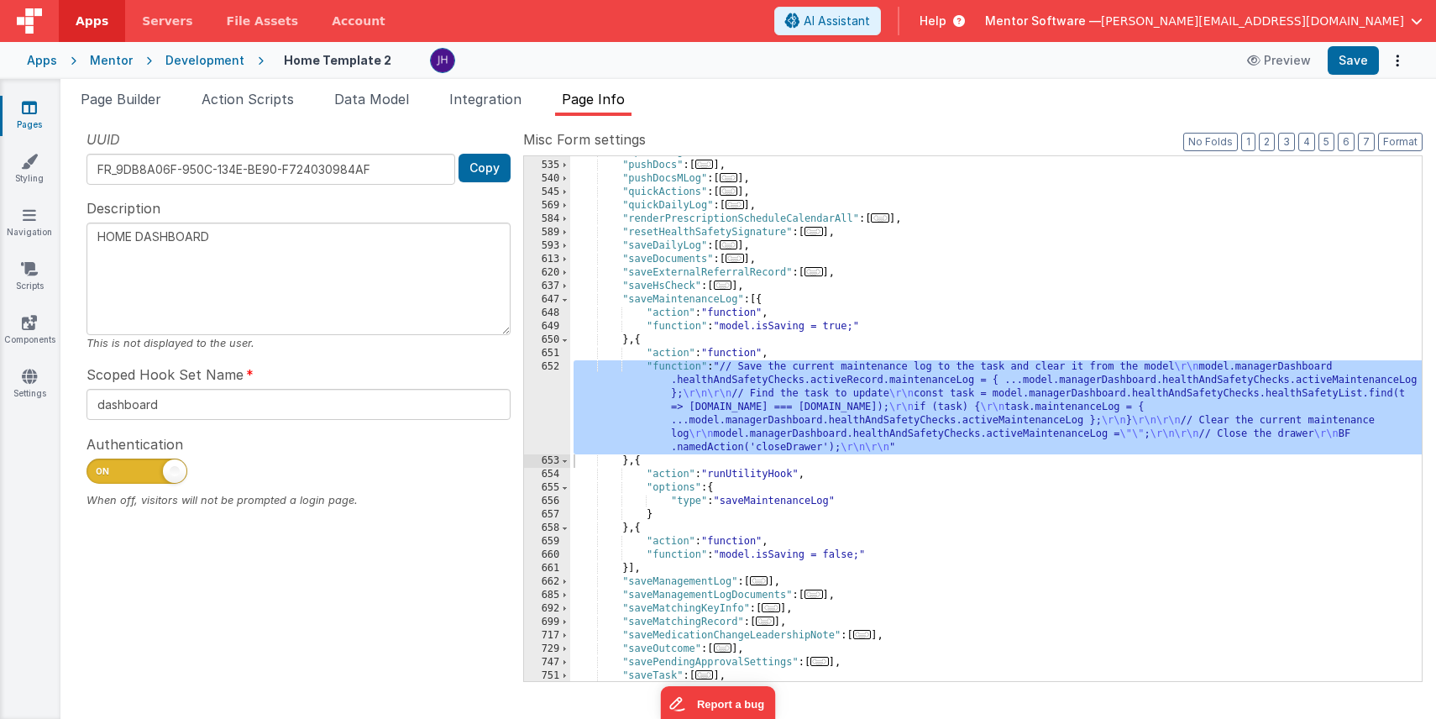
click at [727, 284] on span "..." at bounding box center [723, 285] width 18 height 9
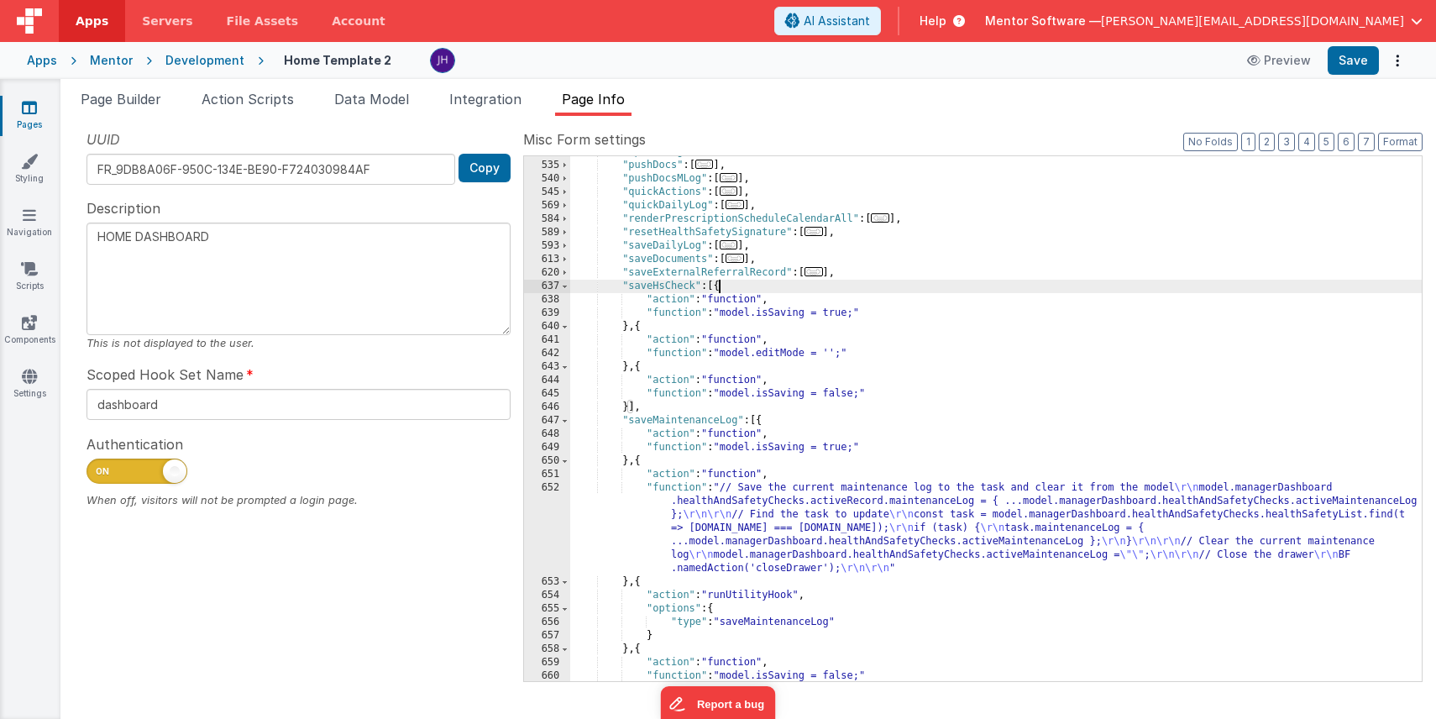
click at [729, 287] on div ""openManagerDashboard" : [ ... ] , "pushDocs" : [ ... ] , "pushDocsMLog" : [ ..…" at bounding box center [996, 421] width 852 height 552
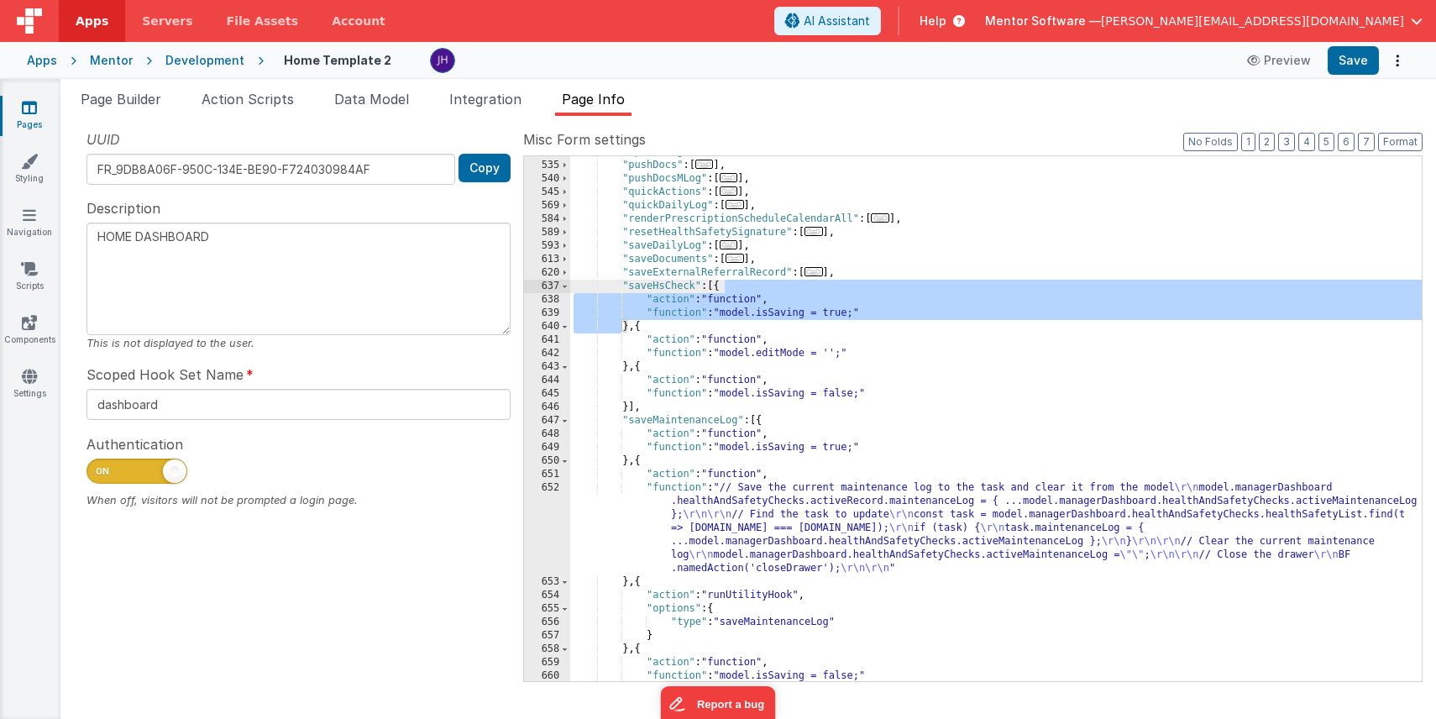
click at [729, 287] on div ""openManagerDashboard" : [ ... ] , "pushDocs" : [ ... ] , "pushDocsMLog" : [ ..…" at bounding box center [996, 421] width 852 height 552
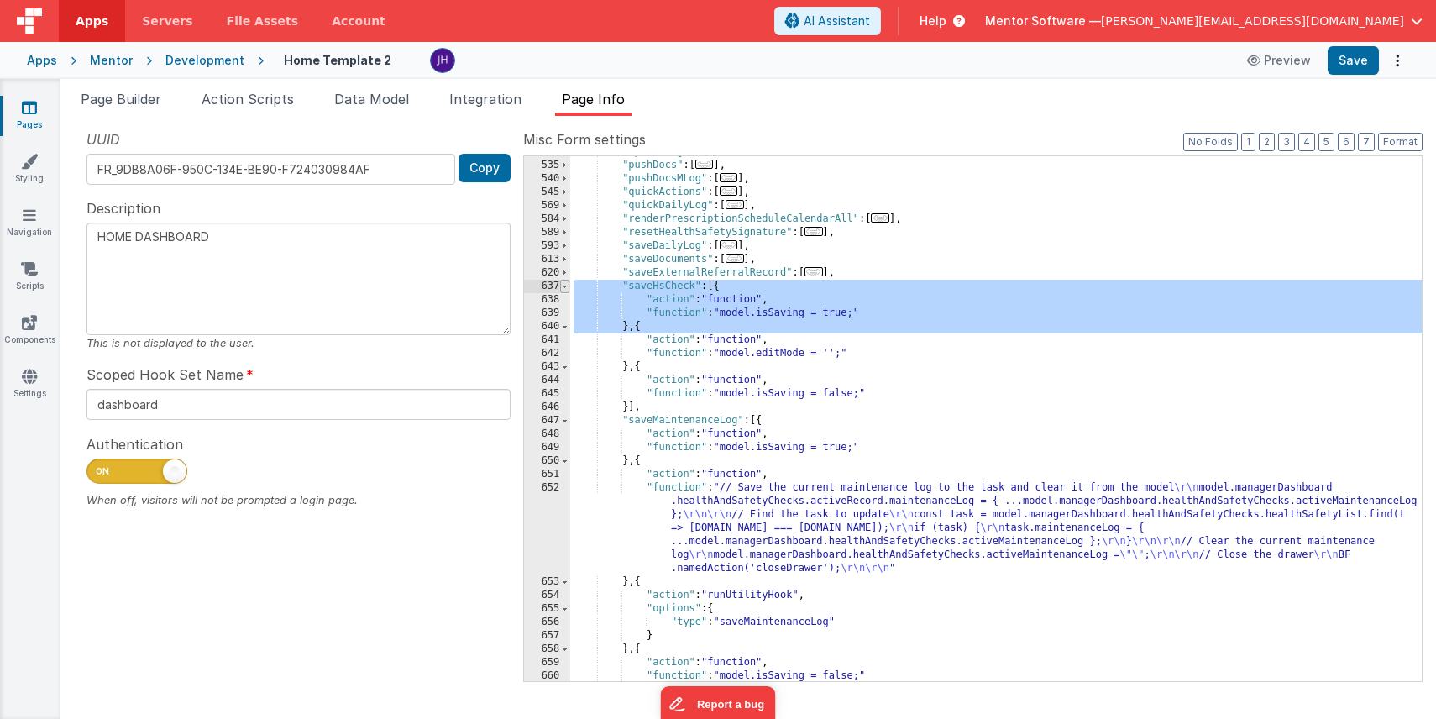
click at [567, 285] on span at bounding box center [564, 286] width 9 height 13
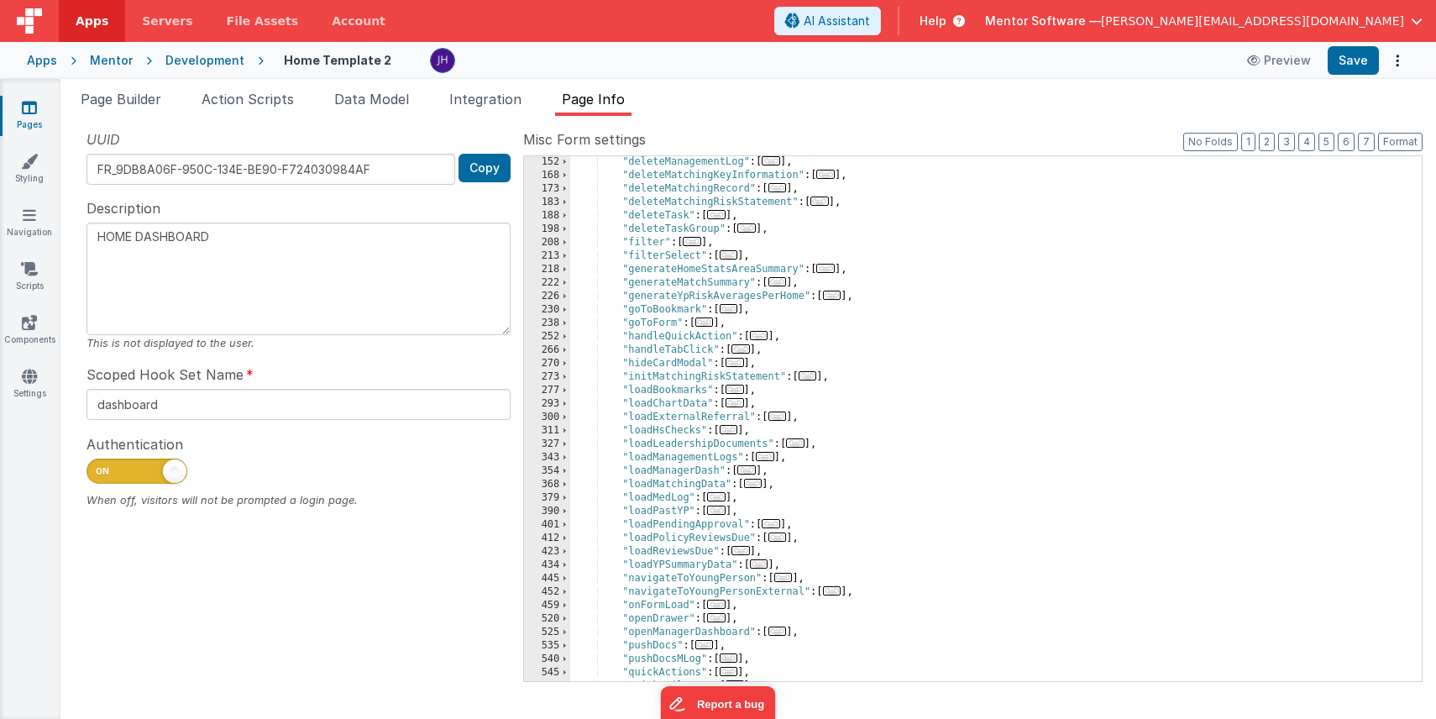
scroll to position [308, 0]
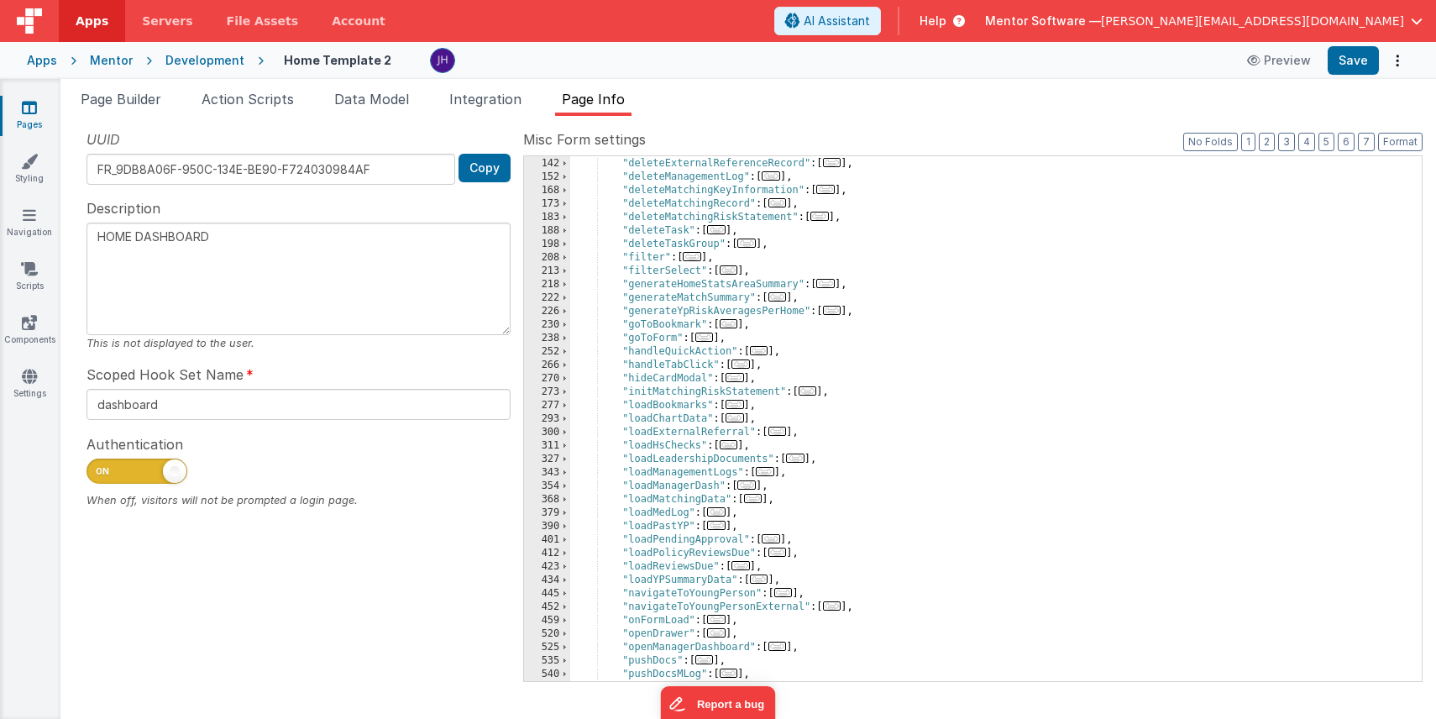
click at [31, 107] on icon at bounding box center [29, 107] width 15 height 17
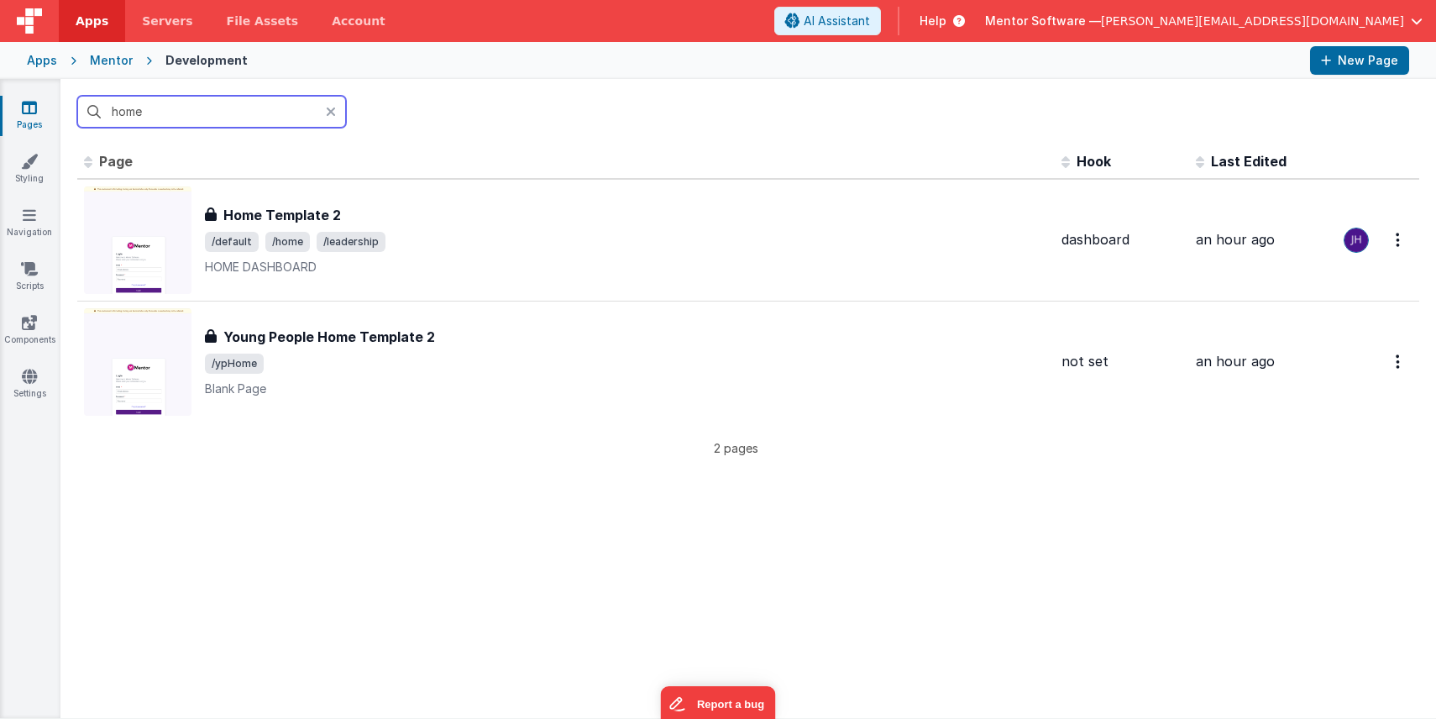
click at [204, 113] on input "home" at bounding box center [211, 112] width 269 height 32
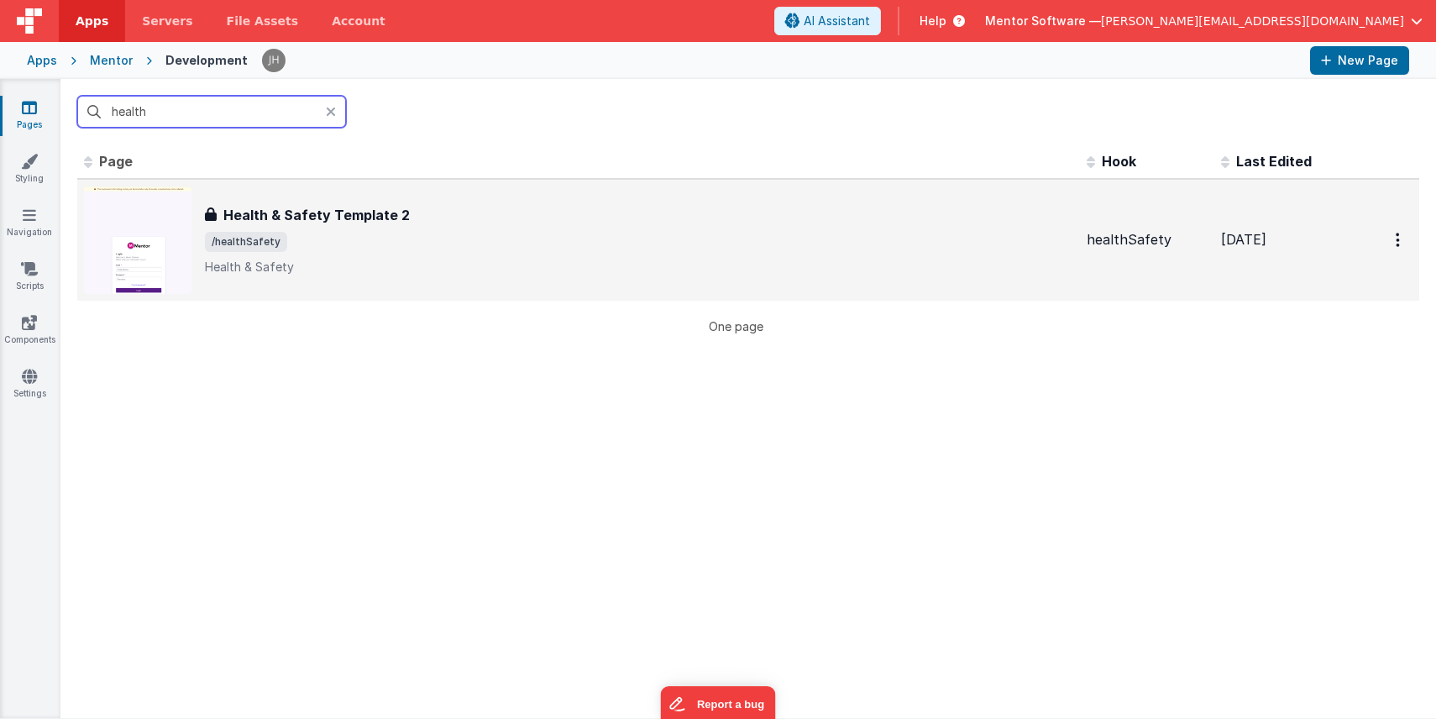
type input "health"
click at [329, 218] on h3 "Health & Safety Template 2" at bounding box center [316, 215] width 186 height 20
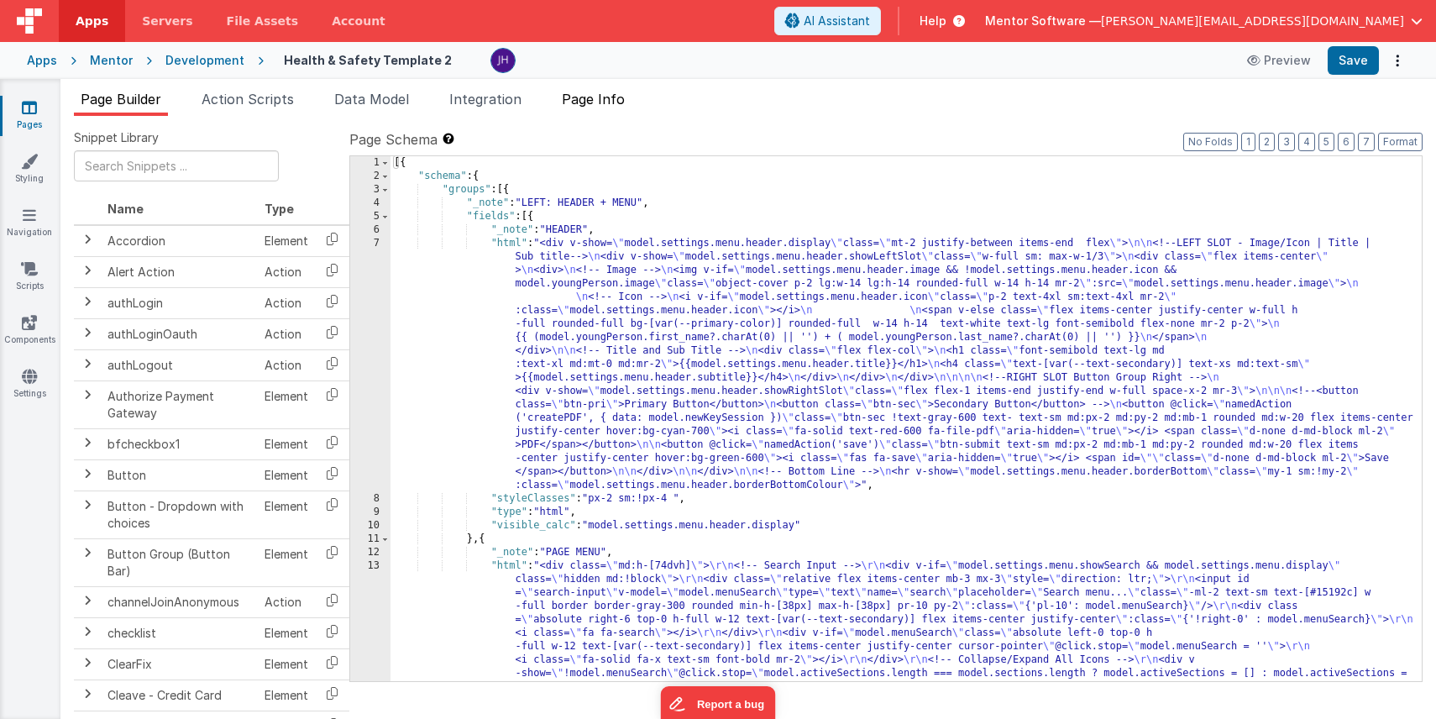
click at [604, 98] on span "Page Info" at bounding box center [593, 99] width 63 height 17
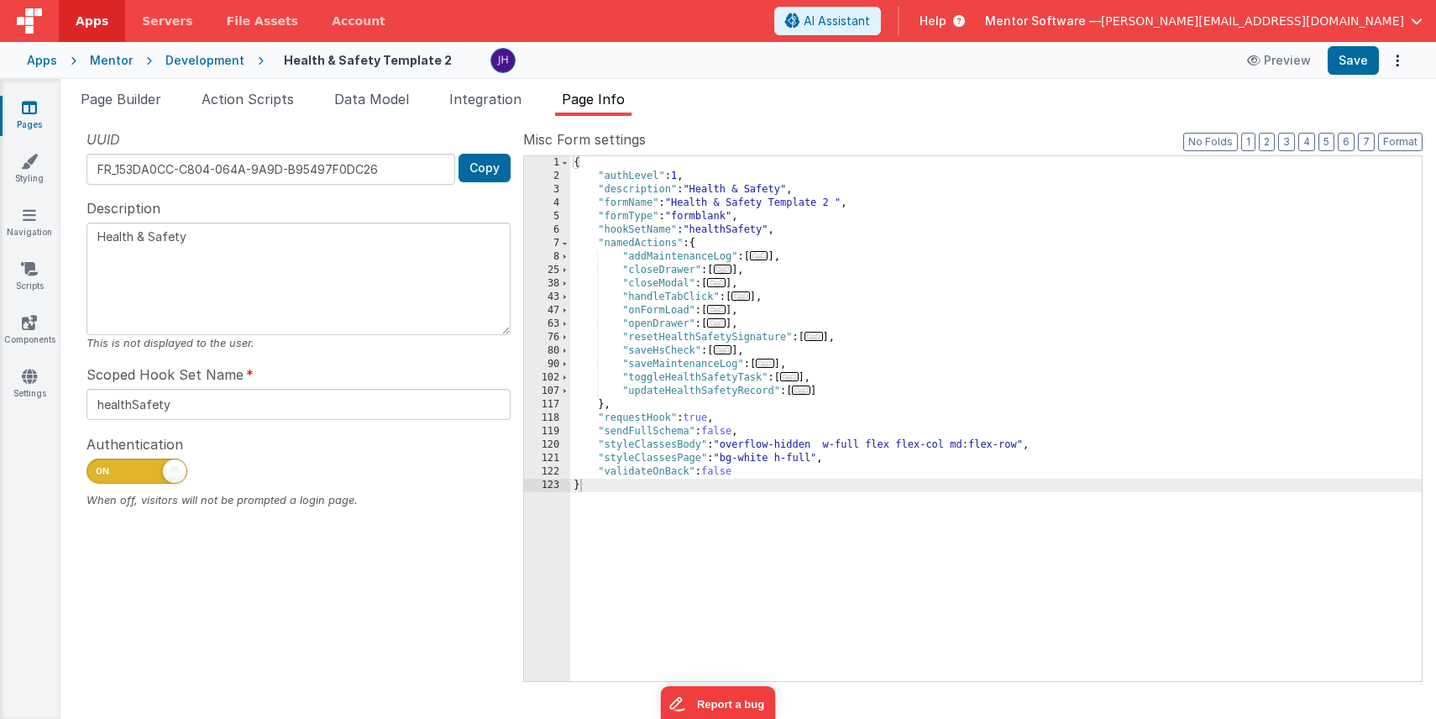
click at [771, 365] on span "..." at bounding box center [765, 363] width 18 height 9
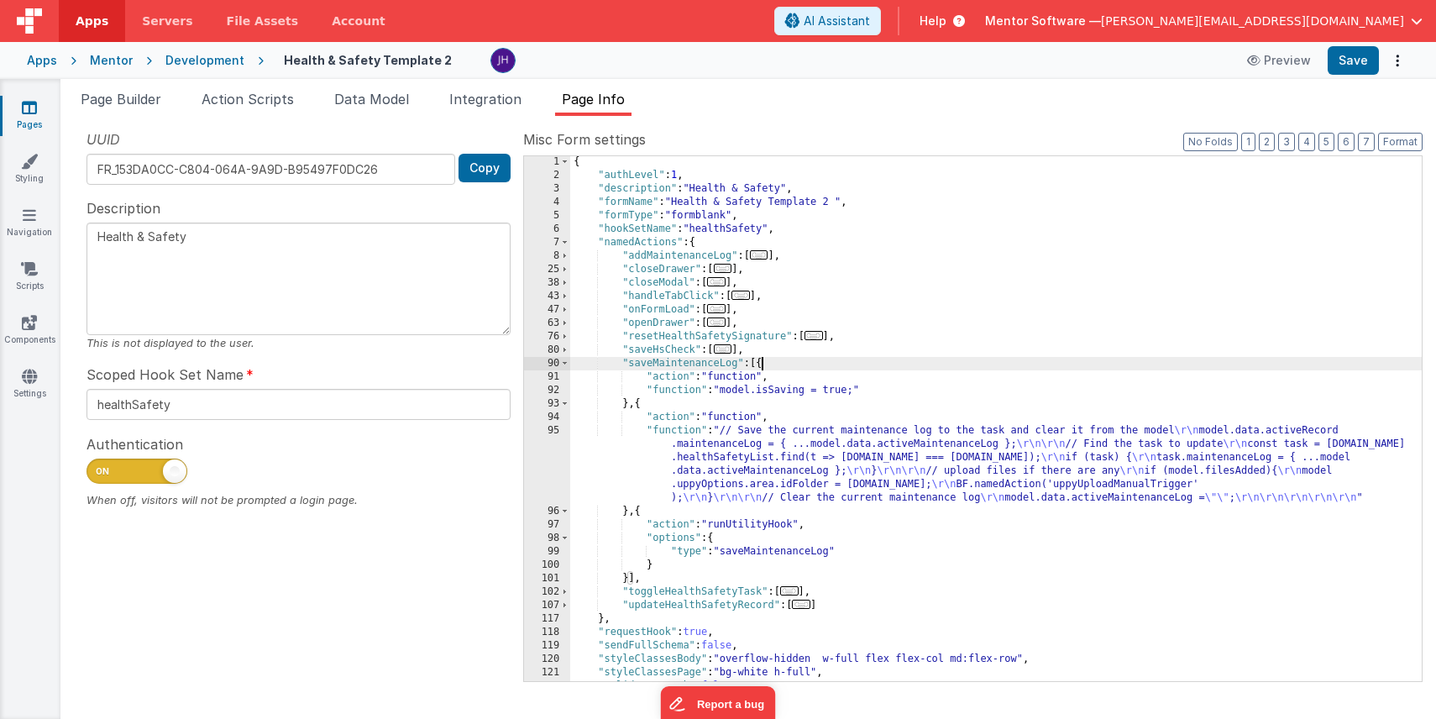
scroll to position [26, 0]
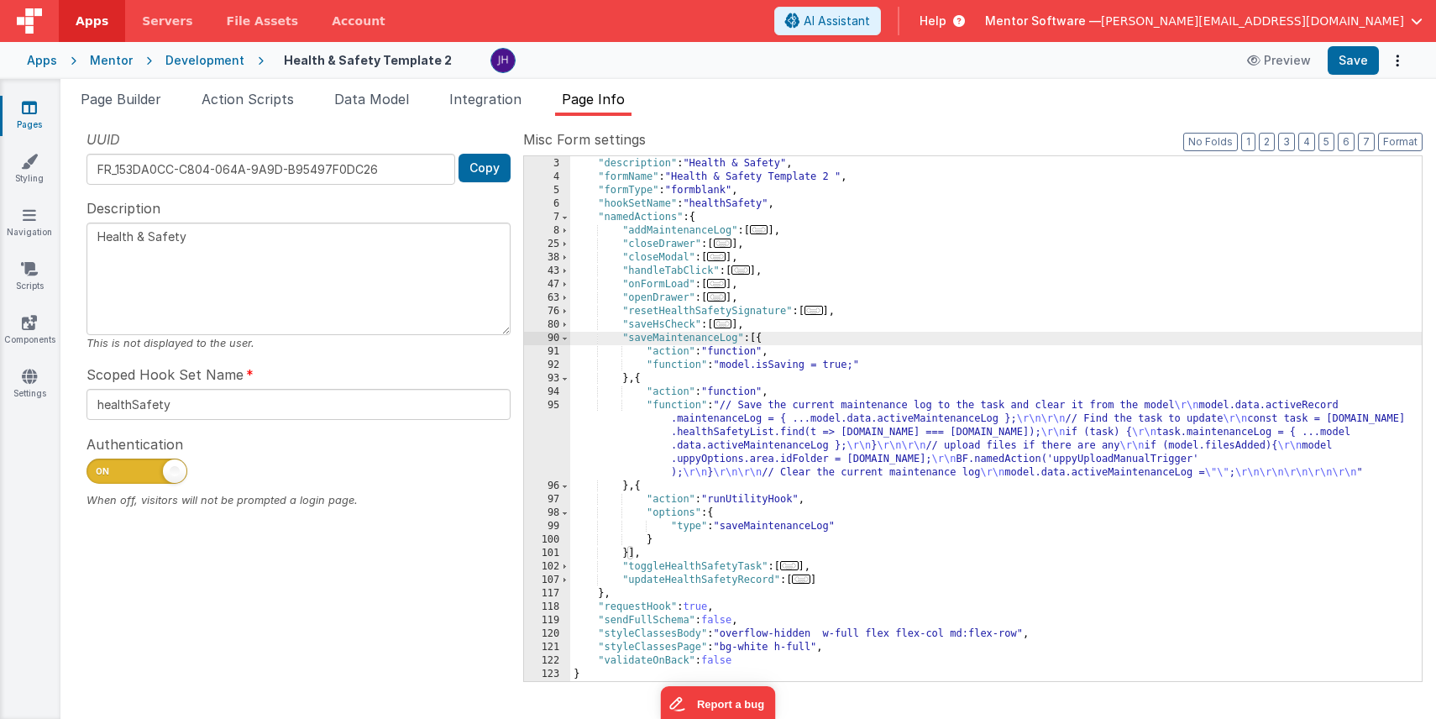
click at [789, 409] on div ""authLevel" : 1 , "description" : "Health & Safety" , "formName" : "Health & Sa…" at bounding box center [996, 420] width 852 height 552
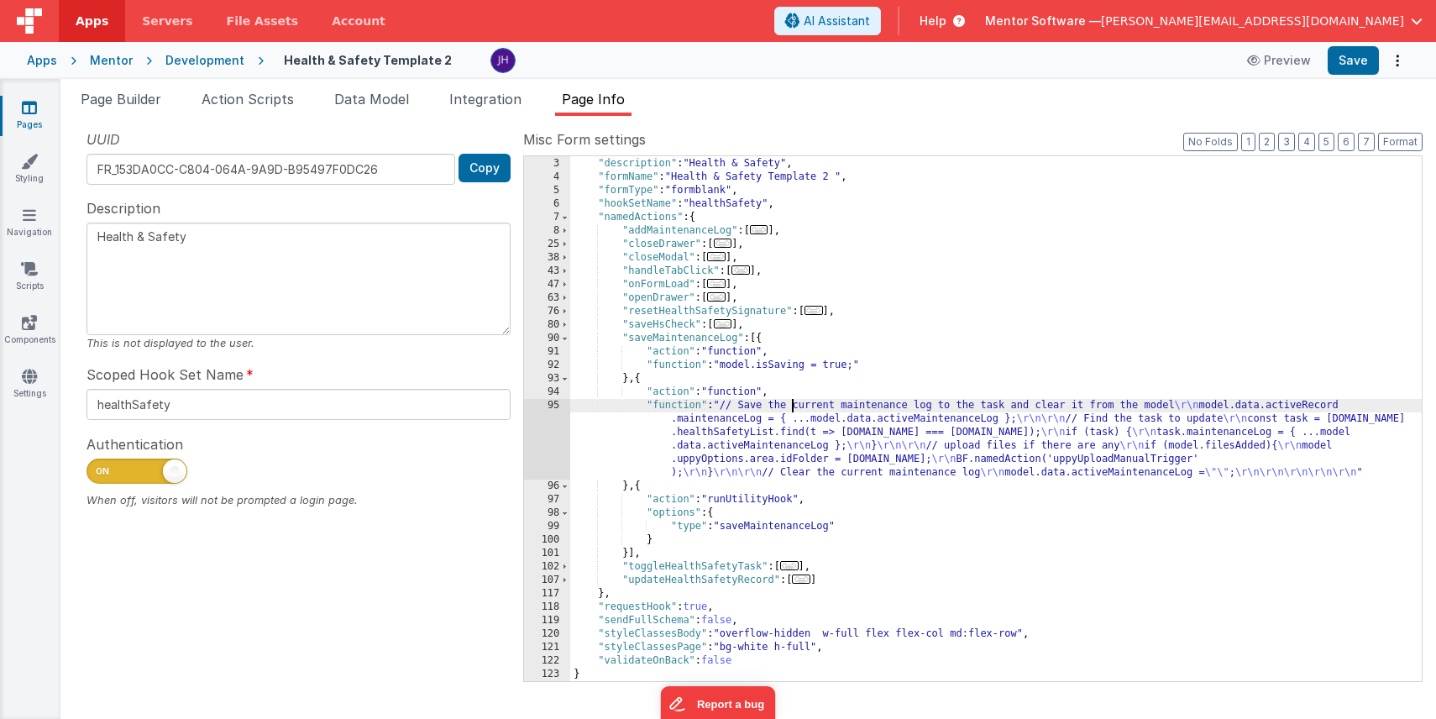
click at [555, 438] on div "95" at bounding box center [547, 439] width 46 height 81
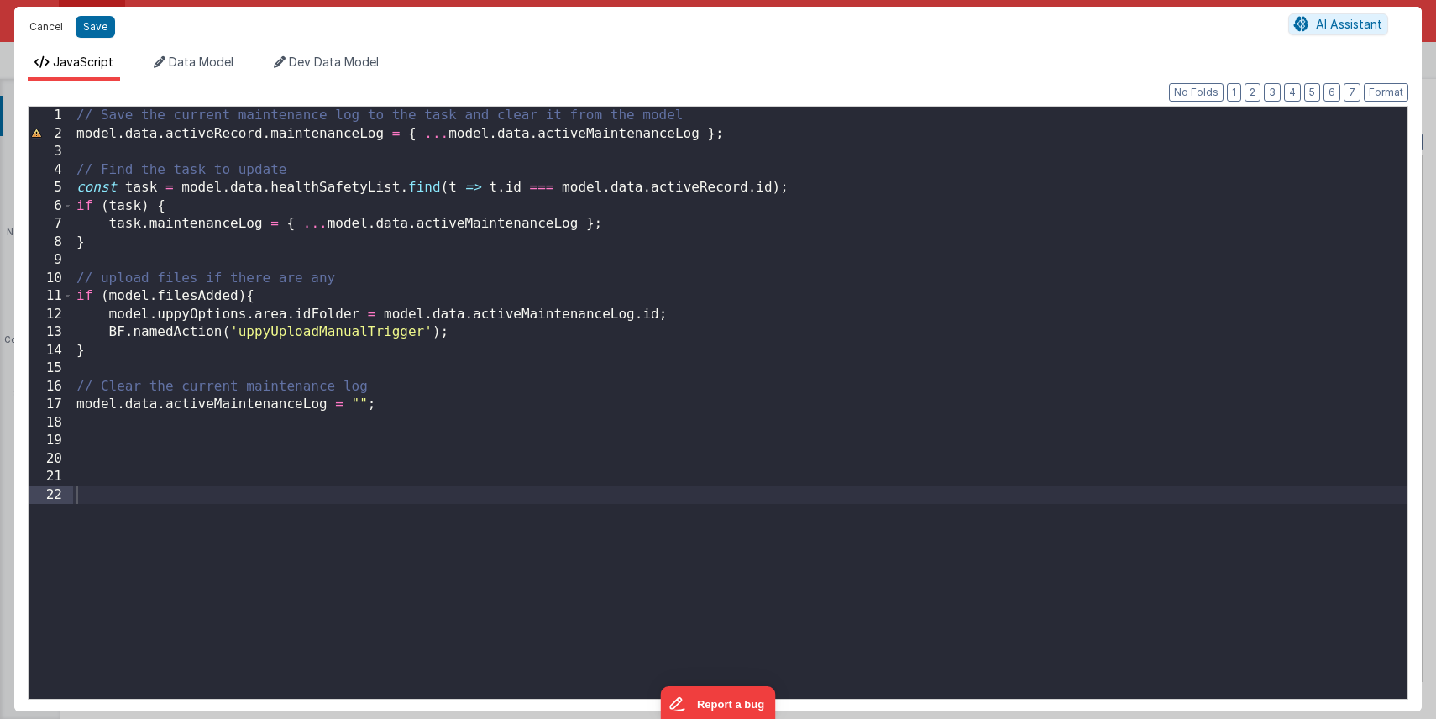
click at [41, 24] on button "Cancel" at bounding box center [46, 27] width 50 height 24
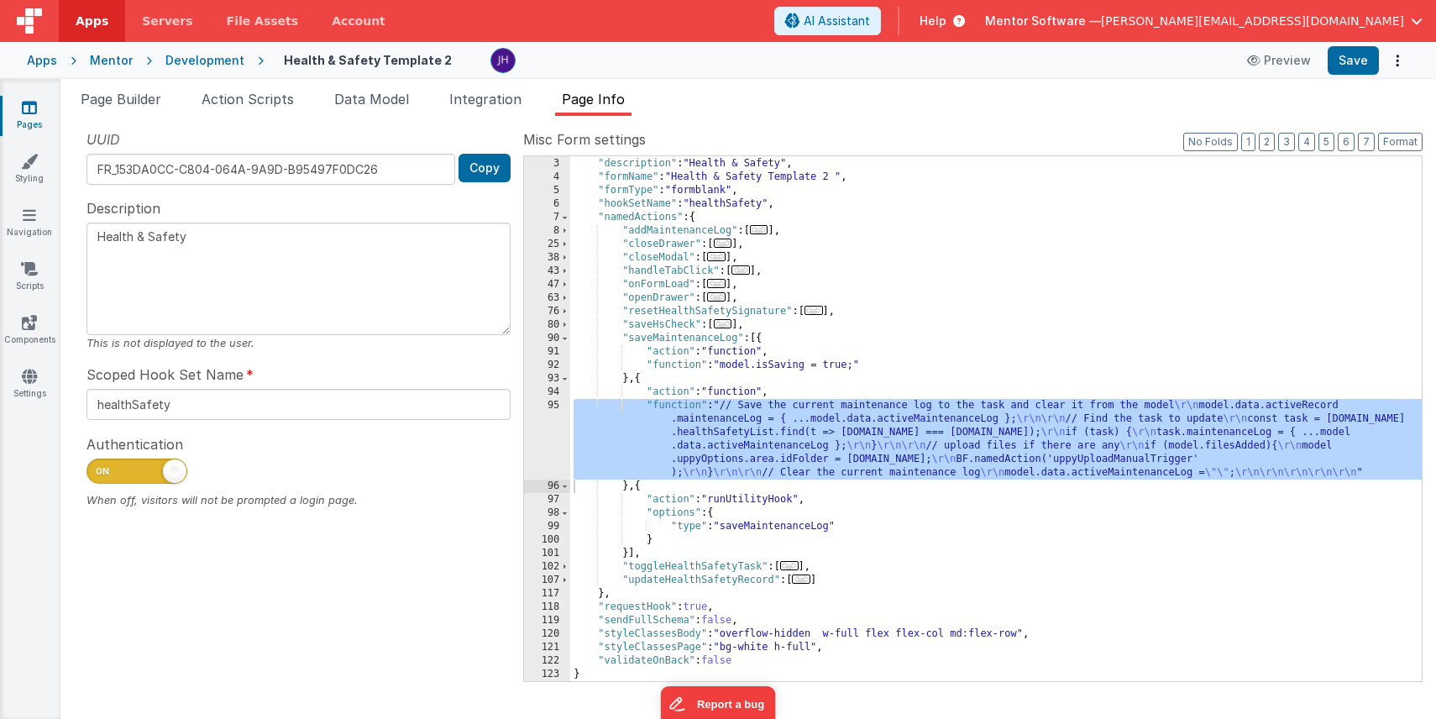
click at [642, 438] on div ""authLevel" : 1 , "description" : "Health & Safety" , "formName" : "Health & Sa…" at bounding box center [996, 420] width 852 height 552
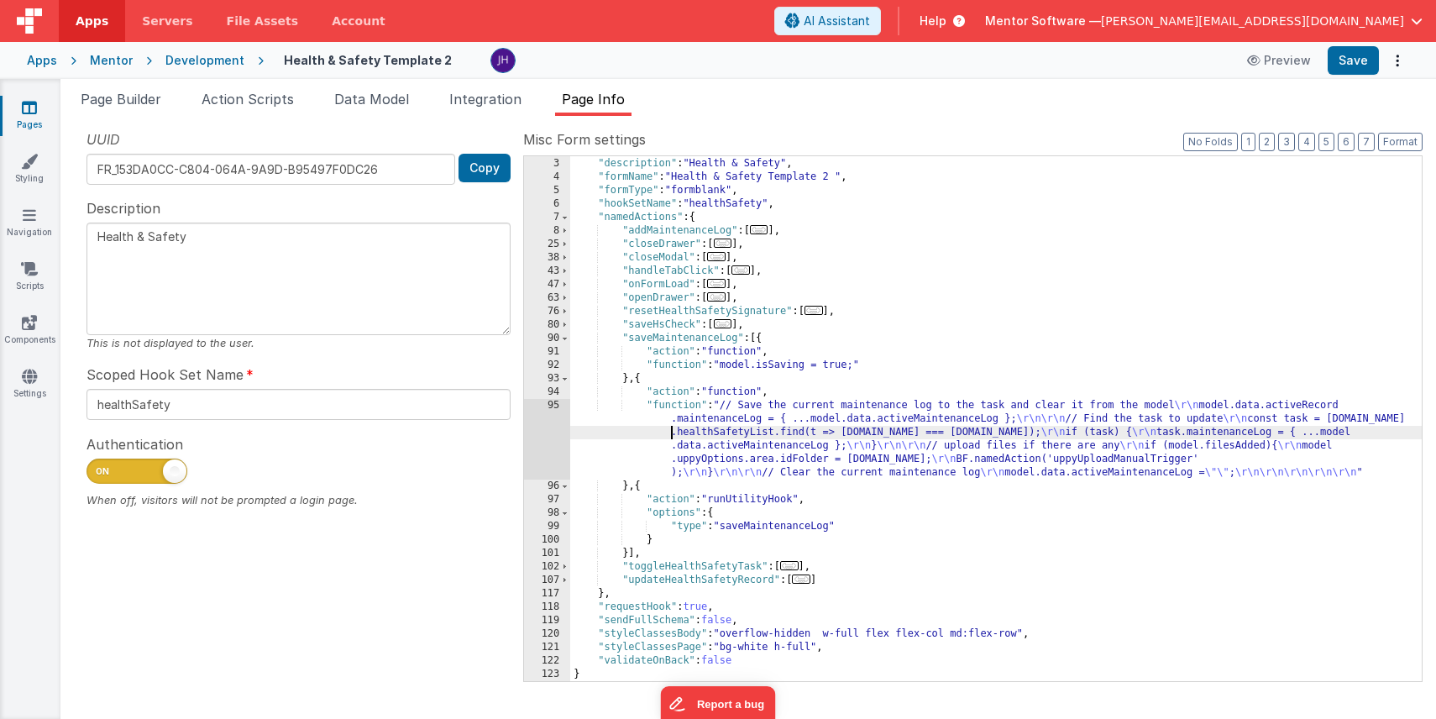
click at [539, 438] on div "95" at bounding box center [547, 439] width 46 height 81
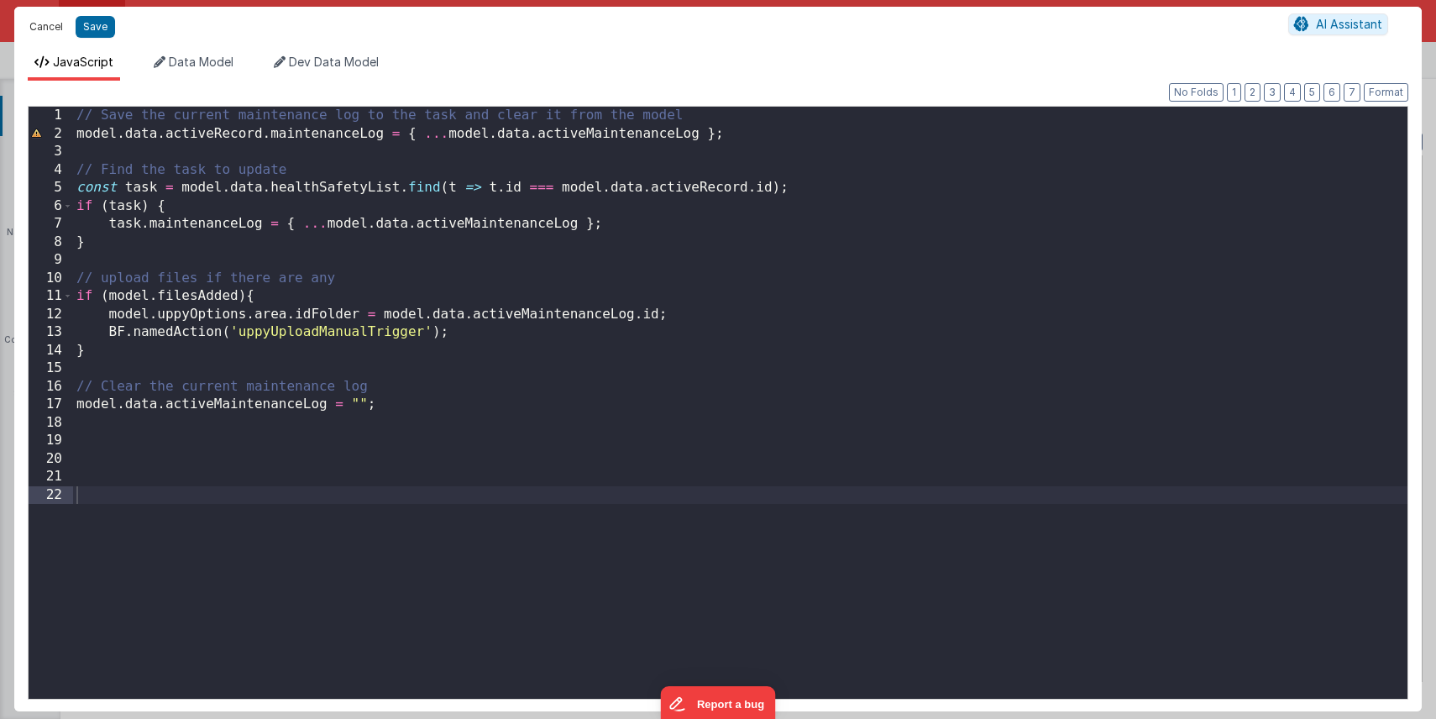
click at [38, 29] on button "Cancel" at bounding box center [46, 27] width 50 height 24
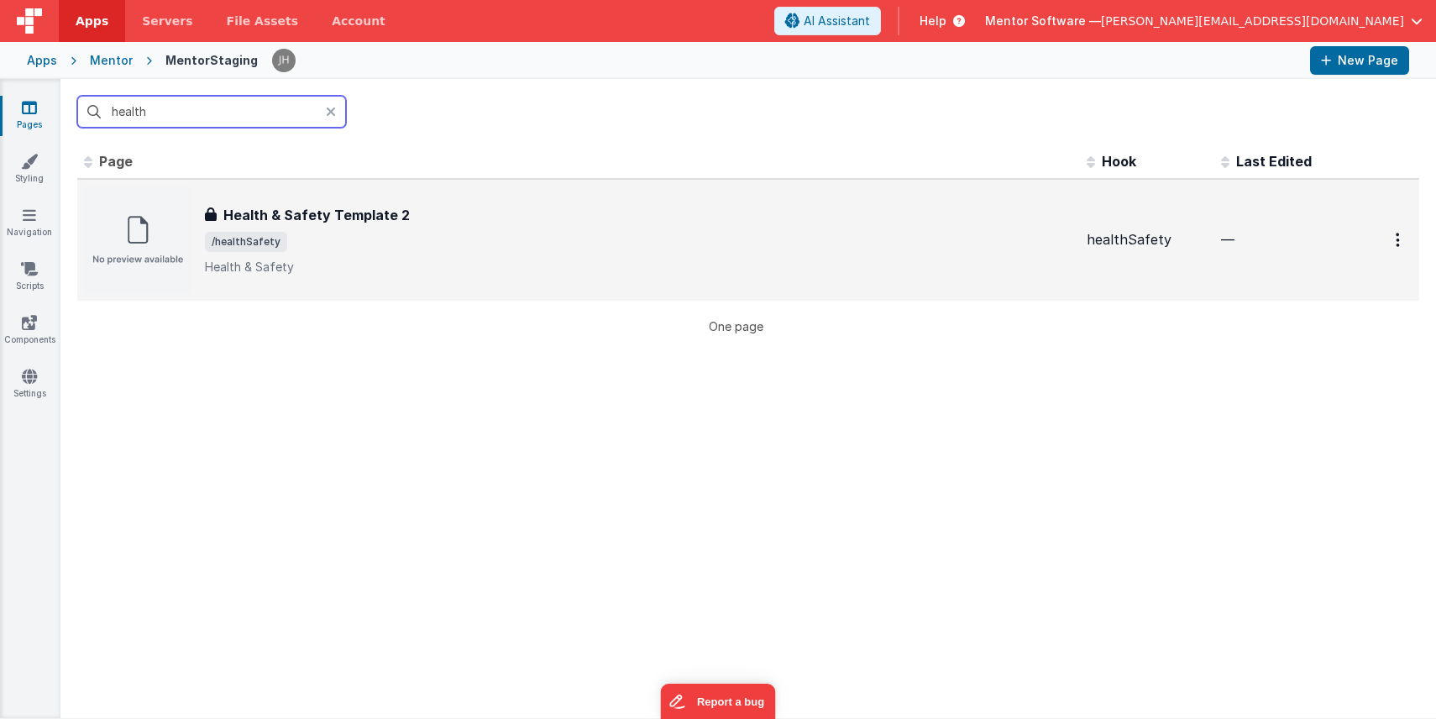
type input "health"
click at [345, 205] on h3 "Health & Safety Template 2" at bounding box center [316, 215] width 186 height 20
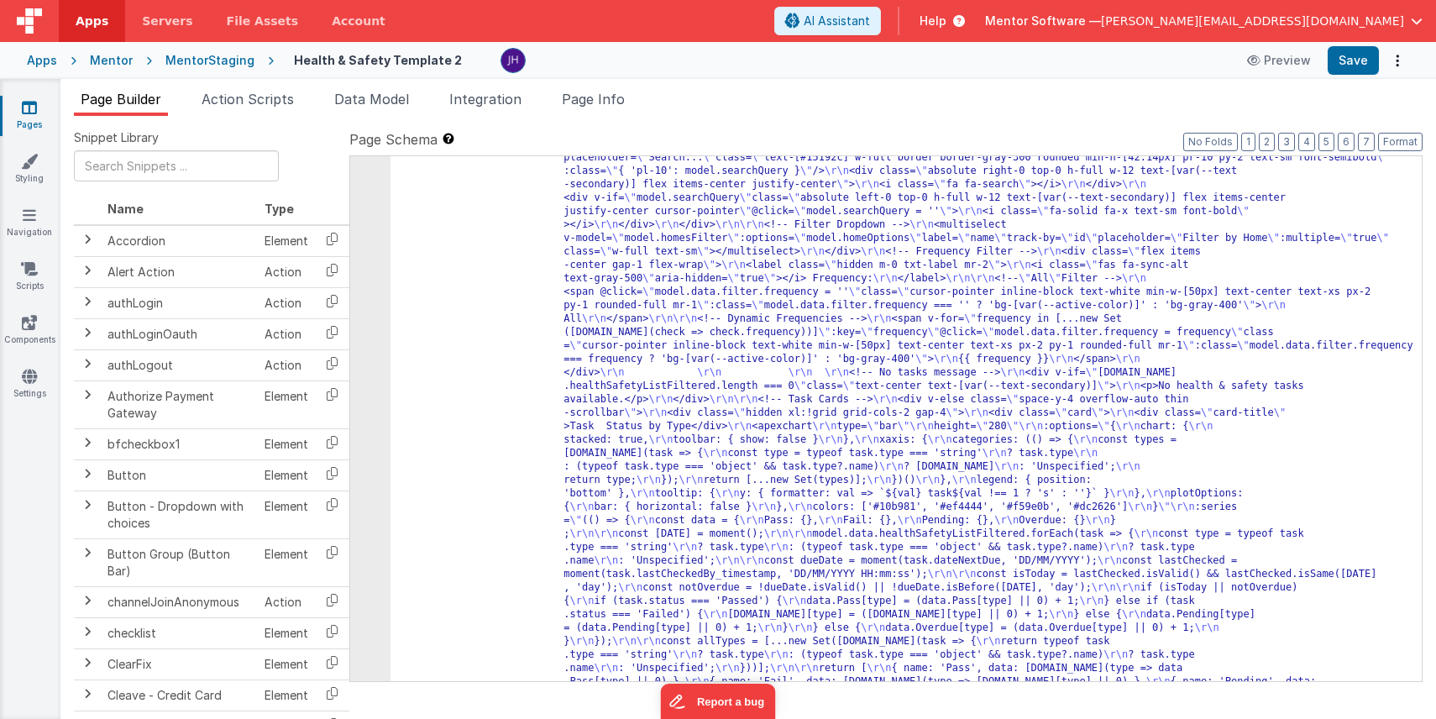
scroll to position [2276, 0]
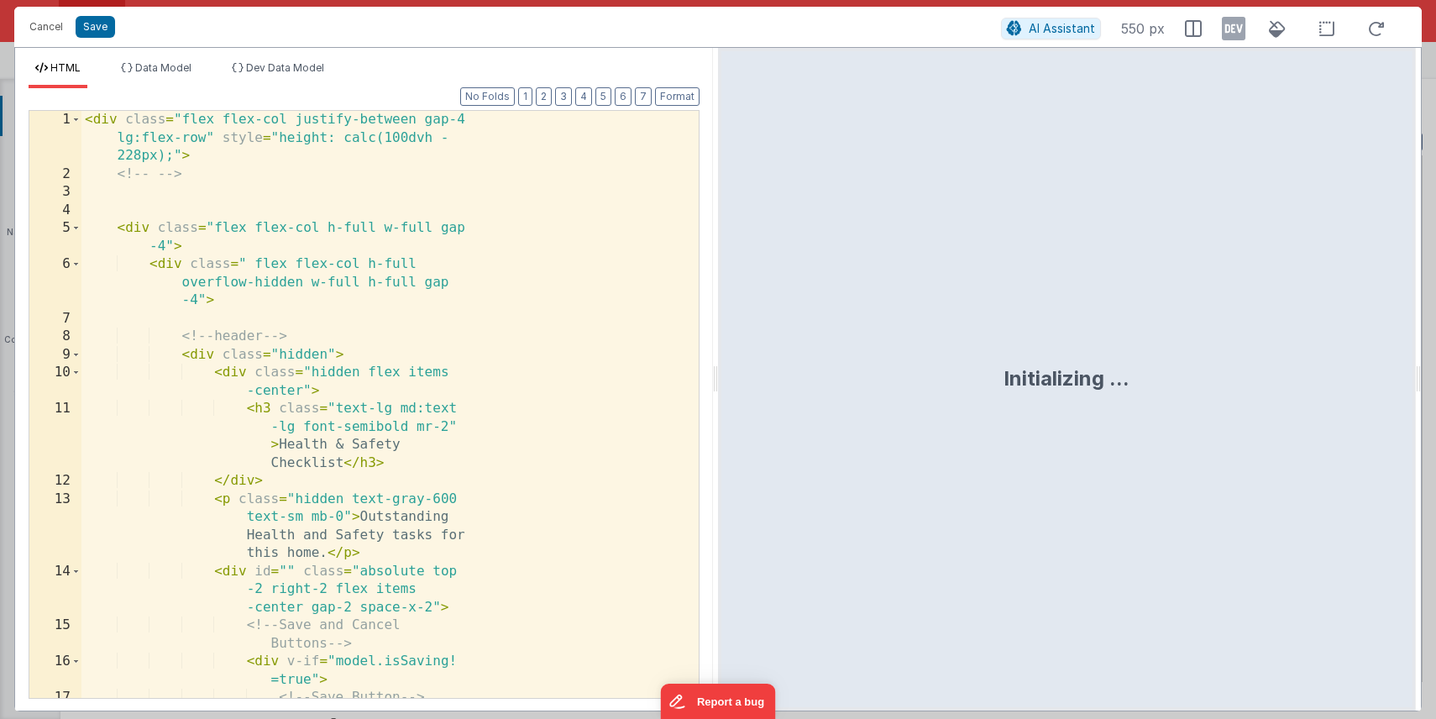
scroll to position [4595, 0]
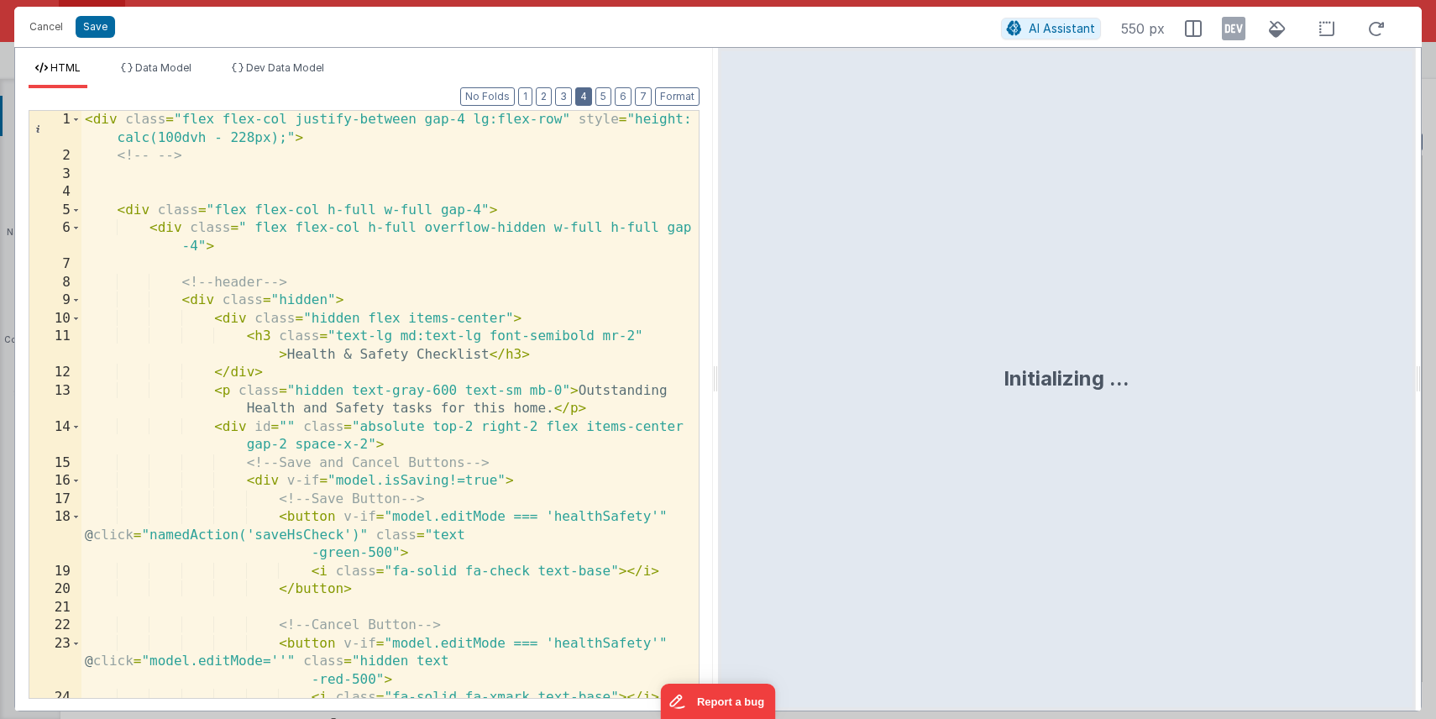
click at [589, 105] on button "4" at bounding box center [583, 96] width 17 height 18
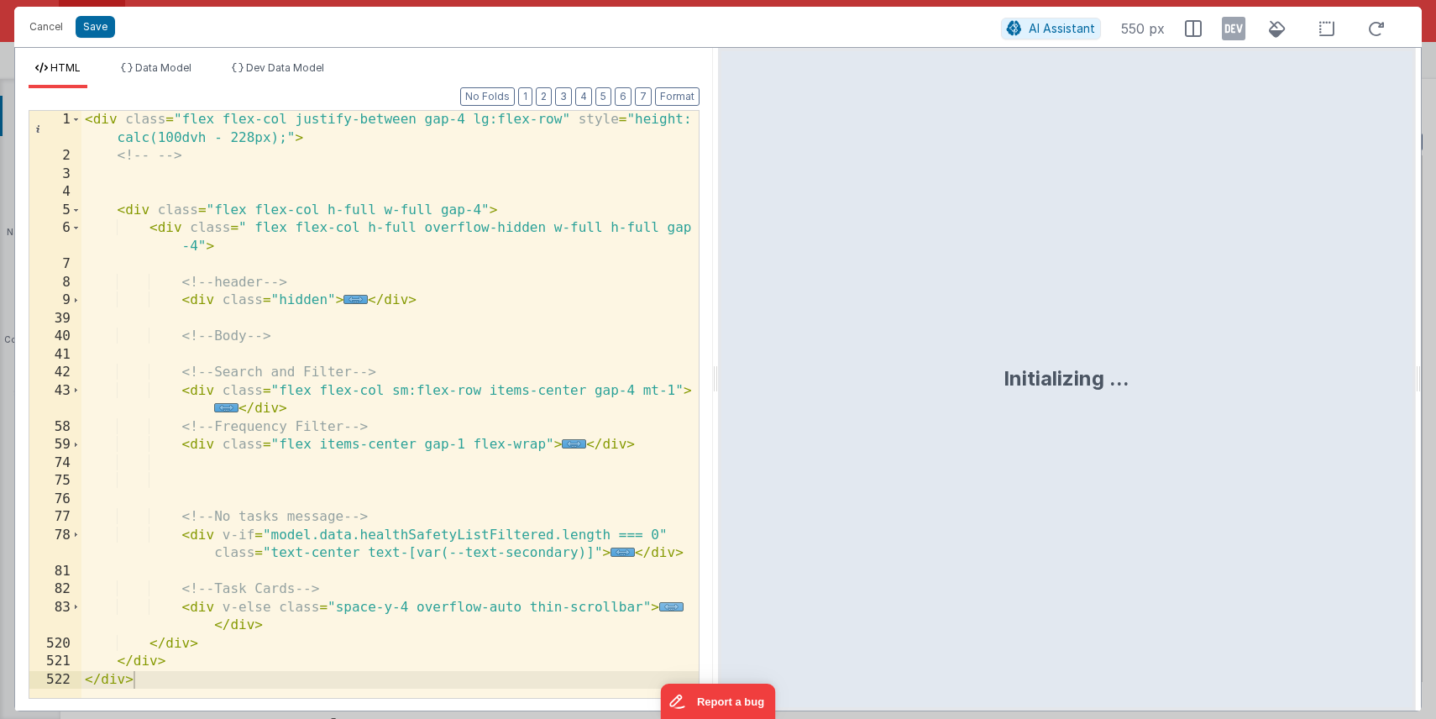
click at [664, 606] on span "..." at bounding box center [671, 606] width 24 height 9
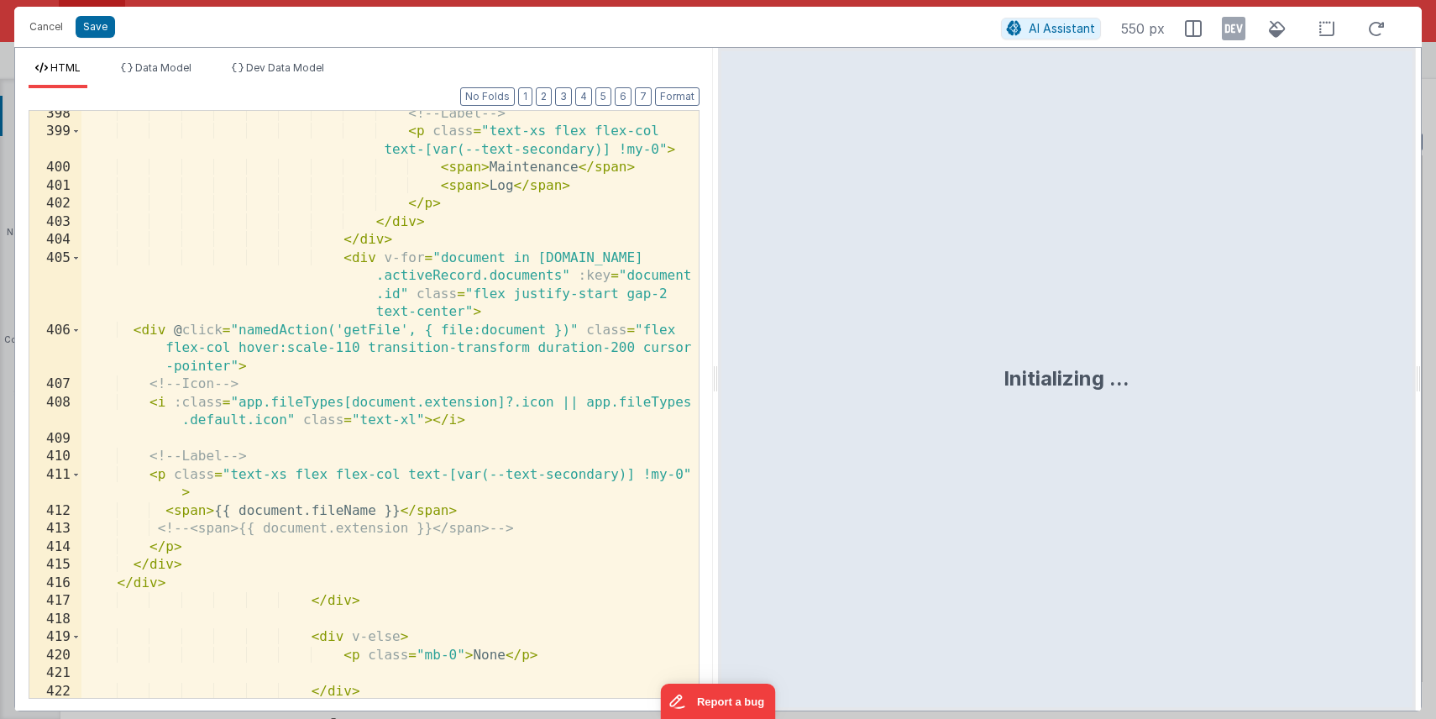
scroll to position [8457, 0]
click at [77, 260] on span at bounding box center [75, 258] width 9 height 18
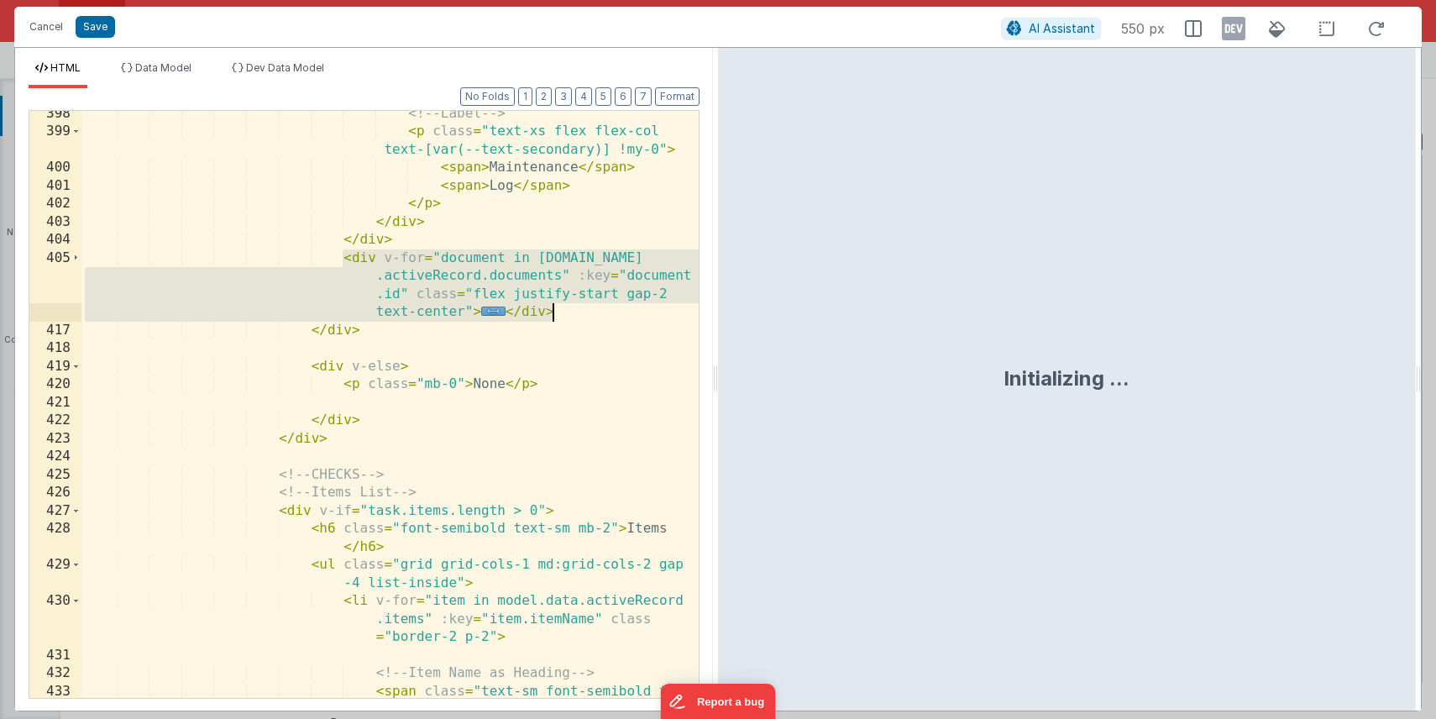
drag, startPoint x: 344, startPoint y: 259, endPoint x: 564, endPoint y: 314, distance: 227.7
click at [564, 314] on div "<!-- Label --> < p class = "text-xs flex flex-col text-[var(--text-secondary)] …" at bounding box center [389, 426] width 617 height 642
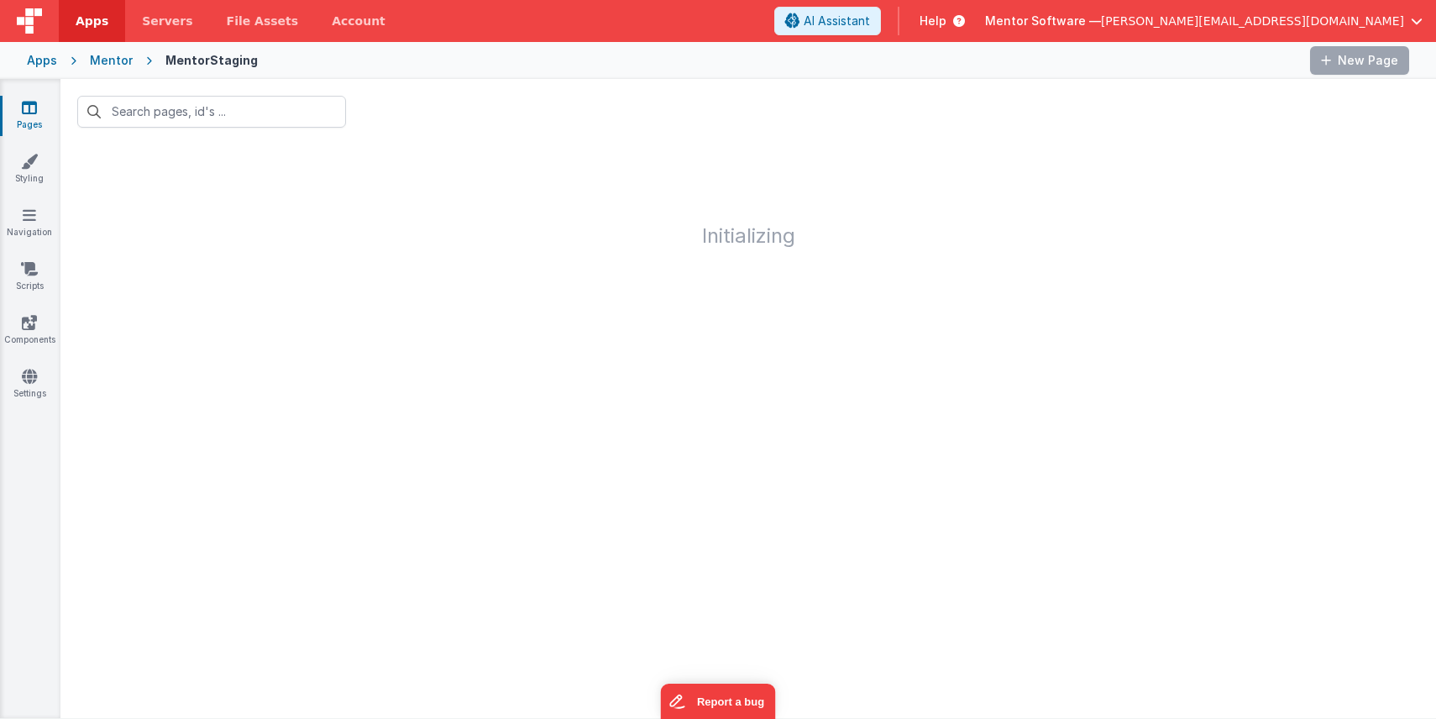
click at [106, 64] on div "Mentor" at bounding box center [111, 60] width 43 height 17
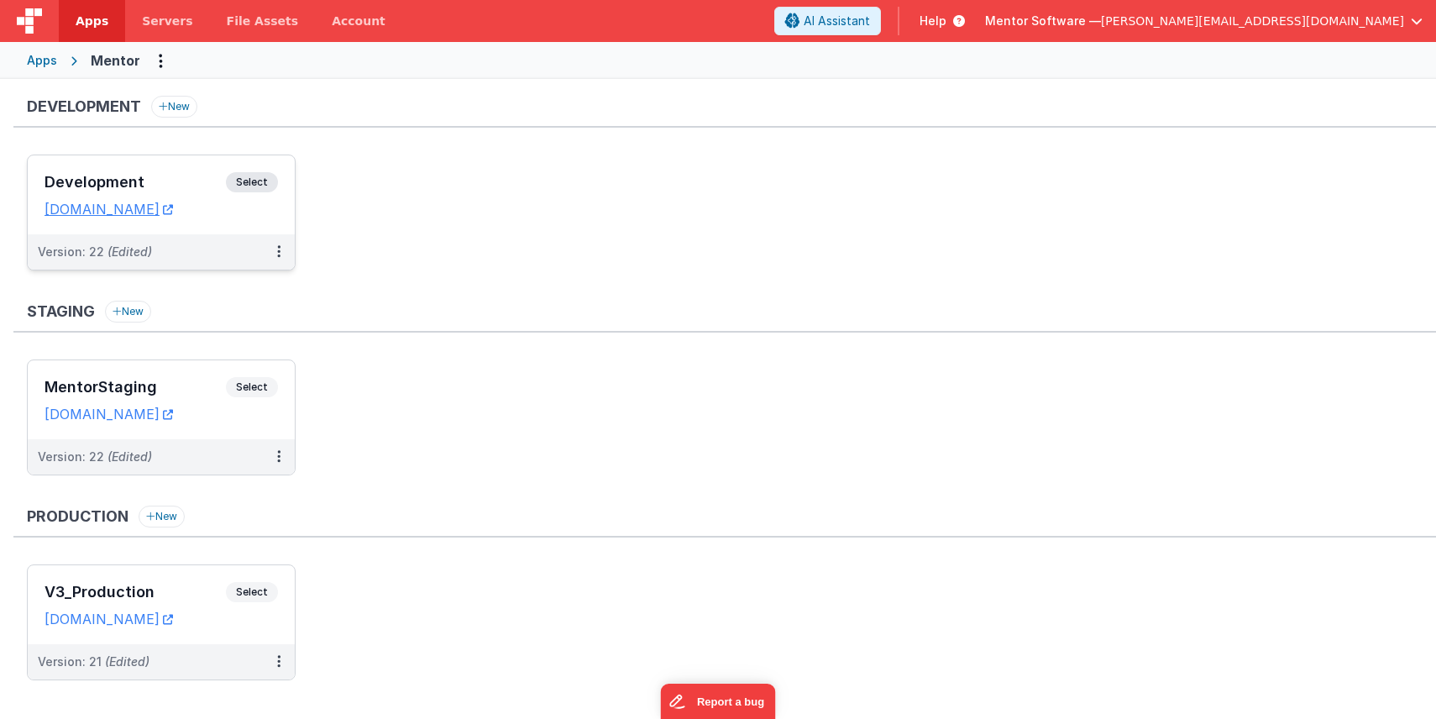
click at [174, 172] on div "Development Select" at bounding box center [161, 186] width 233 height 29
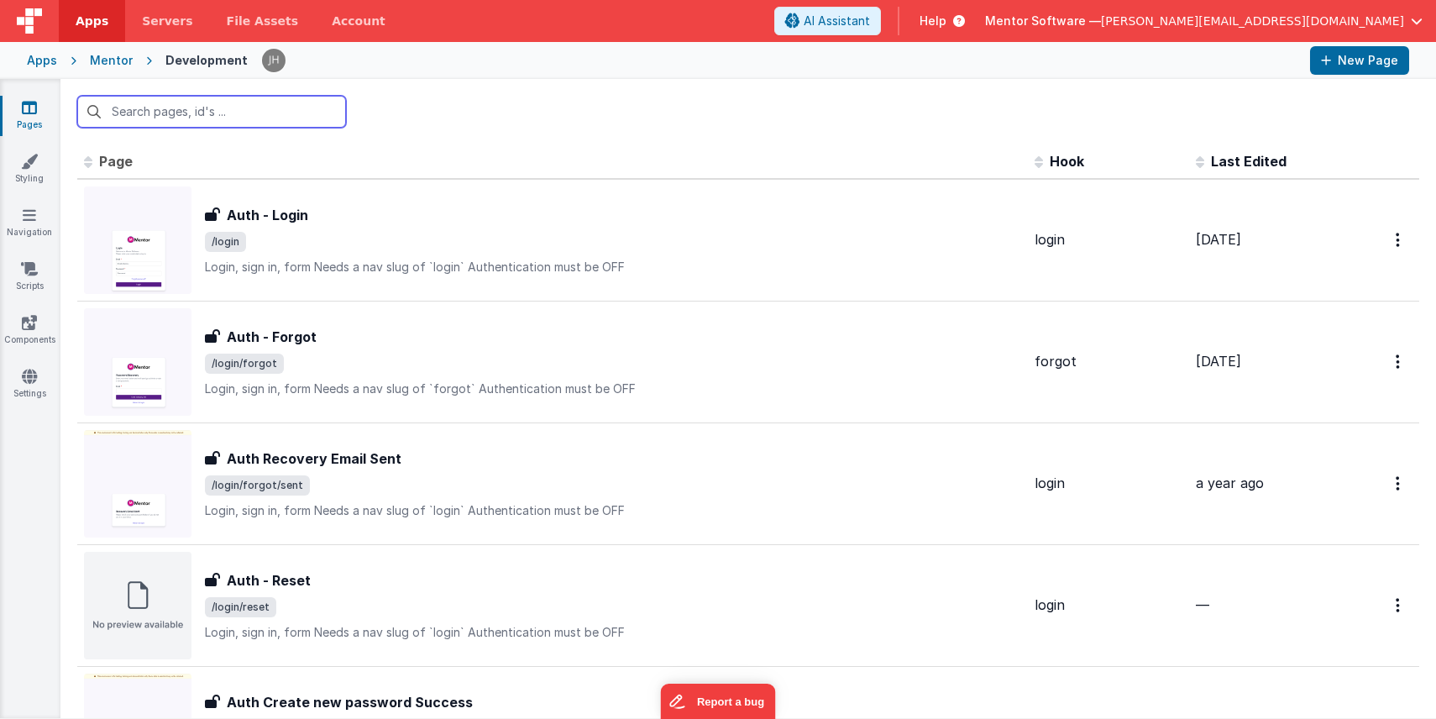
click at [289, 114] on input "text" at bounding box center [211, 112] width 269 height 32
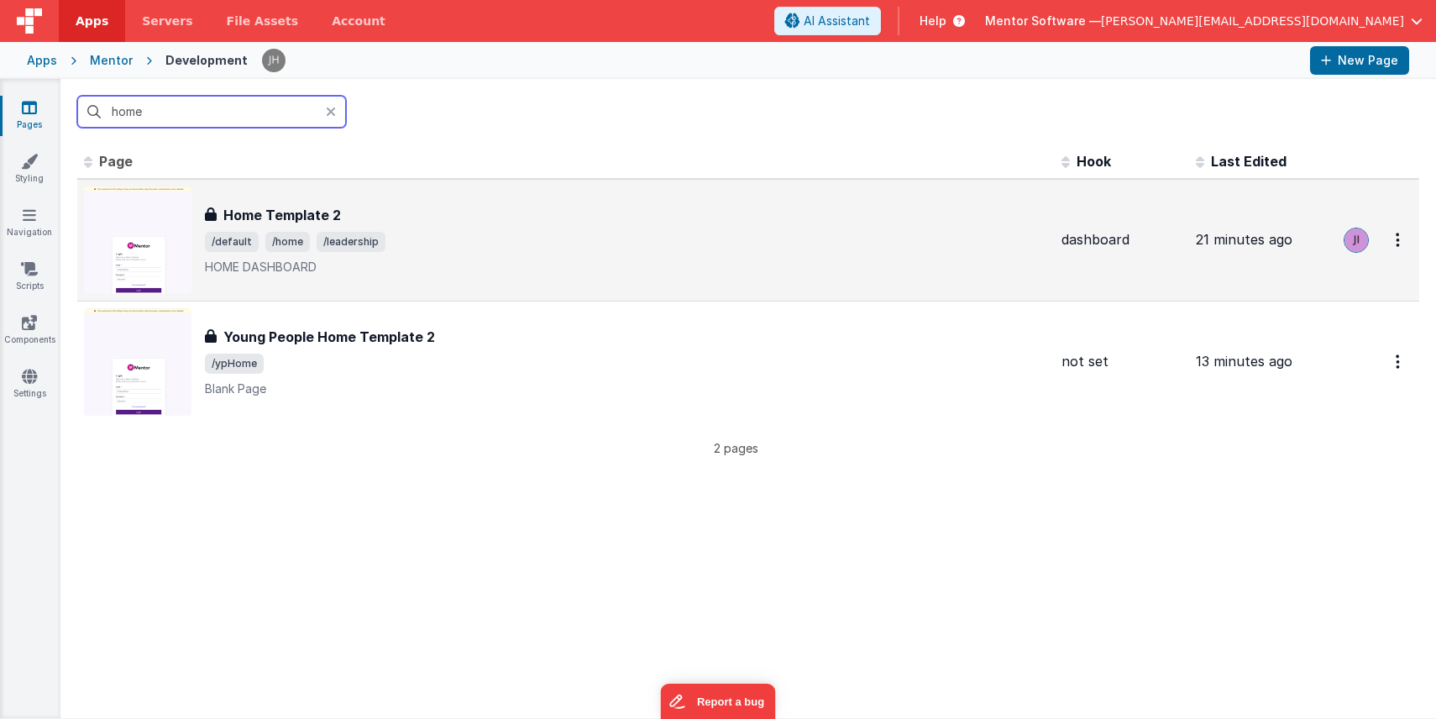
type input "home"
click at [379, 233] on span "/leadership" at bounding box center [351, 242] width 69 height 20
